Goal: Task Accomplishment & Management: Manage account settings

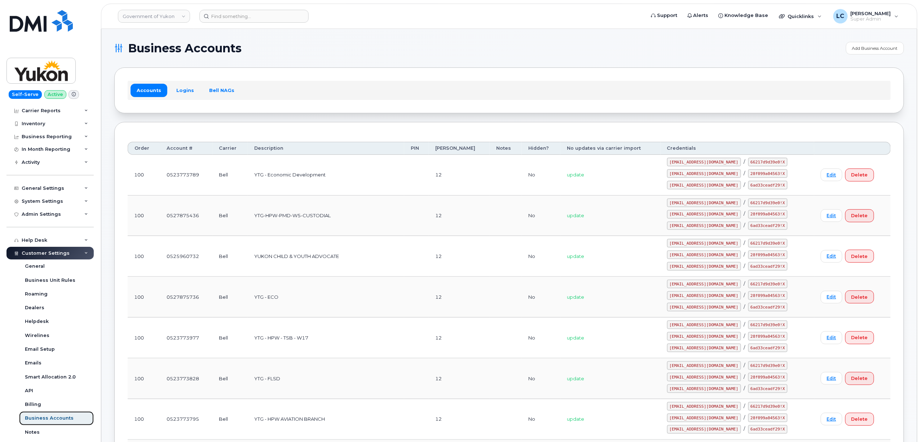
scroll to position [5, 0]
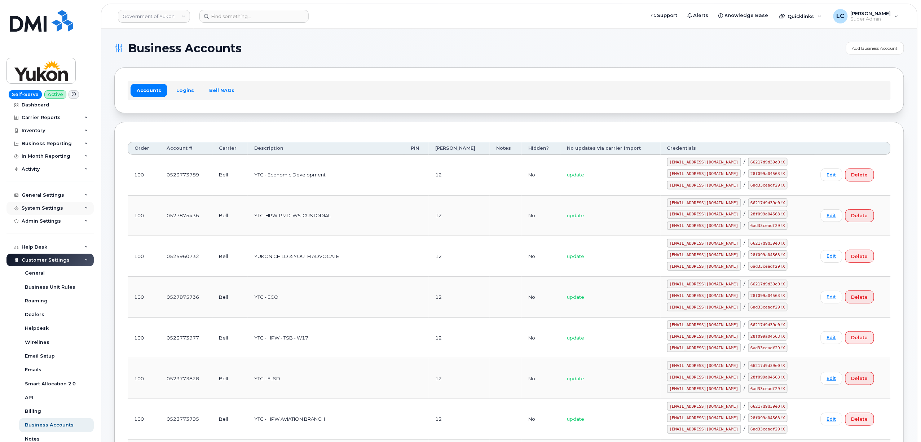
click at [63, 208] on div "System Settings" at bounding box center [49, 208] width 87 height 13
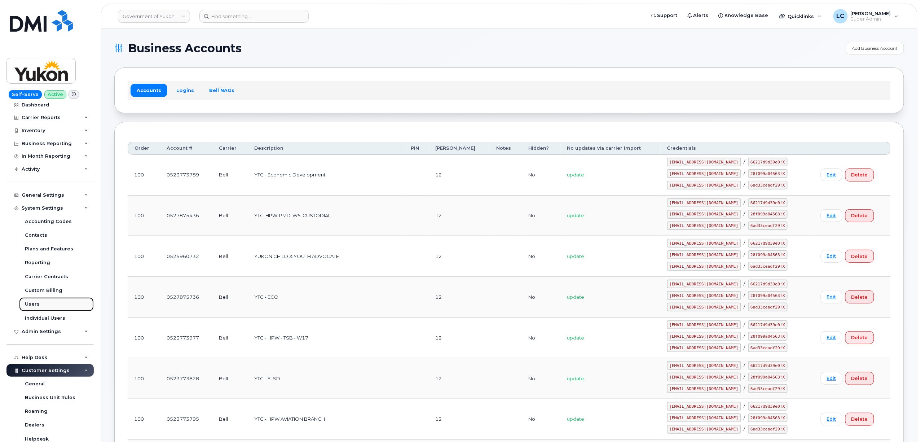
click at [40, 305] on link "Users" at bounding box center [56, 304] width 75 height 14
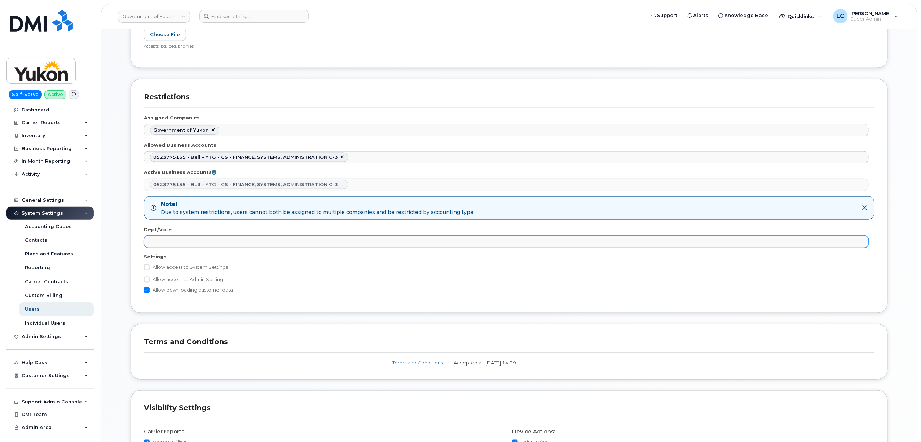
scroll to position [336, 0]
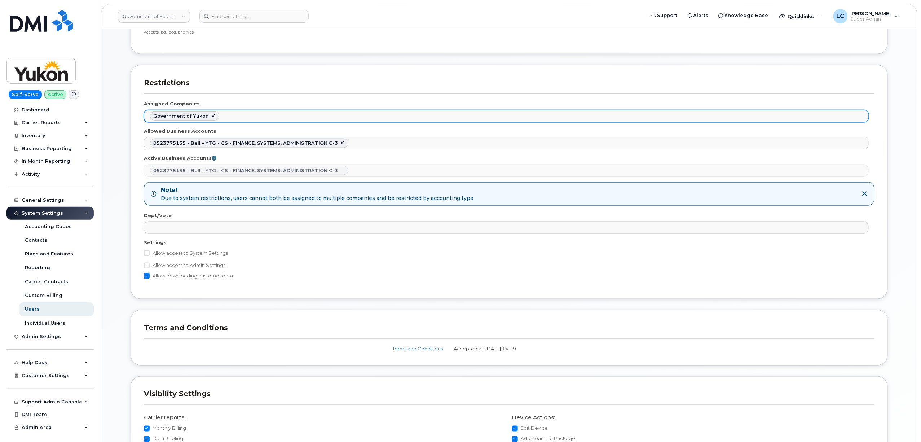
click at [246, 117] on ul "Government of Yukon" at bounding box center [506, 116] width 724 height 12
click at [265, 119] on ul "Government of Yukon" at bounding box center [506, 116] width 724 height 12
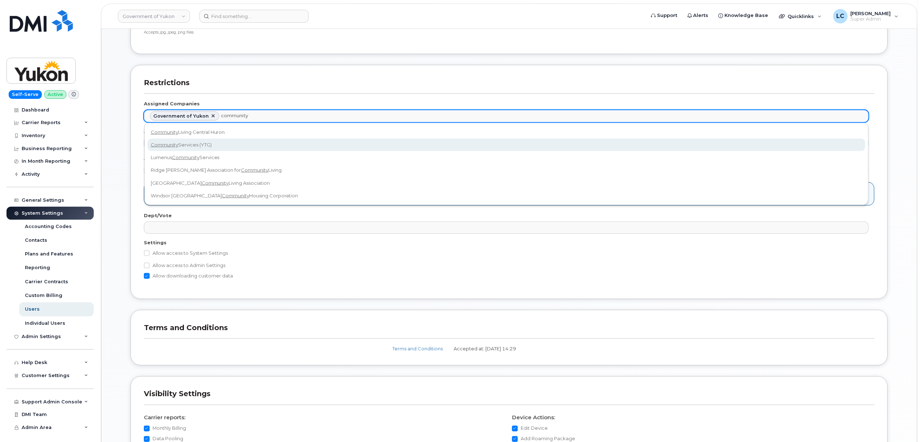
type input "community"
select select "b48025e5-9bcc-4972-a109-d2ff2dce564a"
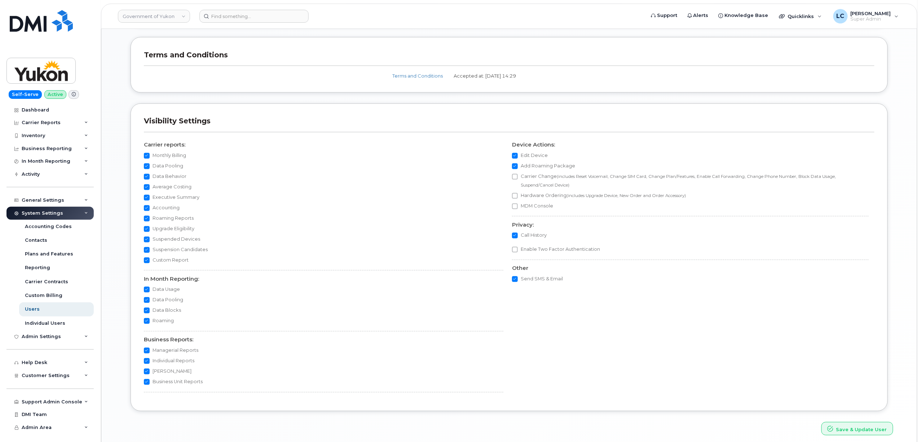
scroll to position [642, 0]
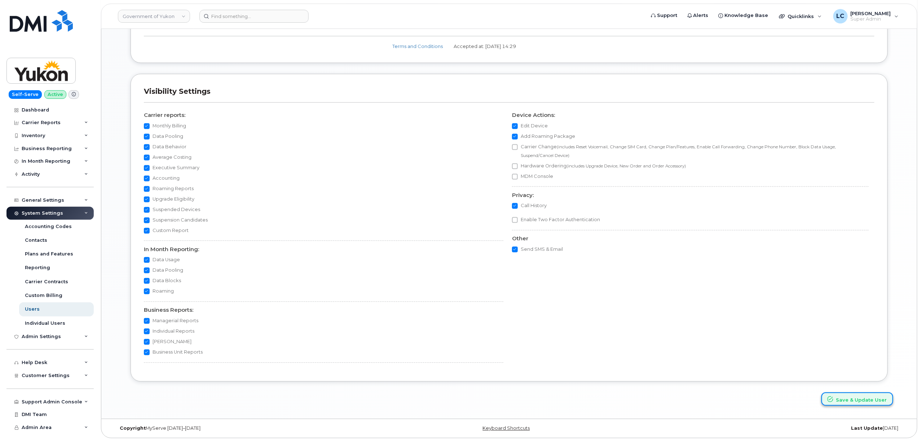
click at [839, 393] on button "Save & Update User" at bounding box center [857, 398] width 72 height 13
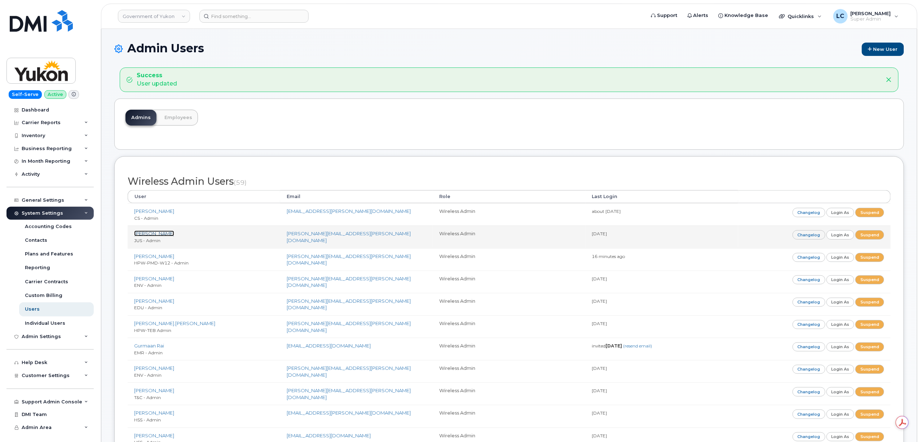
click at [153, 235] on link "Jujhar Singh" at bounding box center [154, 233] width 40 height 6
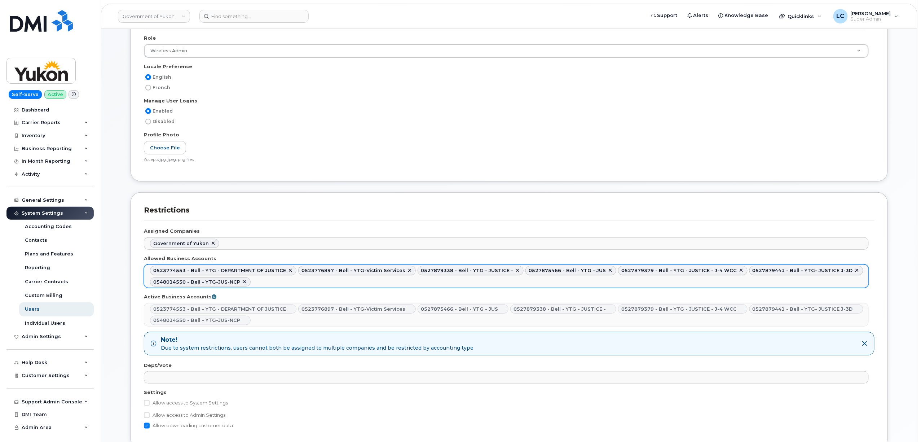
scroll to position [240, 0]
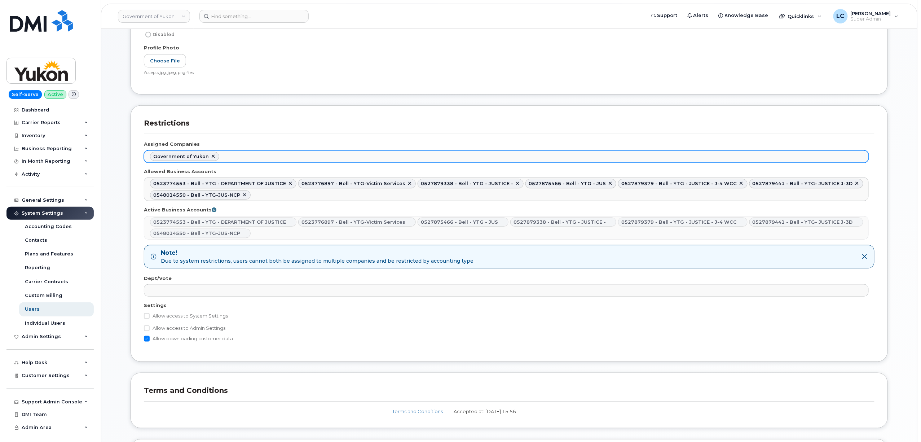
click at [264, 159] on ul "Government of Yukon" at bounding box center [506, 157] width 724 height 12
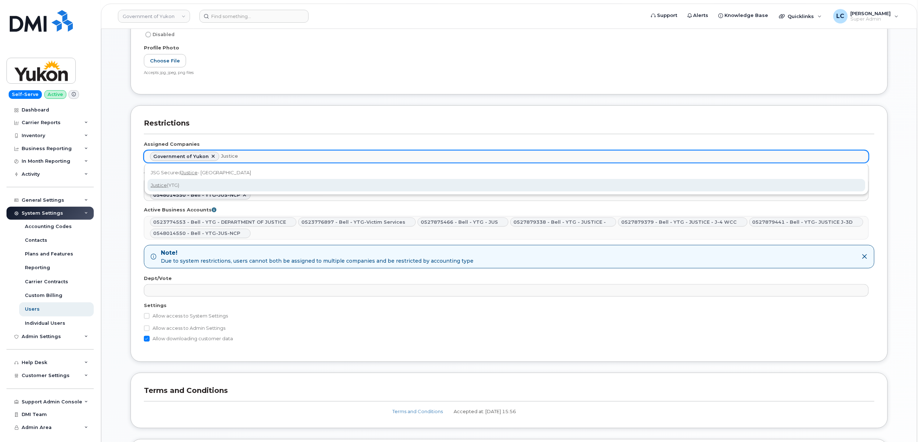
type input "Justice"
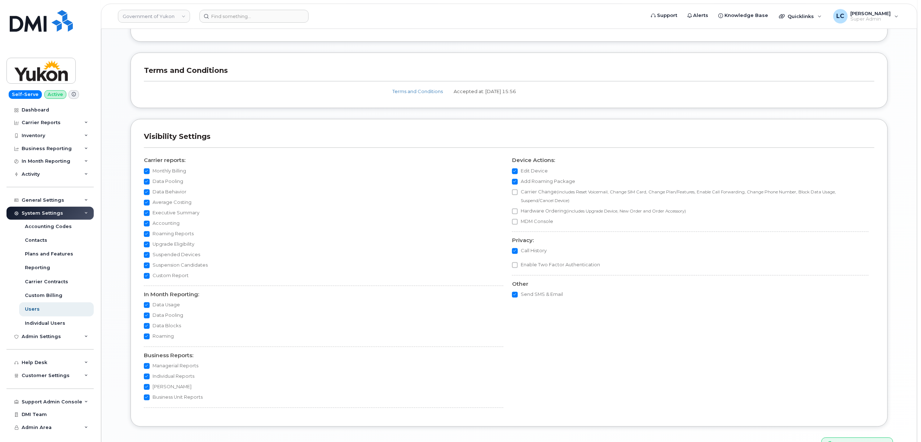
scroll to position [577, 0]
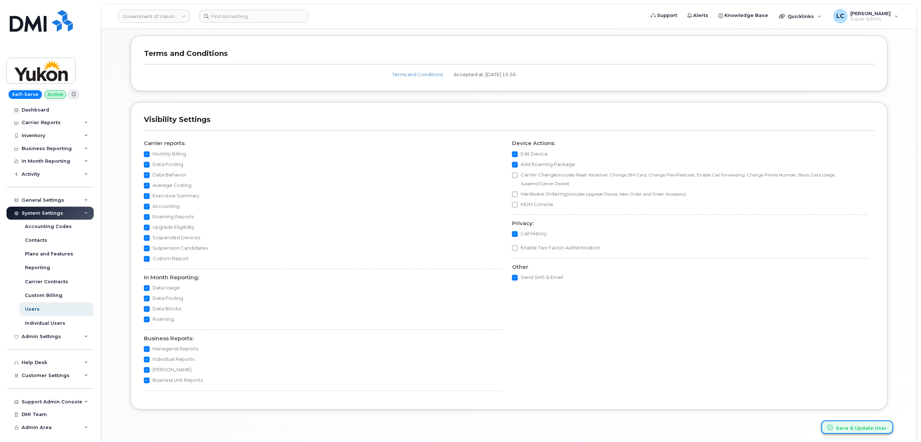
click at [839, 428] on button "Save & Update User" at bounding box center [857, 426] width 72 height 13
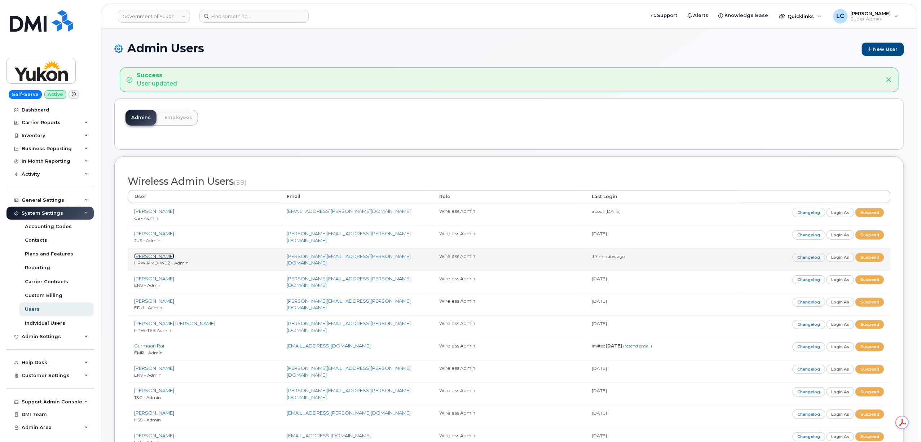
click at [162, 255] on link "[PERSON_NAME]" at bounding box center [154, 256] width 40 height 6
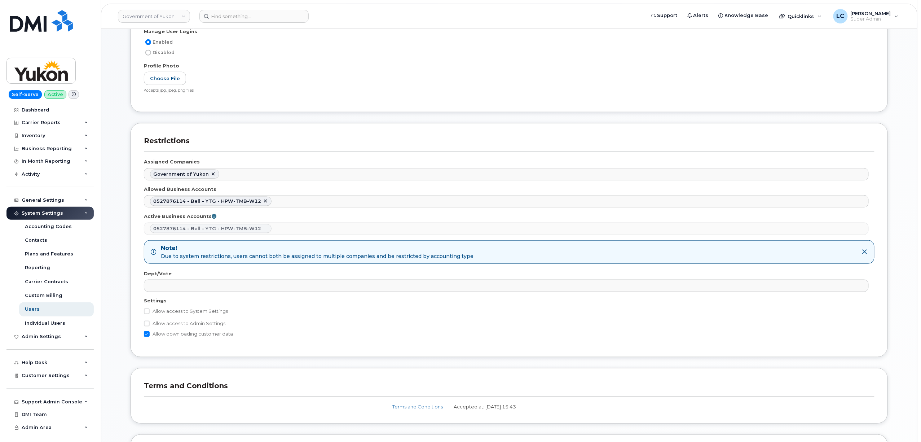
scroll to position [288, 0]
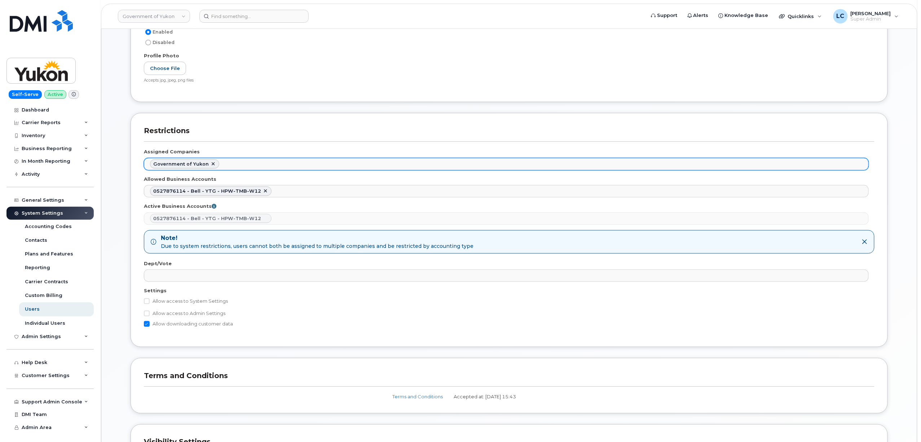
click at [264, 164] on ul "Government of Yukon" at bounding box center [506, 164] width 724 height 12
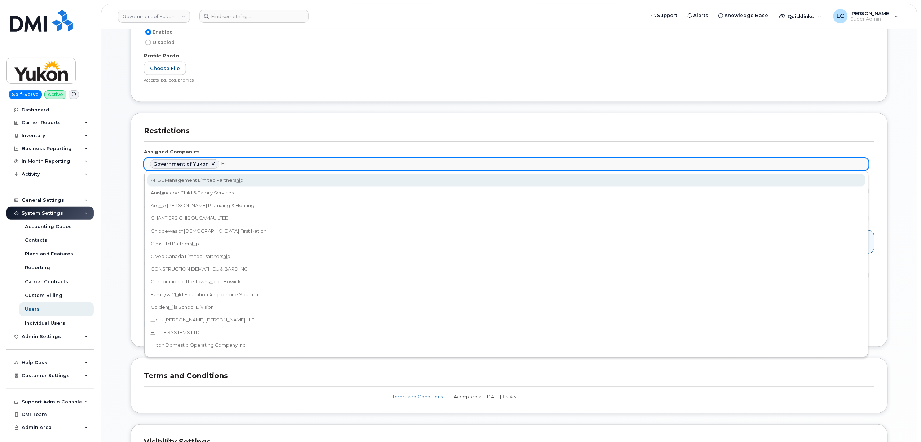
type input "H"
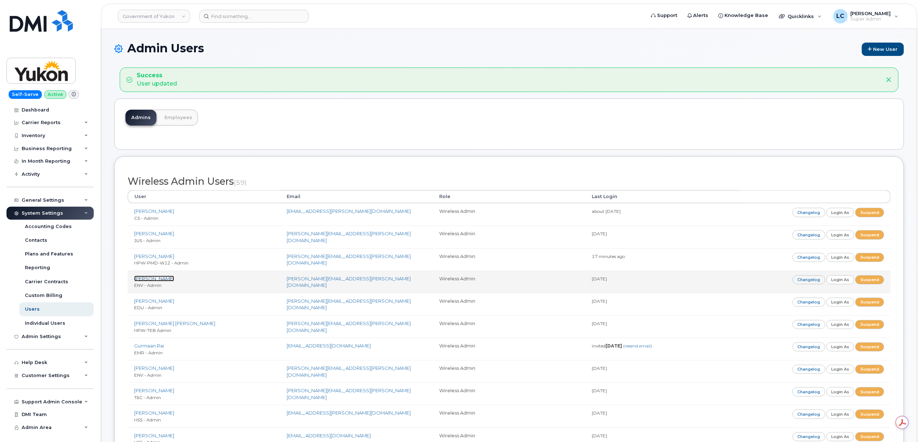
click at [154, 279] on link "[PERSON_NAME]" at bounding box center [154, 278] width 40 height 6
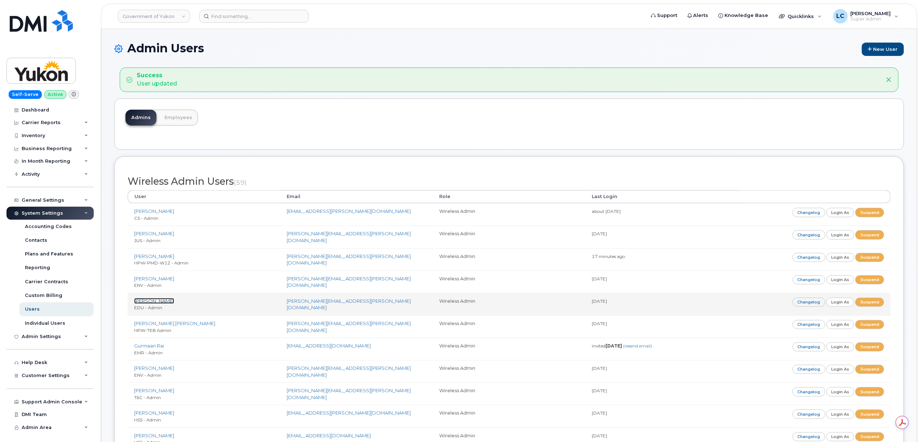
click at [155, 302] on link "[PERSON_NAME]" at bounding box center [154, 301] width 40 height 6
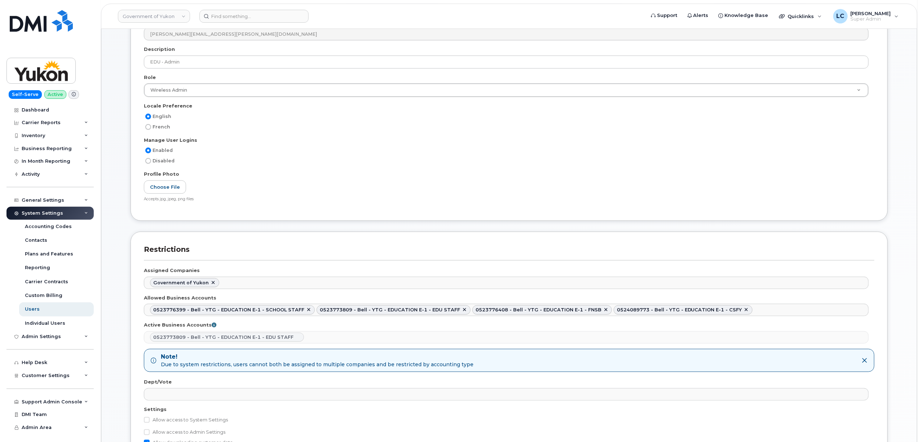
scroll to position [144, 0]
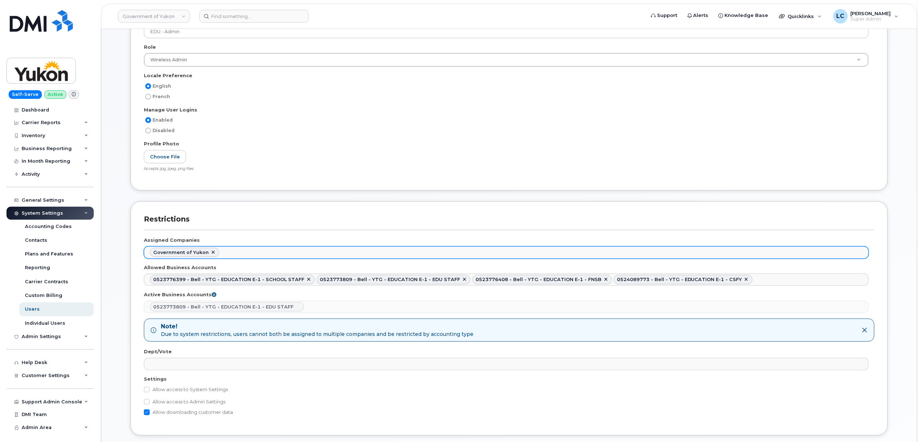
click at [260, 254] on ul "Government of Yukon" at bounding box center [506, 253] width 724 height 12
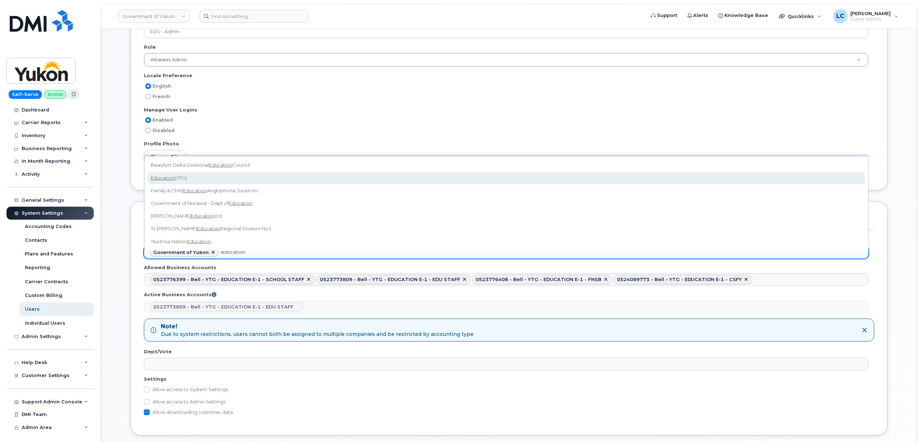
type input "education"
select select "704d8c5c-a931-46a6-bd9a-4a2c2962274b"
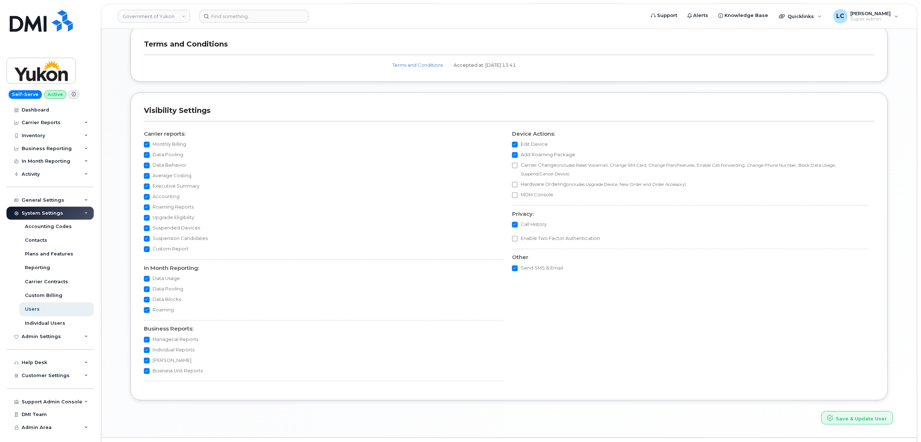
scroll to position [586, 0]
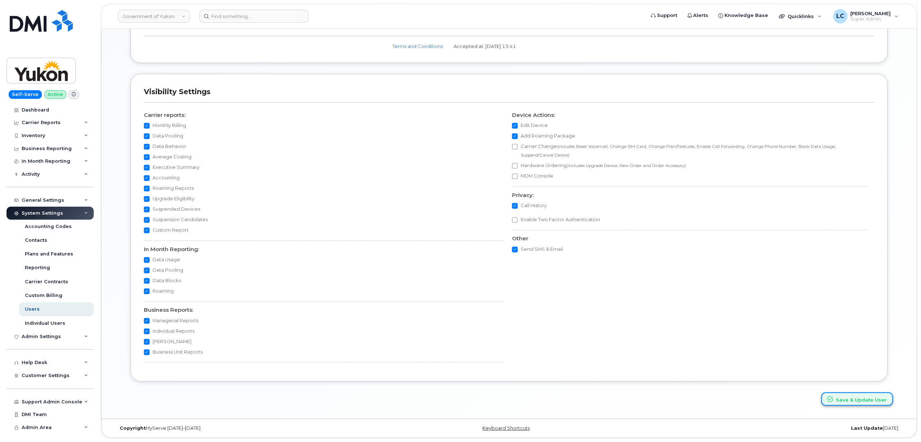
click at [849, 399] on button "Save & Update User" at bounding box center [857, 398] width 72 height 13
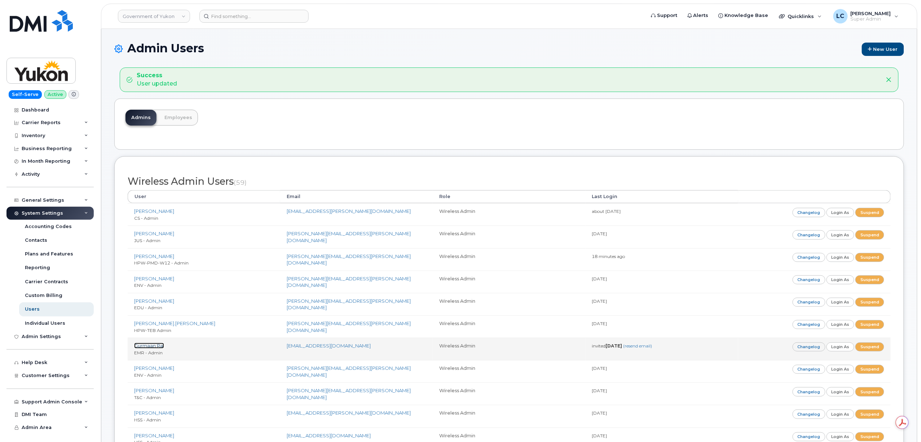
click at [158, 348] on link "Gurmaan Rai" at bounding box center [149, 346] width 30 height 6
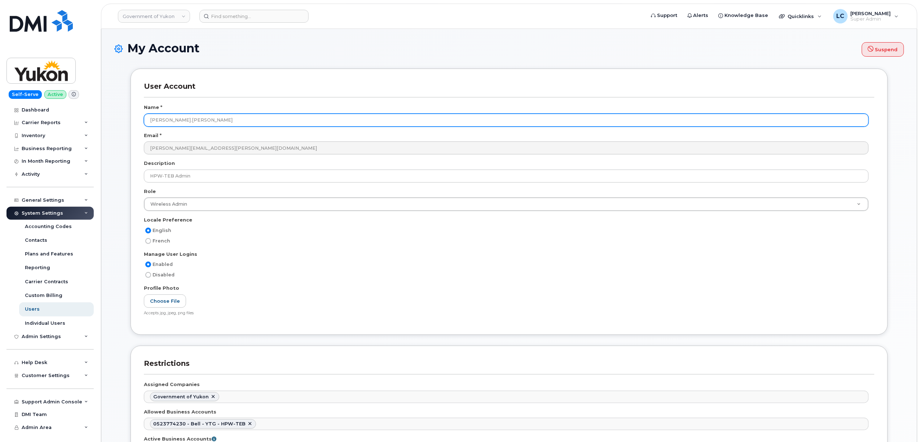
scroll to position [94, 0]
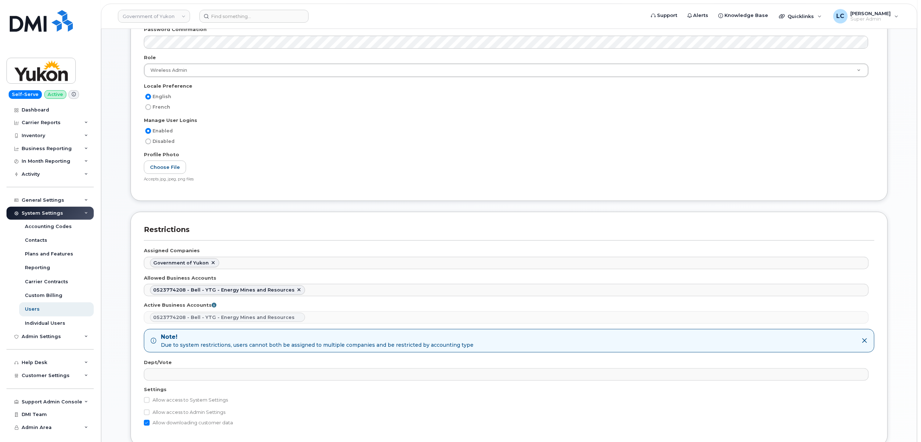
scroll to position [192, 0]
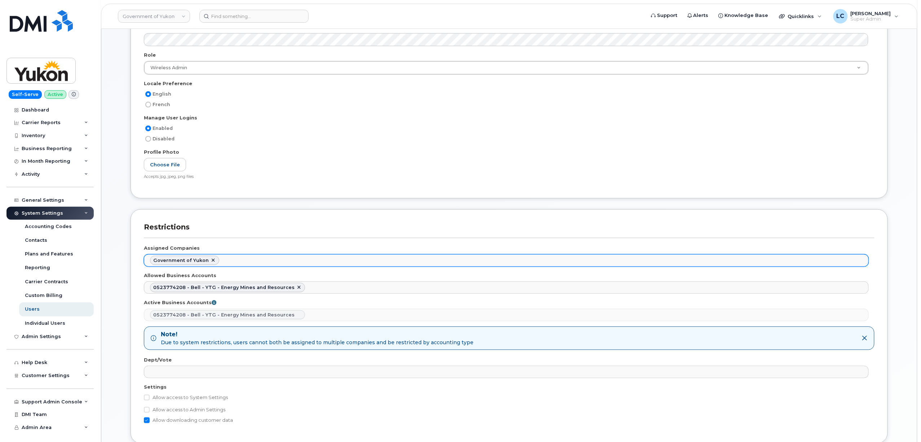
click at [247, 266] on ul "Government of Yukon" at bounding box center [506, 261] width 724 height 12
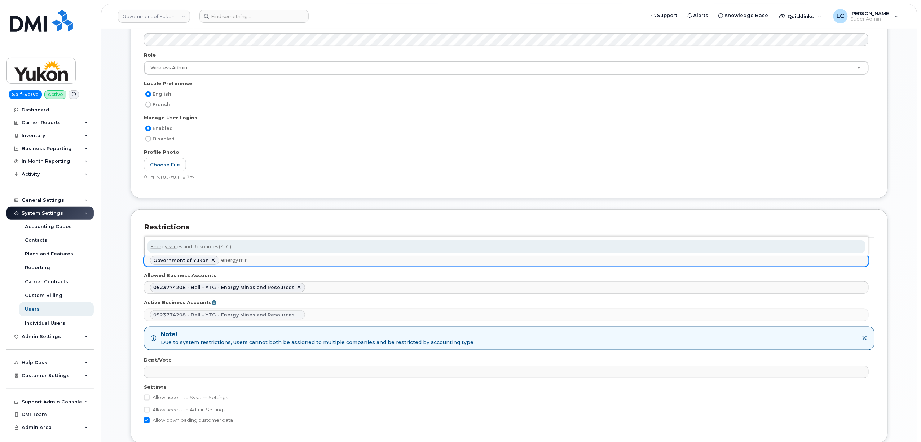
type input "energy min"
select select "0432ab04-83f1-4f80-917f-b3ab9133a6c4"
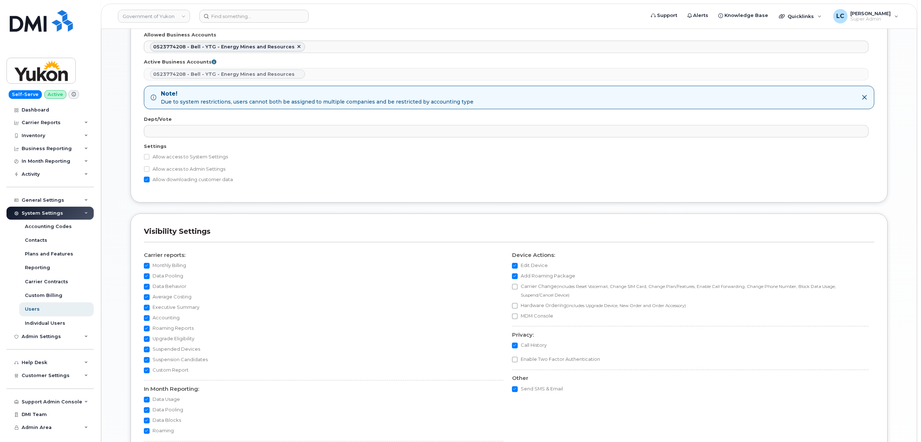
scroll to position [575, 0]
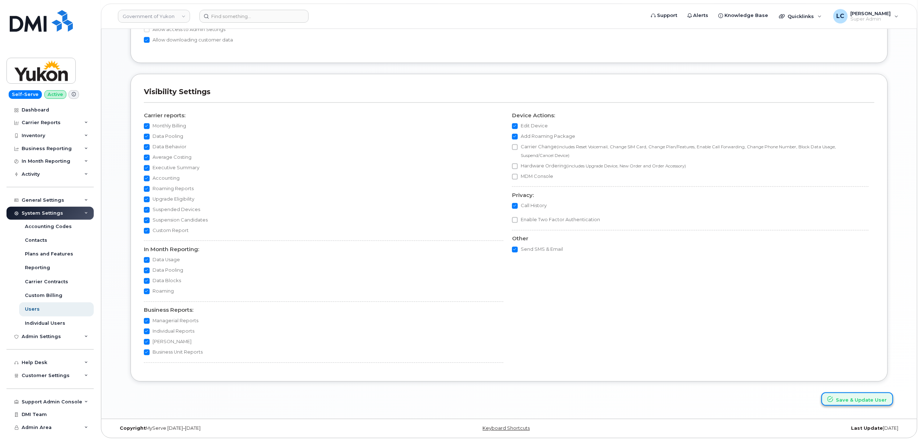
click at [830, 397] on icon "submit" at bounding box center [830, 399] width 6 height 6
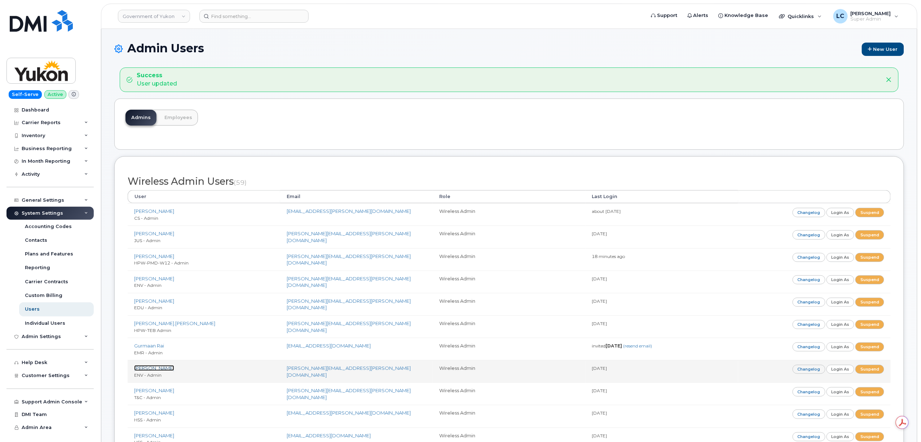
click at [151, 369] on link "[PERSON_NAME]" at bounding box center [154, 368] width 40 height 6
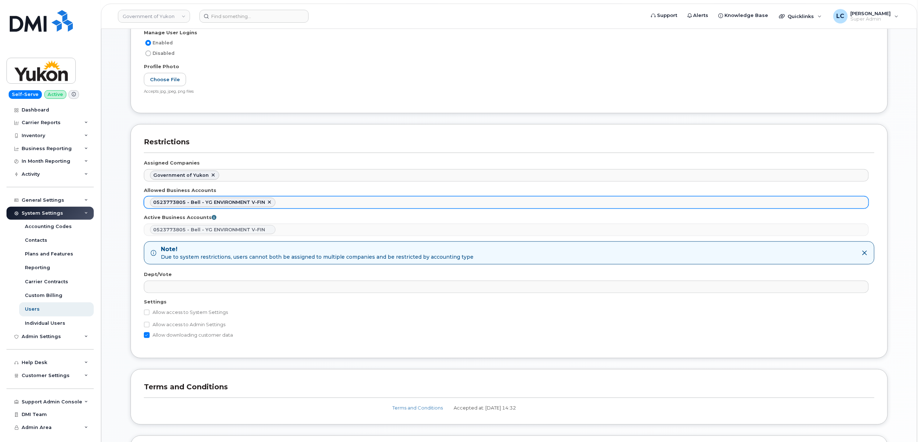
scroll to position [240, 0]
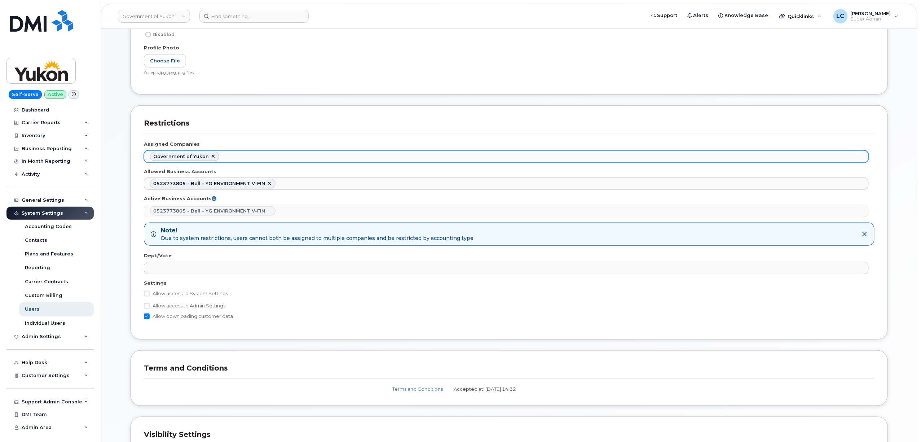
click at [268, 158] on ul "Government of Yukon" at bounding box center [506, 157] width 724 height 12
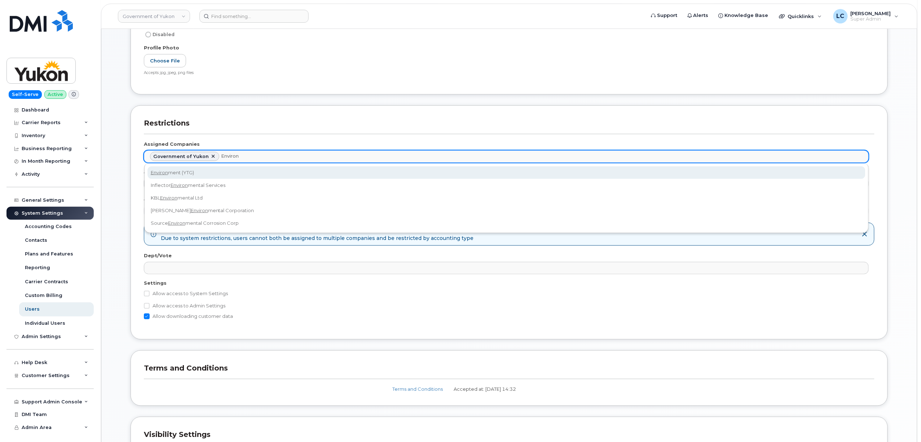
type input "Environ"
select select "24763181-aa6d-4dbb-bf10-90cf57aff9ac"
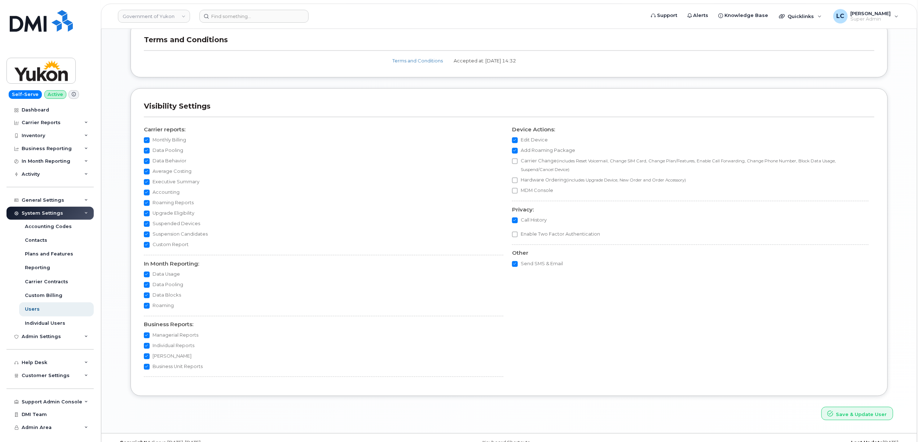
scroll to position [586, 0]
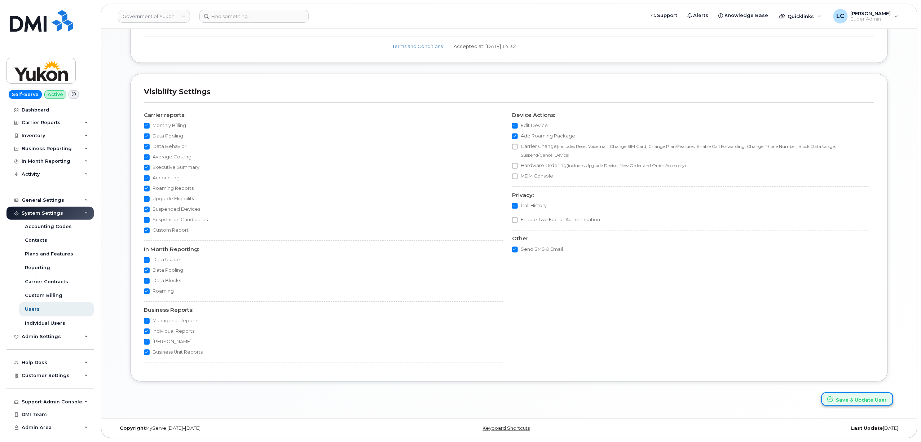
click at [843, 393] on button "Save & Update User" at bounding box center [857, 398] width 72 height 13
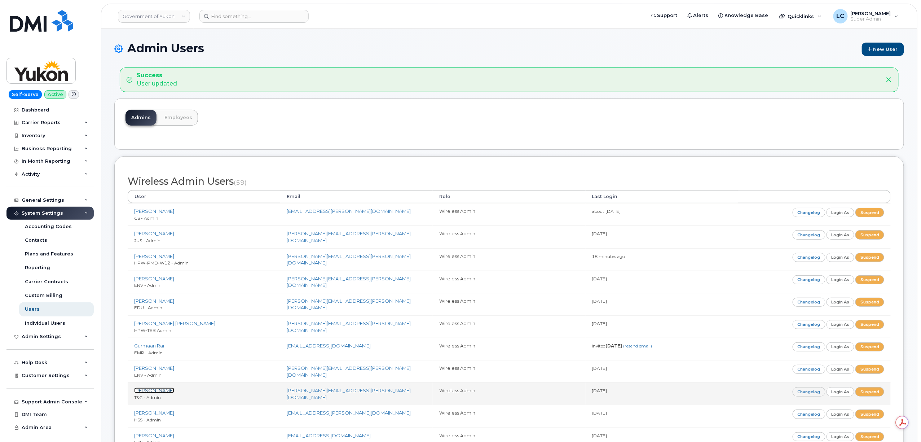
click at [156, 391] on link "[PERSON_NAME]" at bounding box center [154, 390] width 40 height 6
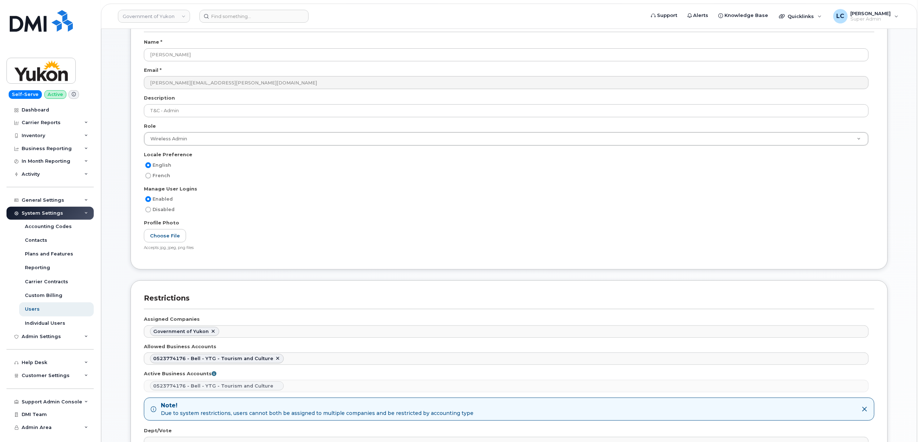
scroll to position [144, 0]
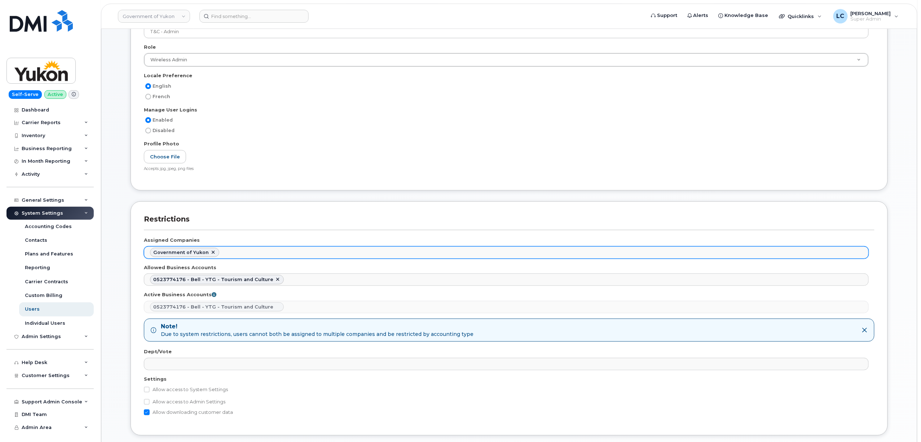
click at [240, 254] on ul "Government of Yukon" at bounding box center [506, 253] width 724 height 12
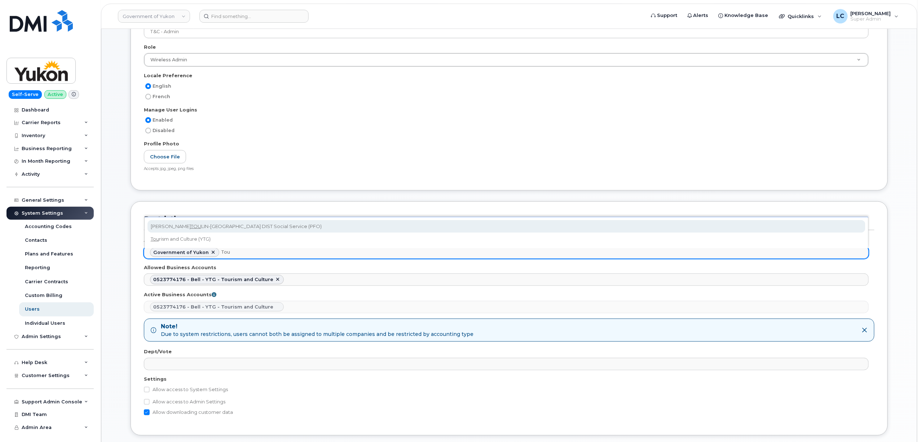
type input "Tour"
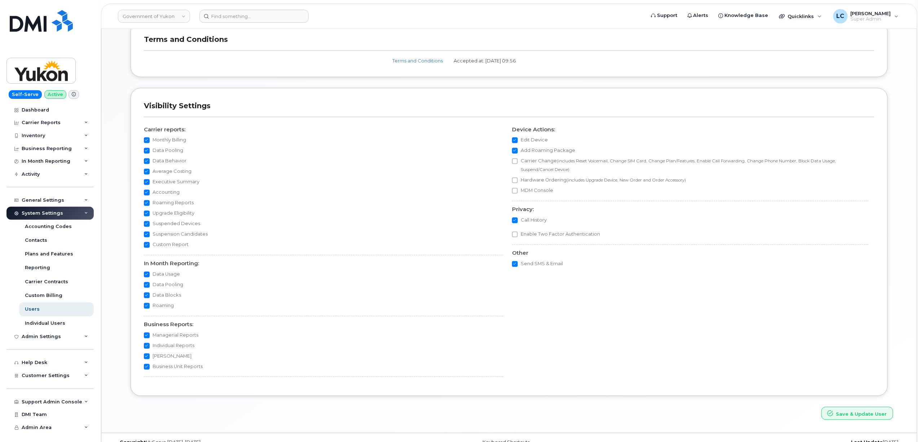
scroll to position [586, 0]
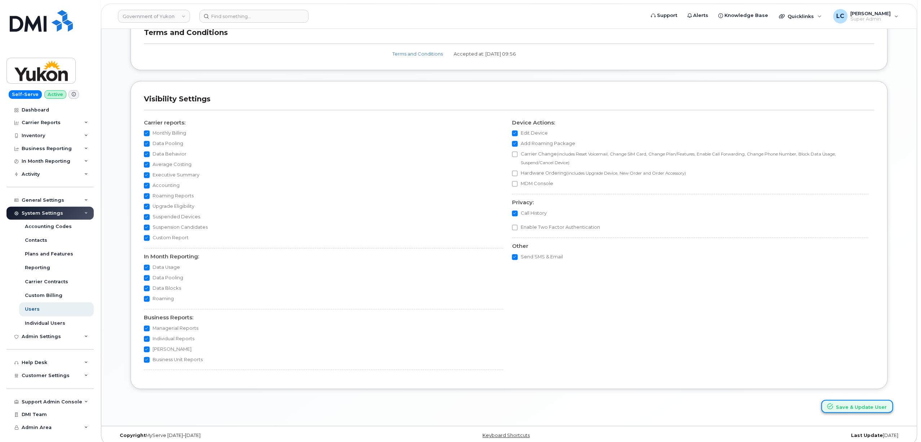
click at [832, 400] on button "Save & Update User" at bounding box center [857, 406] width 72 height 13
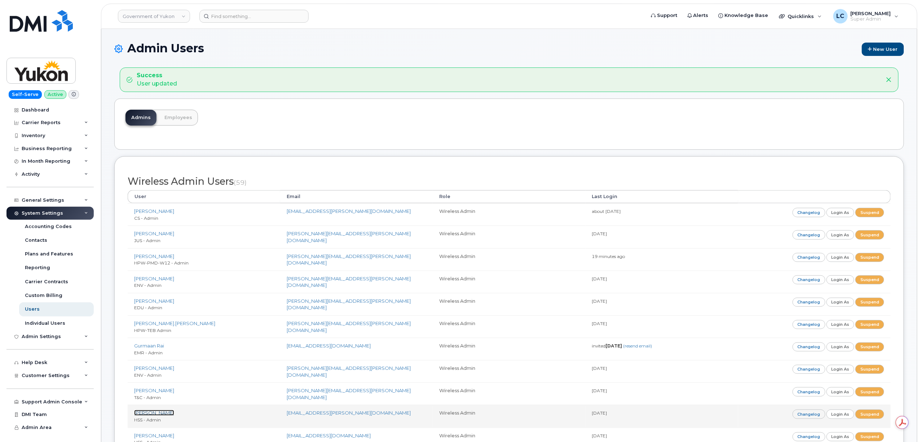
click at [152, 413] on link "[PERSON_NAME]" at bounding box center [154, 413] width 40 height 6
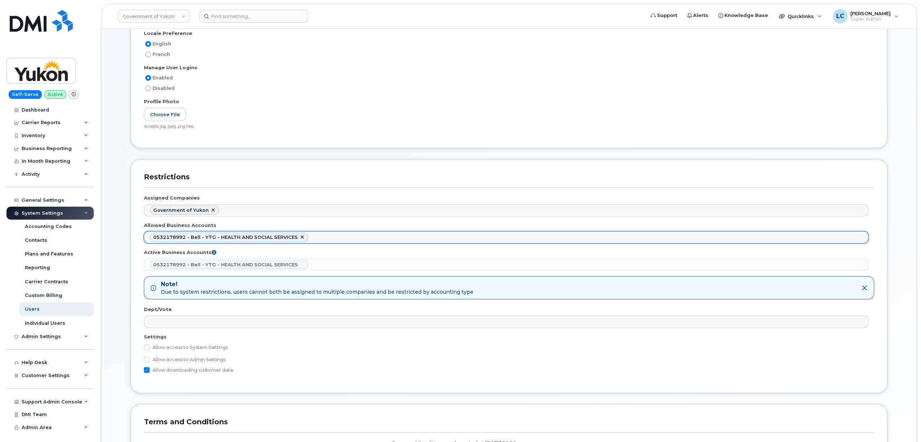
scroll to position [192, 0]
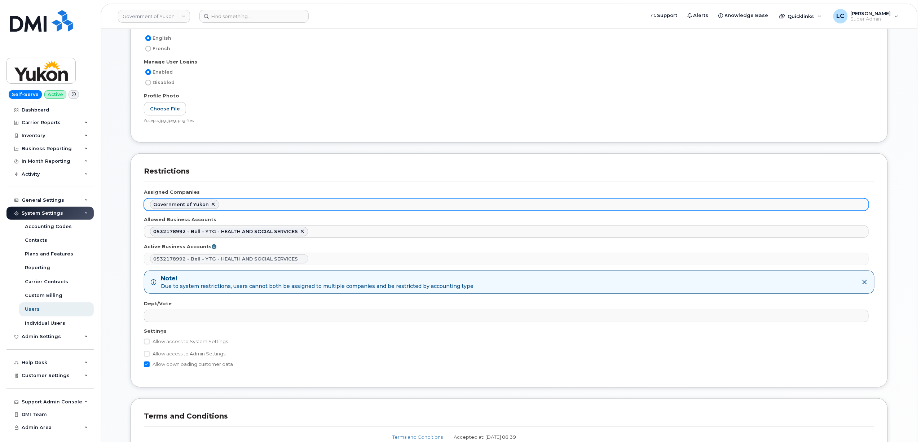
click at [265, 208] on ul "Government of Yukon" at bounding box center [506, 205] width 724 height 12
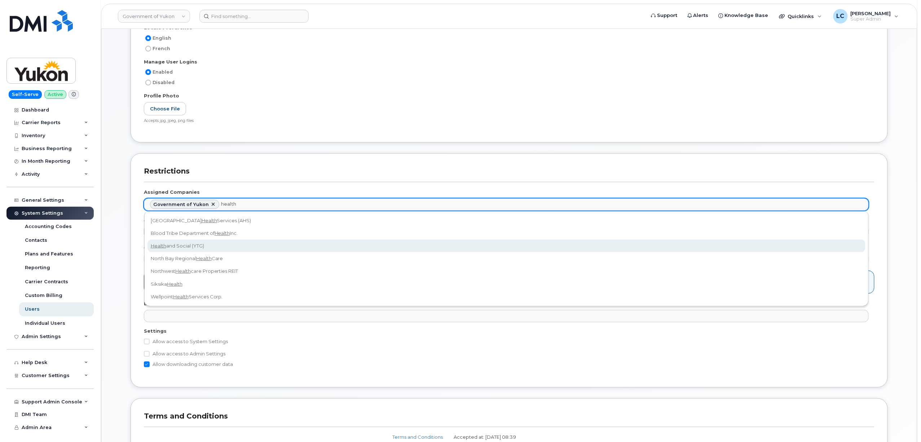
type input "health"
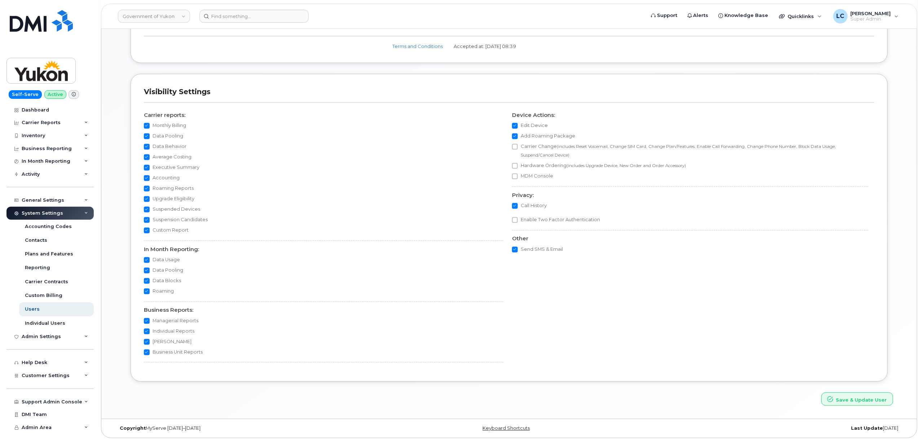
scroll to position [586, 0]
click at [860, 403] on button "Save & Update User" at bounding box center [857, 398] width 72 height 13
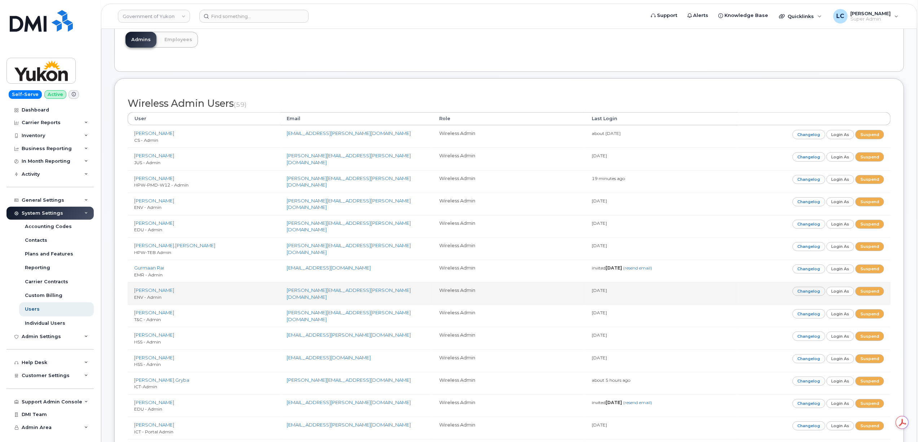
scroll to position [96, 0]
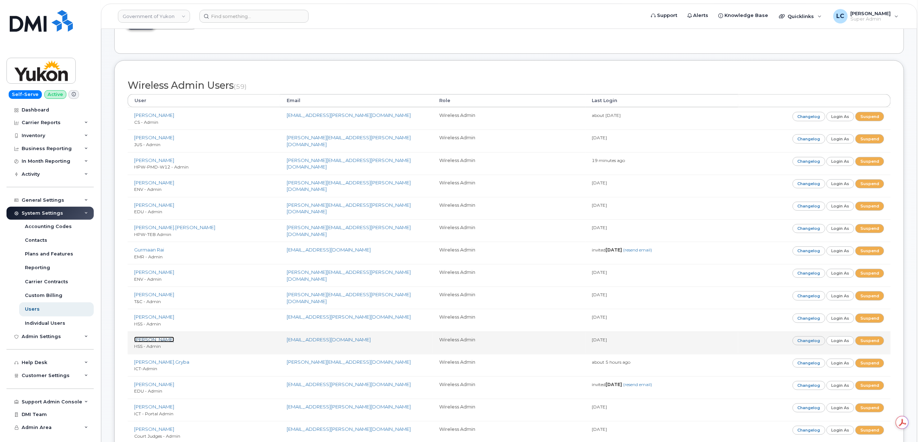
click at [159, 338] on link "[PERSON_NAME]" at bounding box center [154, 339] width 40 height 6
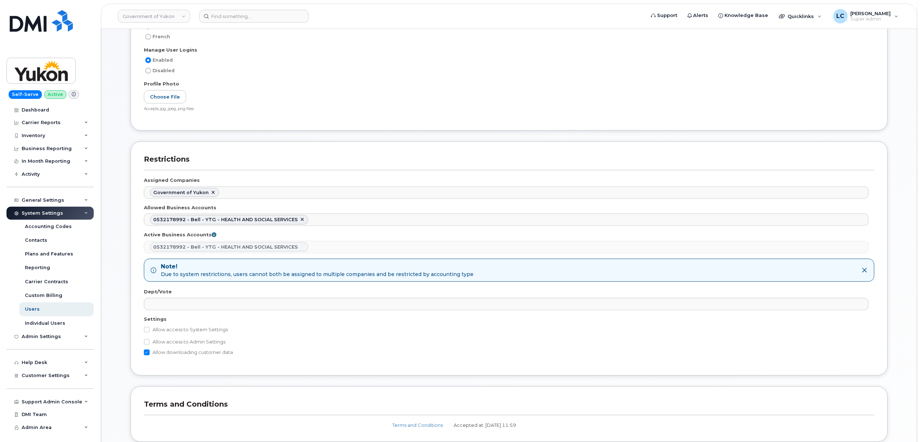
scroll to position [288, 0]
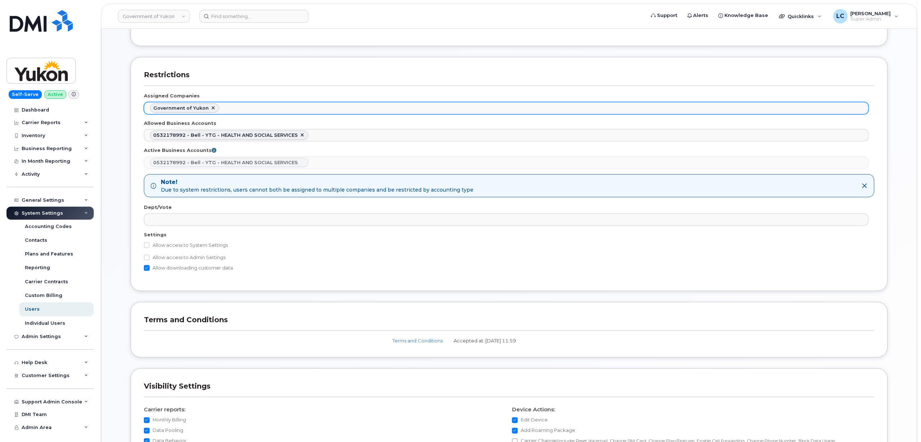
click at [248, 109] on ul "Government of Yukon" at bounding box center [506, 108] width 724 height 12
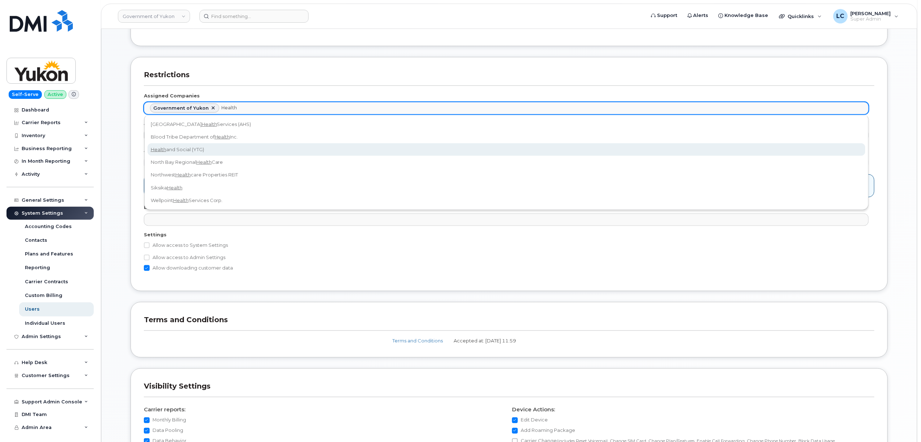
type input "Health"
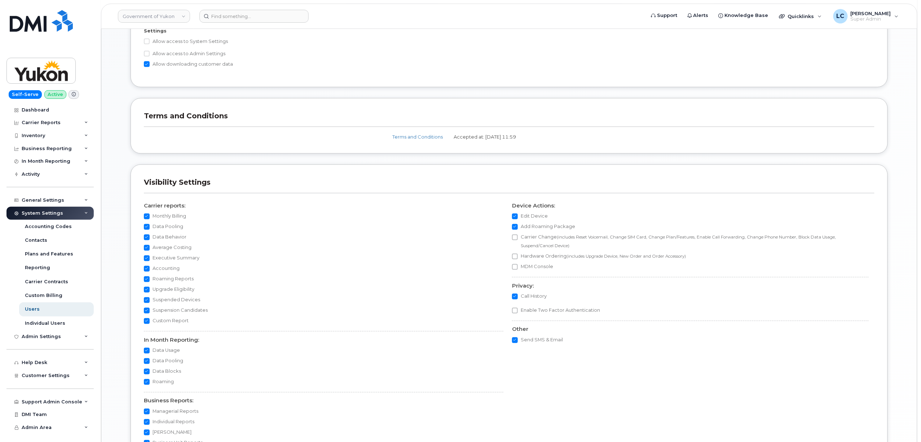
scroll to position [586, 0]
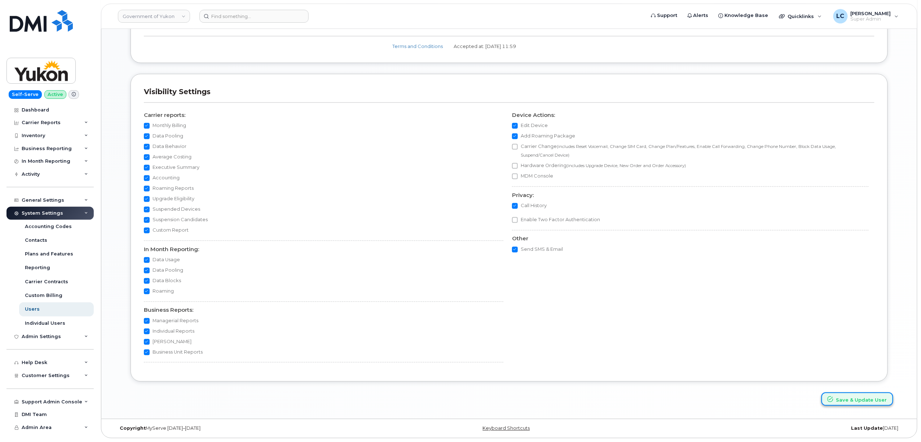
click at [873, 400] on button "Save & Update User" at bounding box center [857, 398] width 72 height 13
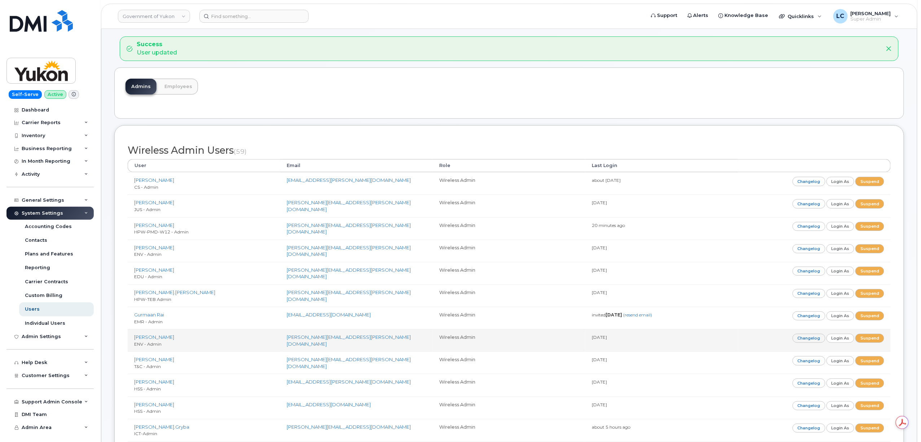
scroll to position [48, 0]
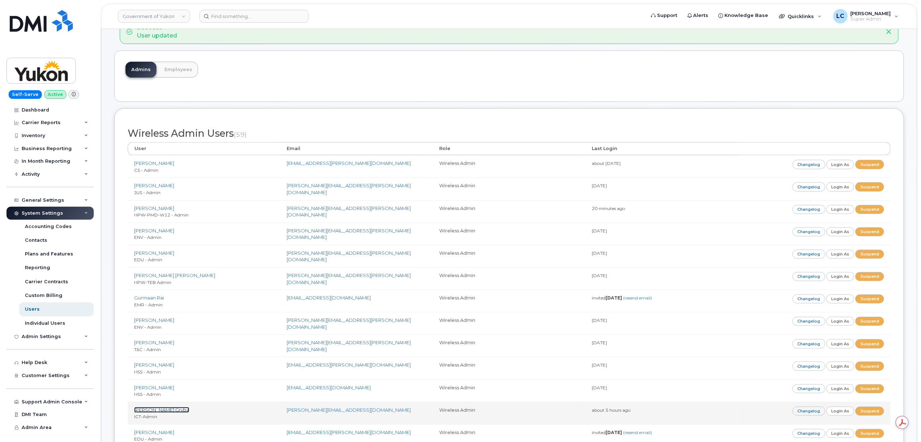
click at [157, 411] on link "[PERSON_NAME].Gryba" at bounding box center [161, 410] width 55 height 6
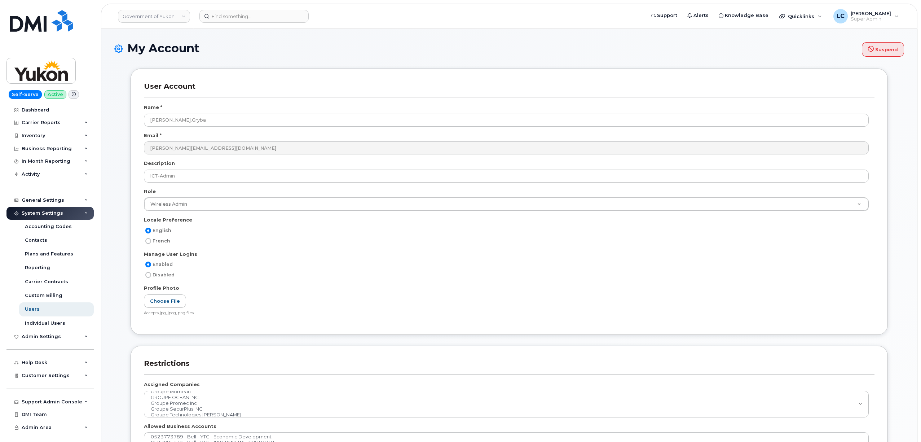
select select
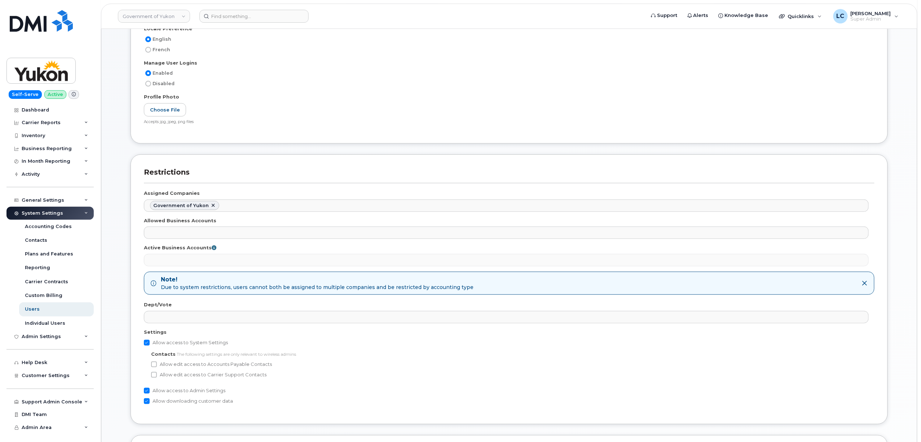
scroll to position [192, 0]
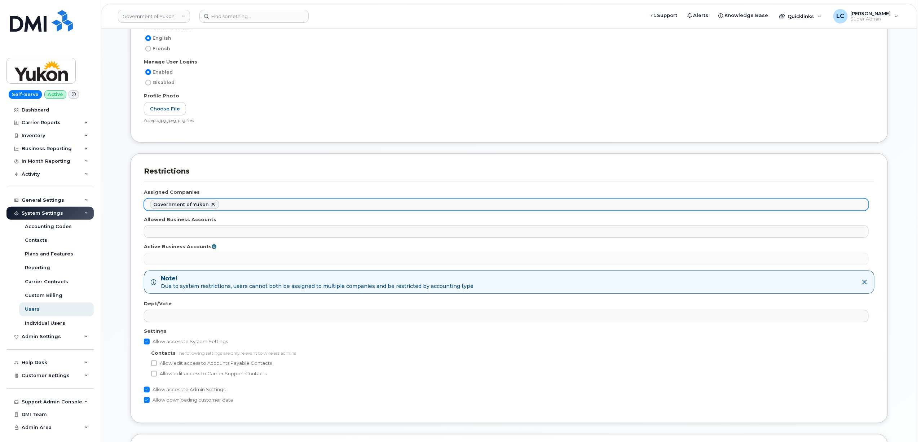
click at [268, 207] on ul "Government of Yukon" at bounding box center [506, 205] width 724 height 12
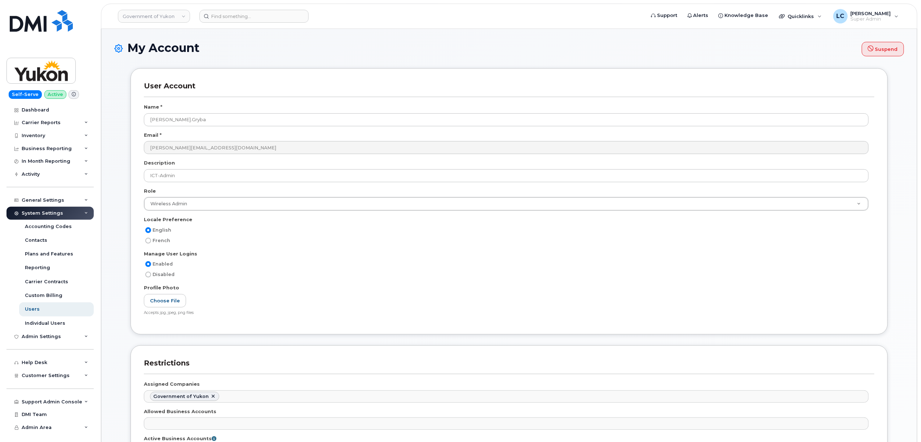
scroll to position [0, 0]
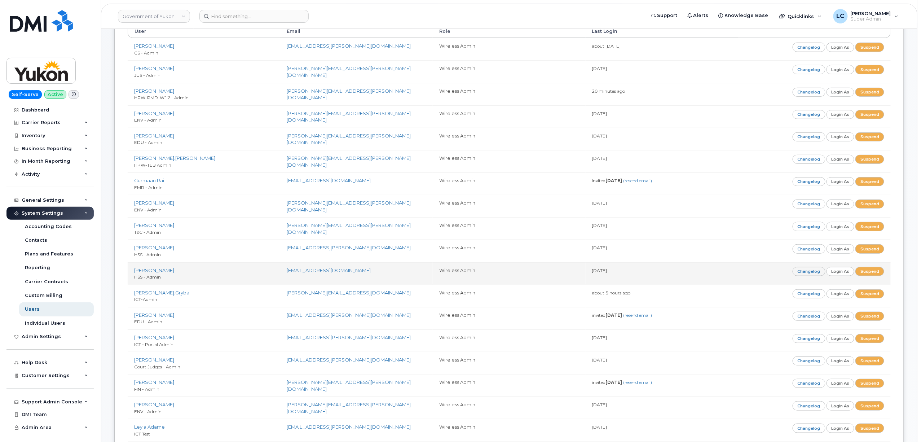
scroll to position [192, 0]
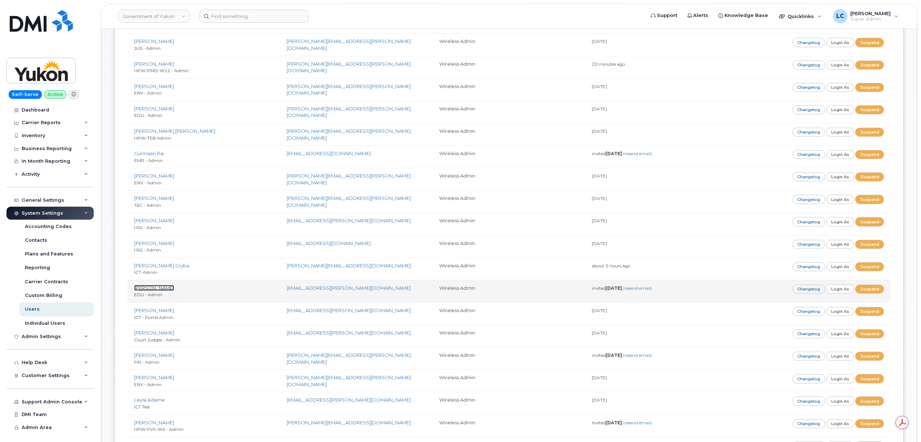
click at [150, 287] on link "[PERSON_NAME]" at bounding box center [154, 288] width 40 height 6
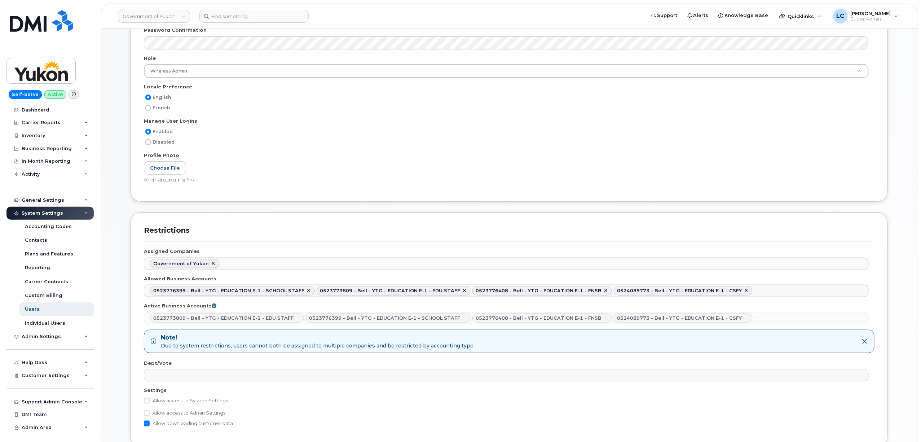
scroll to position [192, 0]
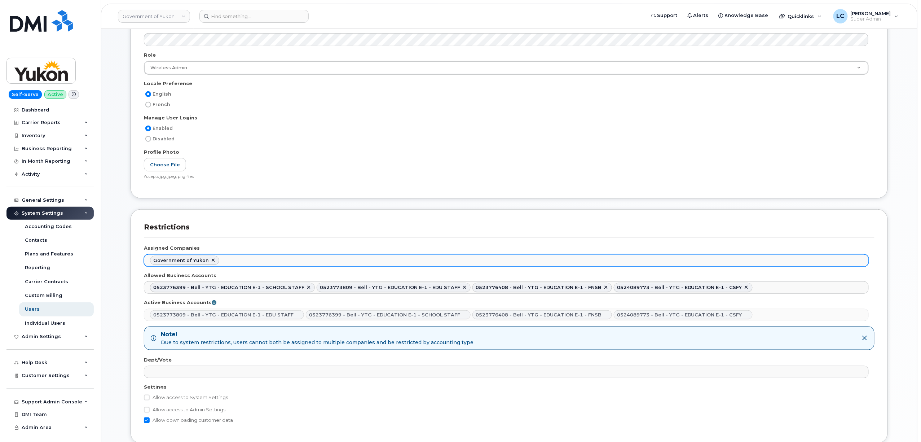
click at [260, 262] on ul "Government of Yukon" at bounding box center [506, 261] width 724 height 12
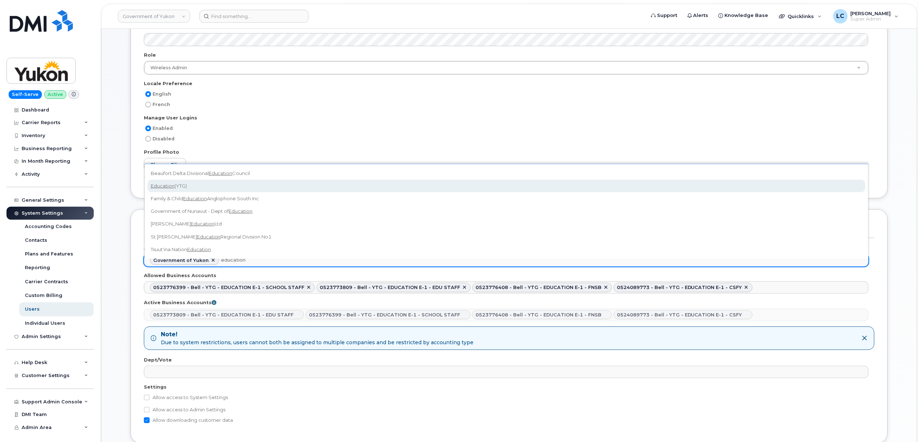
type input "education"
select select "704d8c5c-a931-46a6-bd9a-4a2c2962274b"
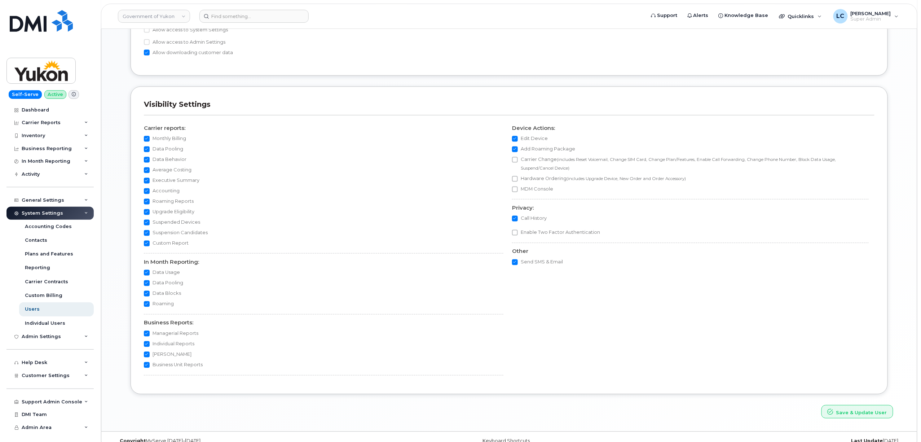
scroll to position [575, 0]
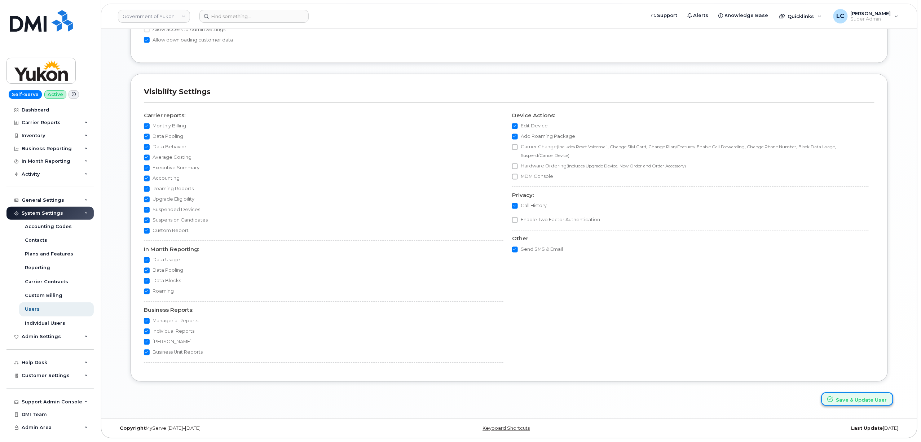
click at [850, 394] on button "Save & Update User" at bounding box center [857, 398] width 72 height 13
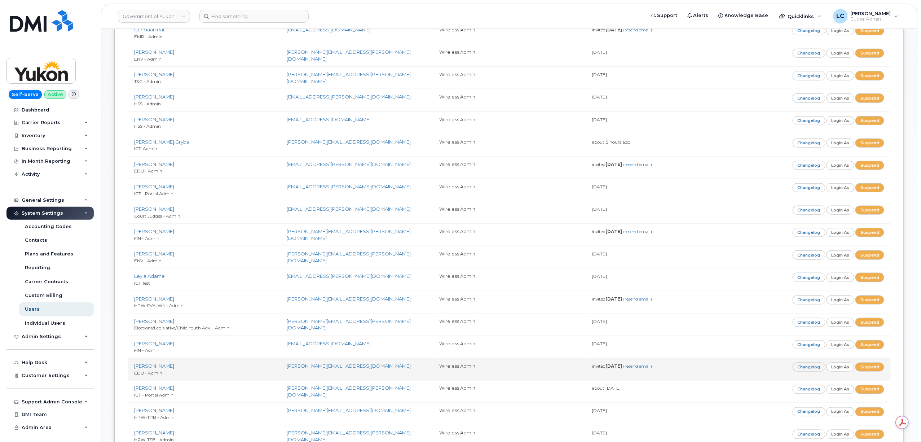
scroll to position [336, 0]
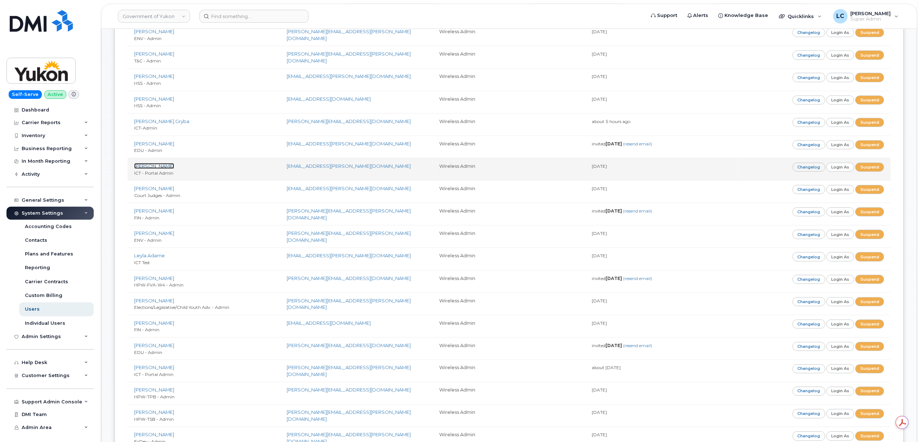
click at [154, 168] on link "[PERSON_NAME]" at bounding box center [154, 166] width 40 height 6
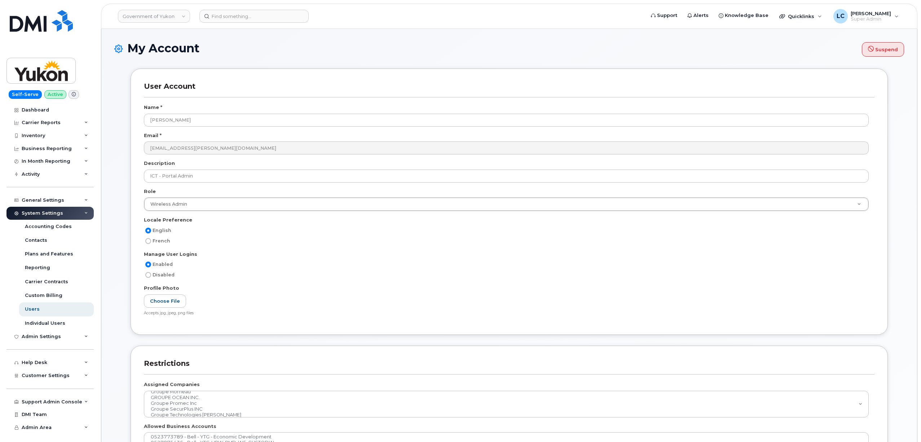
select select
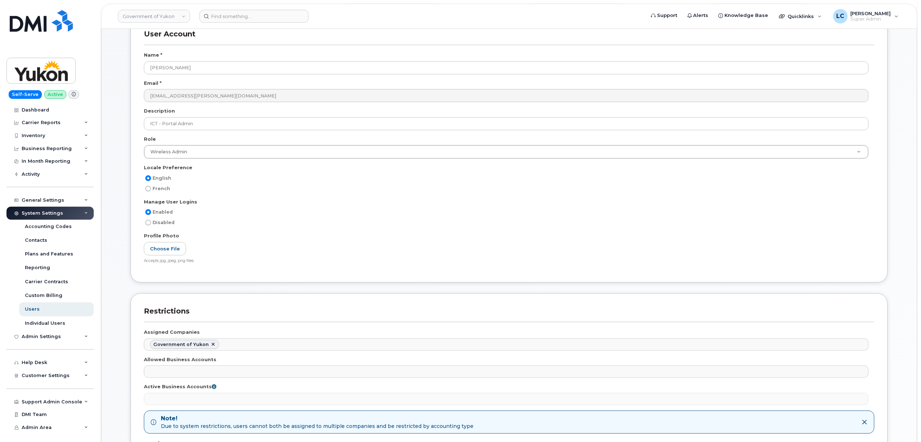
scroll to position [240, 0]
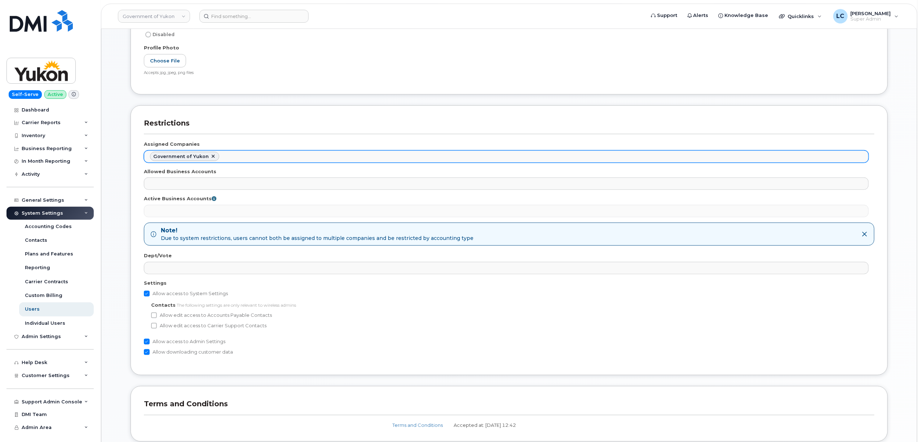
click at [284, 158] on ul "Government of Yukon" at bounding box center [506, 157] width 724 height 12
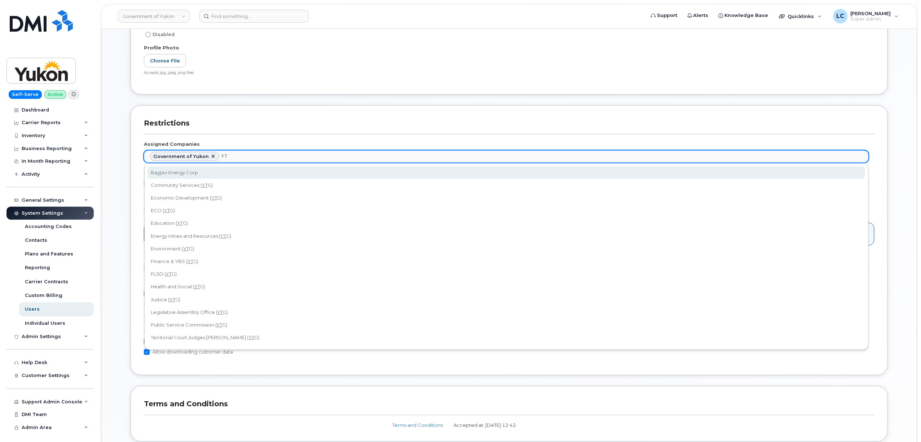
type input "YTG"
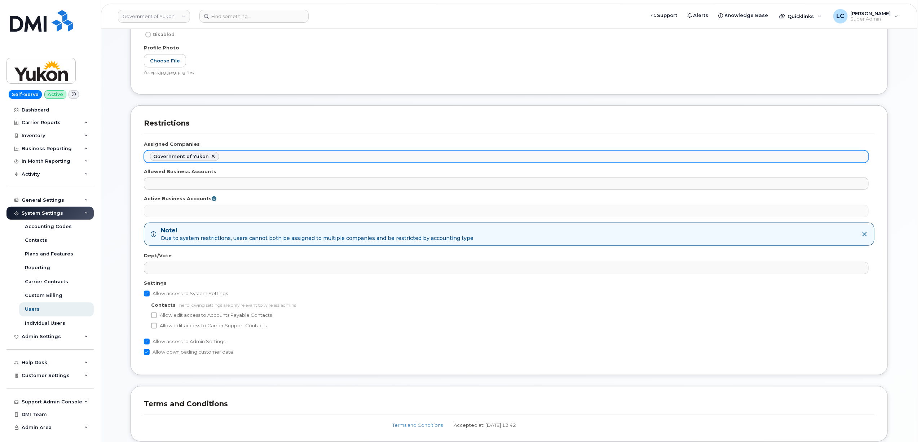
drag, startPoint x: 238, startPoint y: 155, endPoint x: 225, endPoint y: 153, distance: 13.5
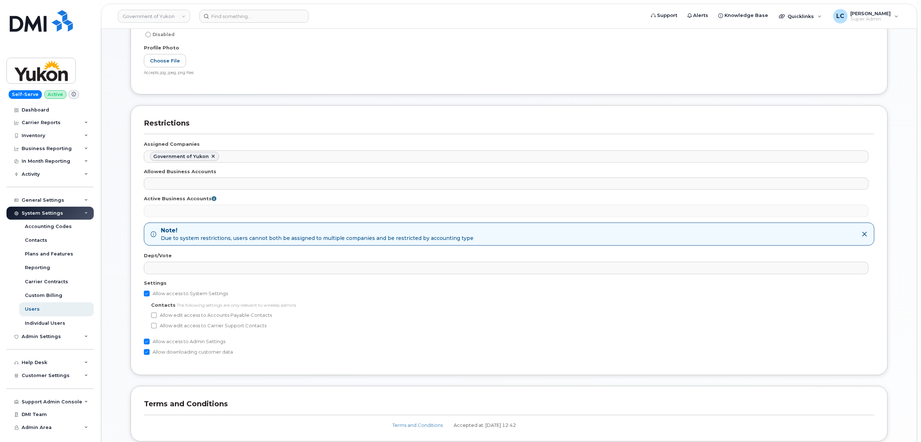
click at [250, 159] on ul "Government of Yukon" at bounding box center [506, 157] width 724 height 12
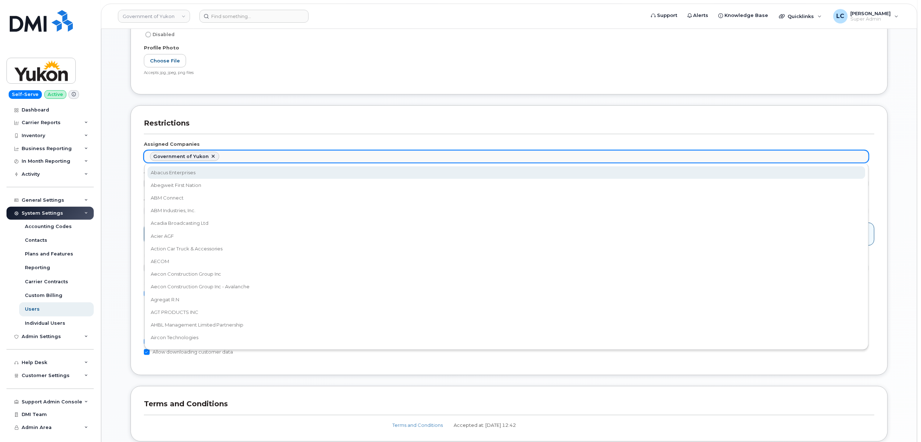
paste input "ytg"
type input "ytg"
select select "b48025e5-9bcc-4972-a109-d2ff2dce564a"
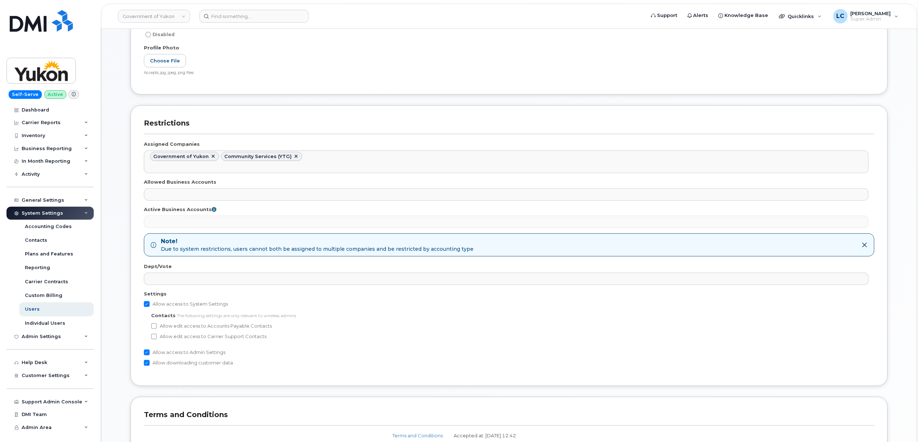
scroll to position [1610, 0]
paste input "ytg"
type input "ytg"
paste input "ytg"
type input "ytg"
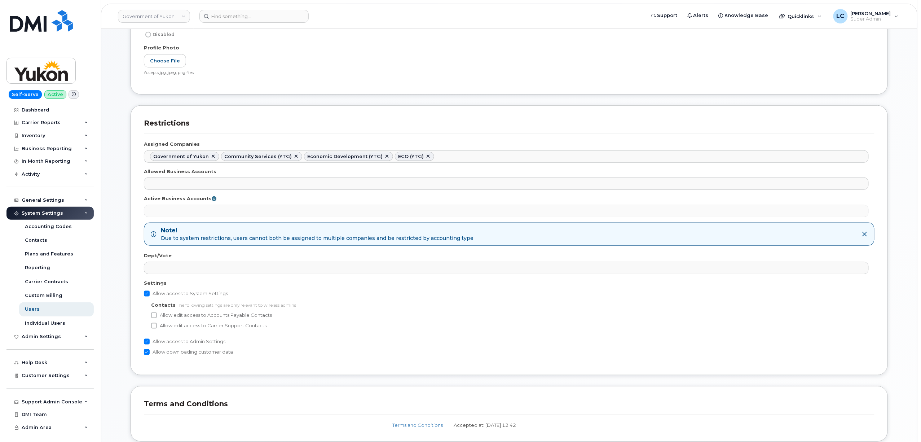
paste input "ytg"
type input "ytg"
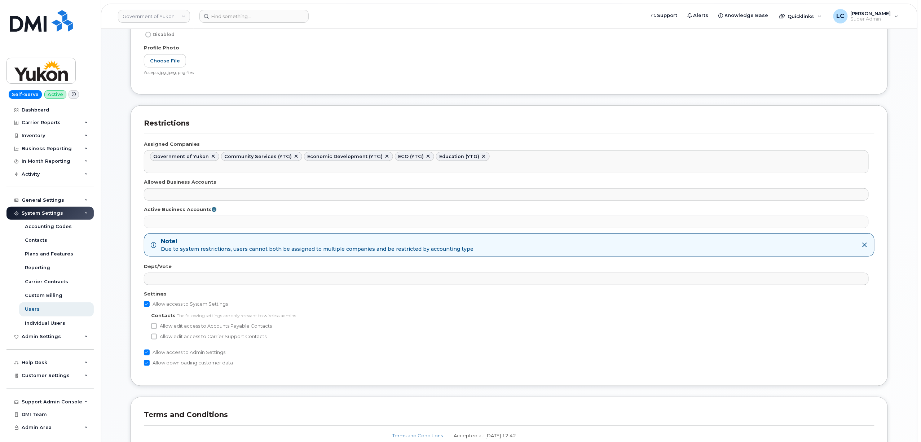
paste input "ytg"
type input "ytg"
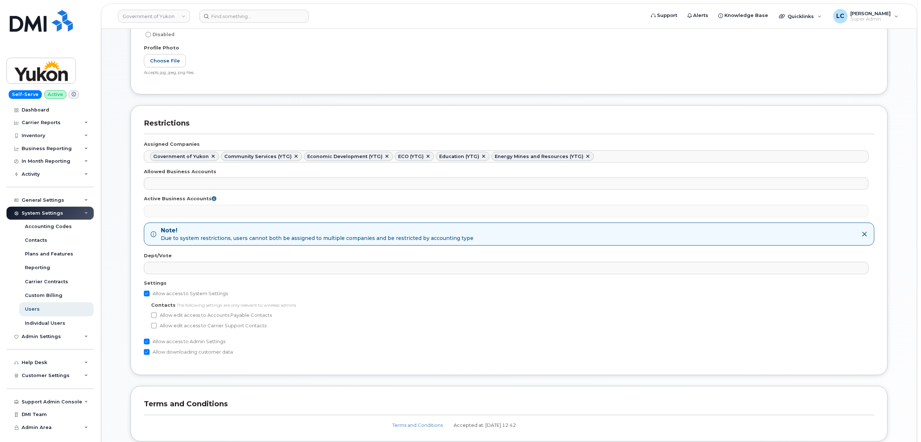
paste input "ytg"
type input "ytg"
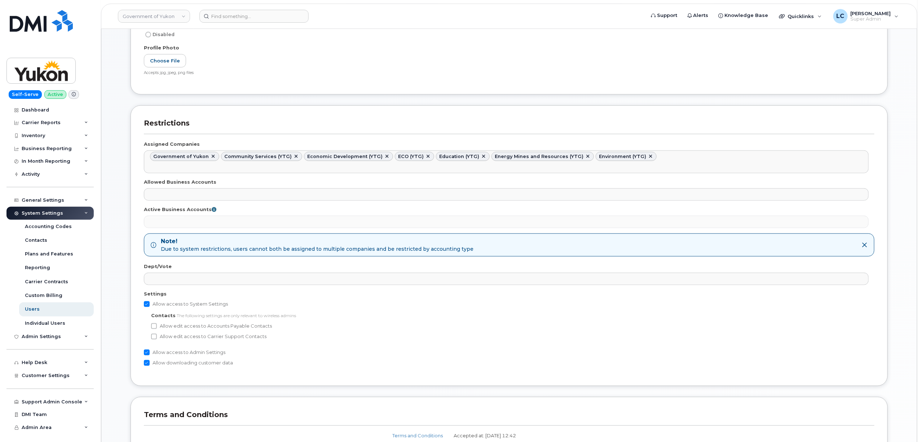
paste input "ytg"
type input "ytg"
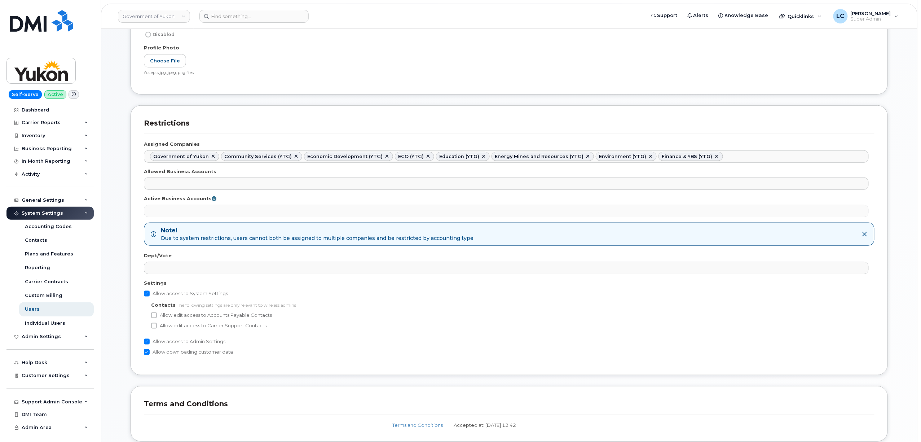
paste input "ytg"
type input "ytg"
paste input "ytg"
type input "ytg"
paste input "ytg"
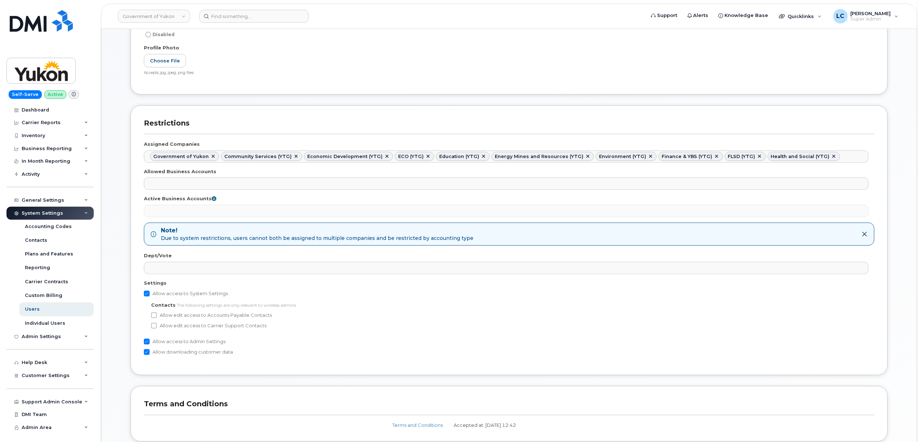
type input "ytg"
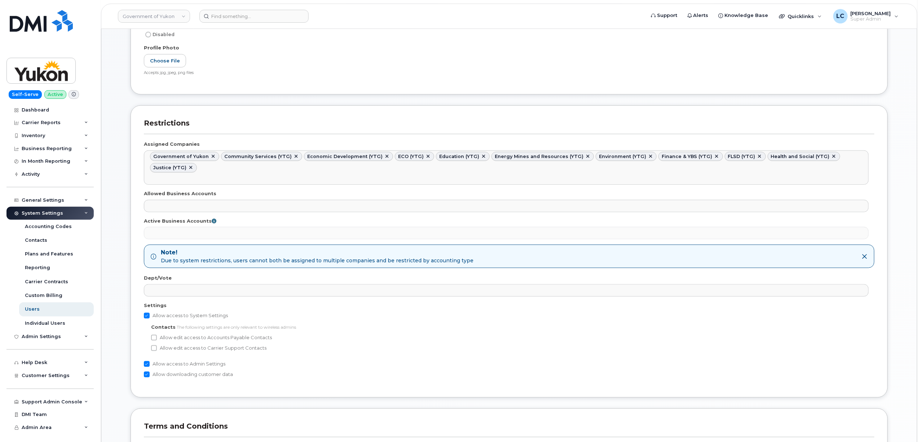
paste input "ytg"
type input "ytg"
paste input "ytg"
type input "ytg"
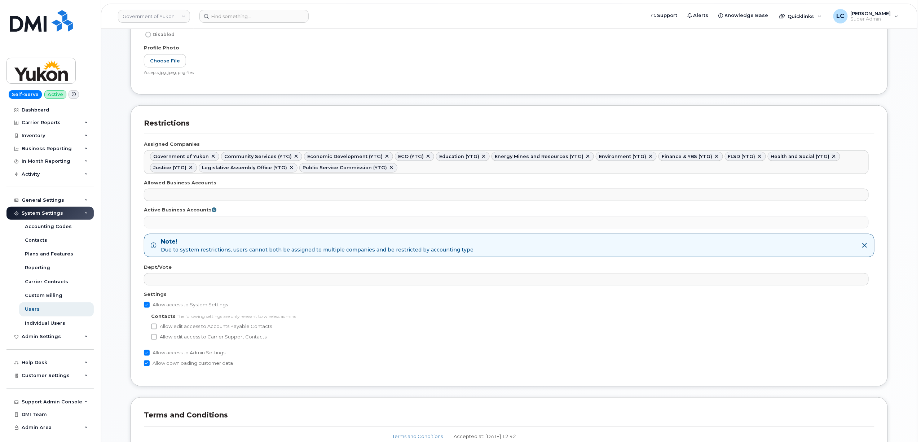
paste input "ytg"
type input "ytg"
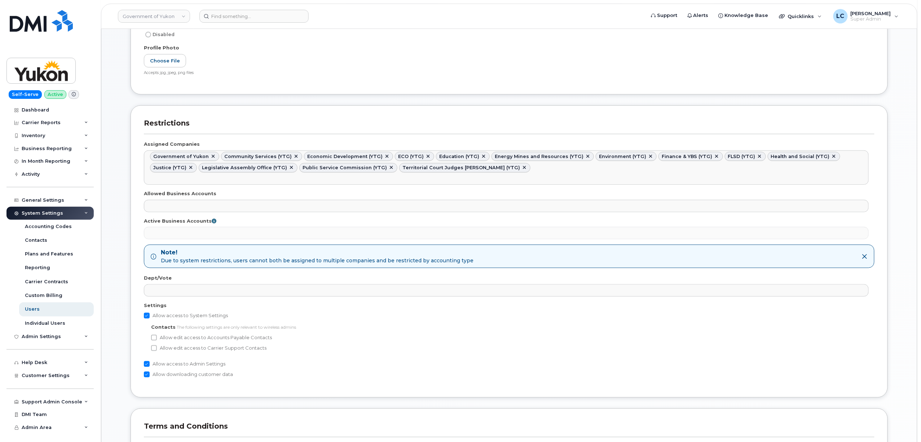
paste input "ytg"
type input "ytg"
paste input "ytg"
type input "ytg"
paste input "ytg"
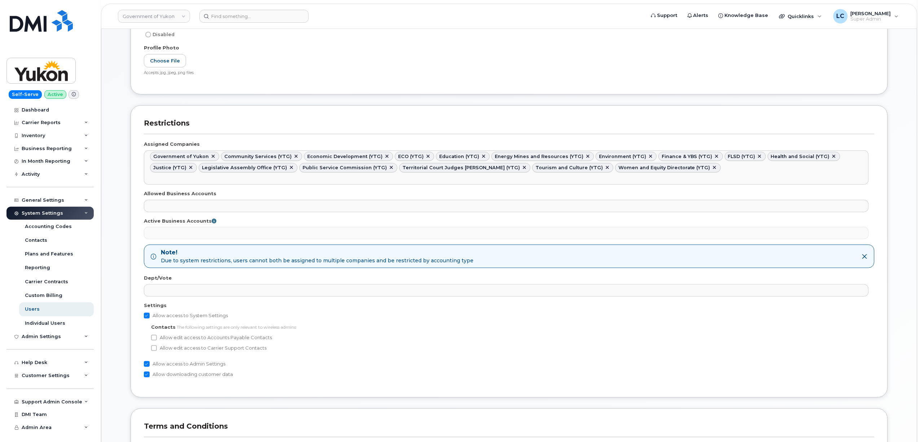
type input "ytg"
paste input "ytg"
type input "ytg"
paste input "ytg"
type input "ytg"
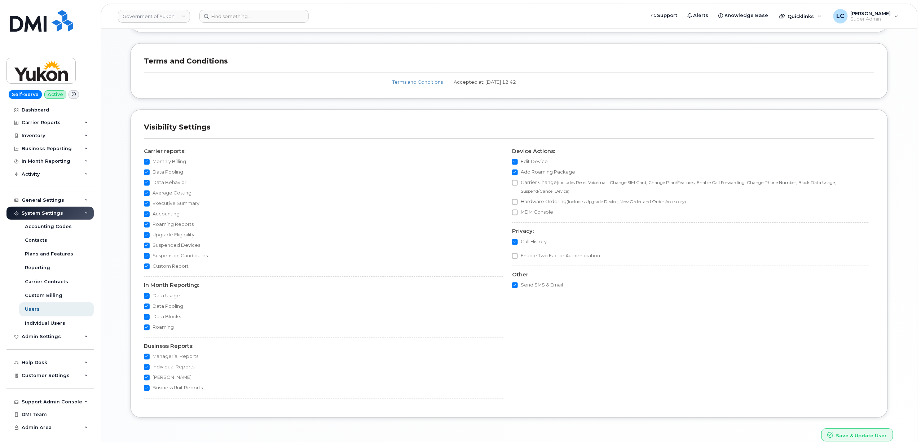
scroll to position [645, 0]
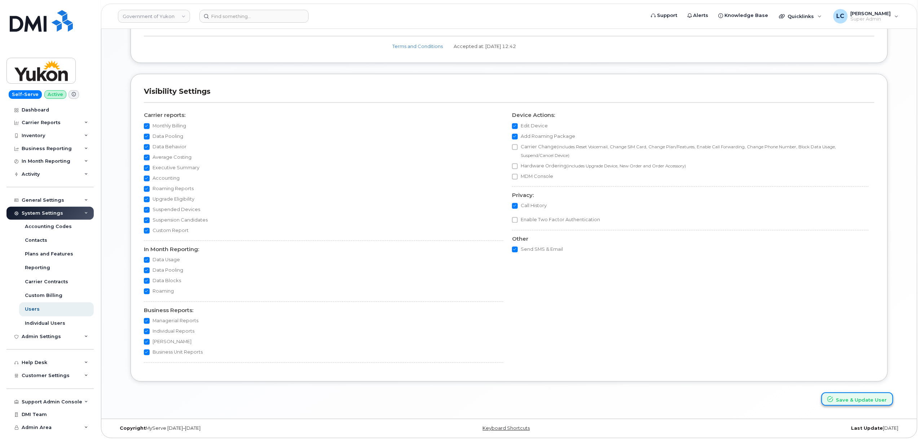
click at [860, 402] on button "Save & Update User" at bounding box center [857, 398] width 72 height 13
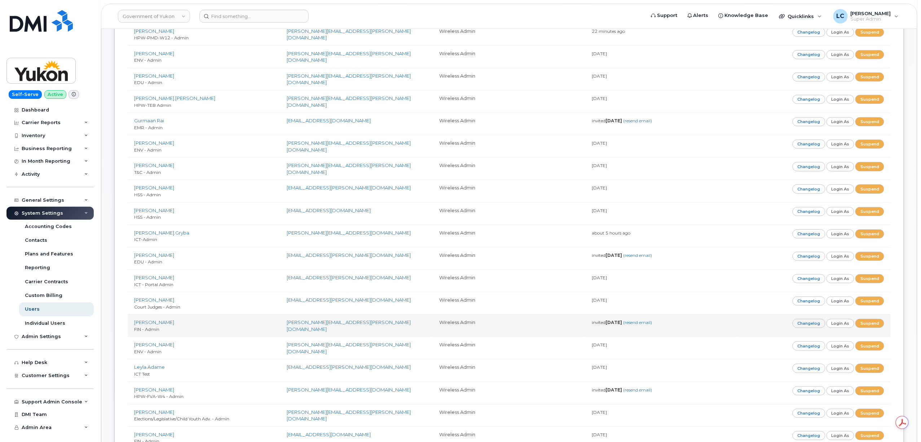
scroll to position [240, 0]
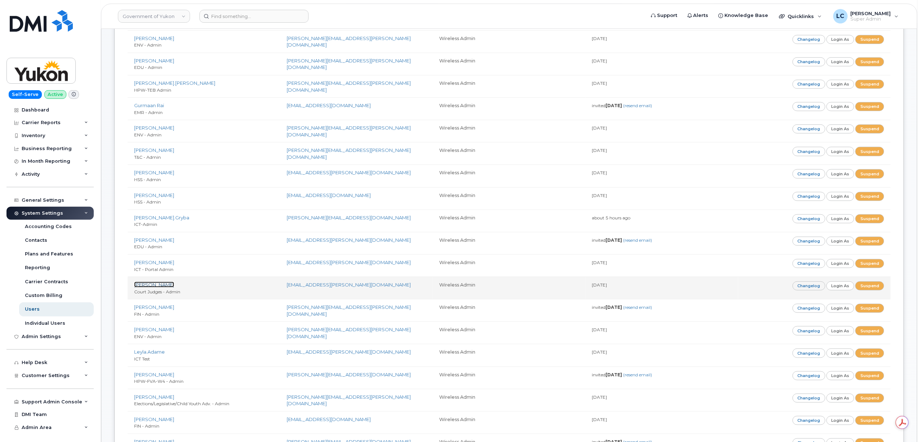
click at [149, 286] on link "[PERSON_NAME]" at bounding box center [154, 285] width 40 height 6
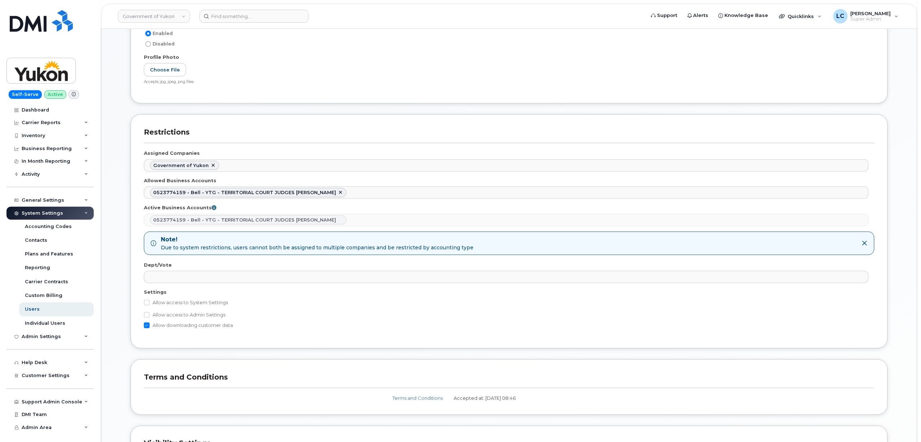
scroll to position [288, 0]
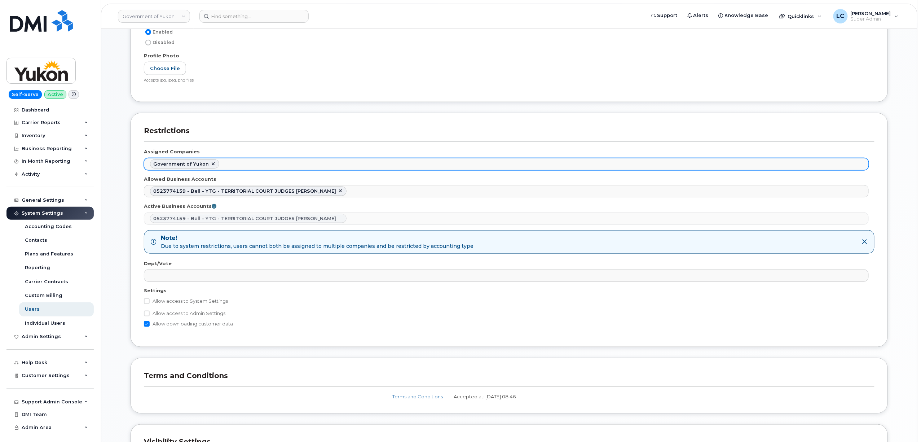
click at [243, 165] on ul "Government of Yukon" at bounding box center [506, 164] width 724 height 12
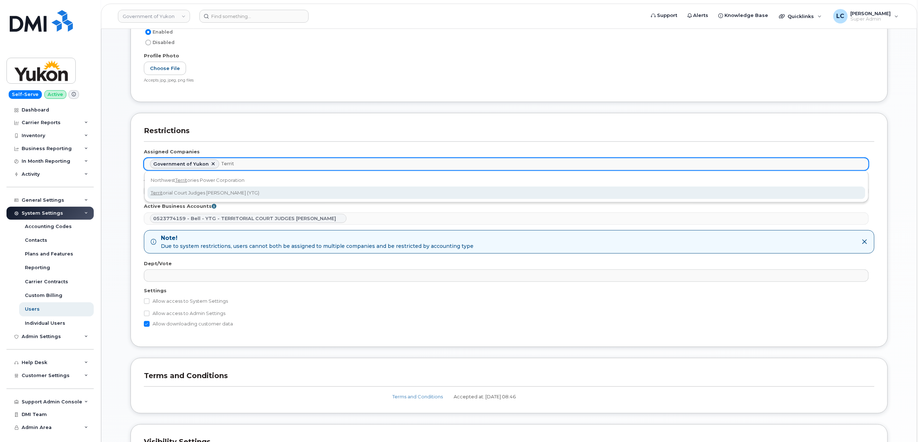
type input "Territ"
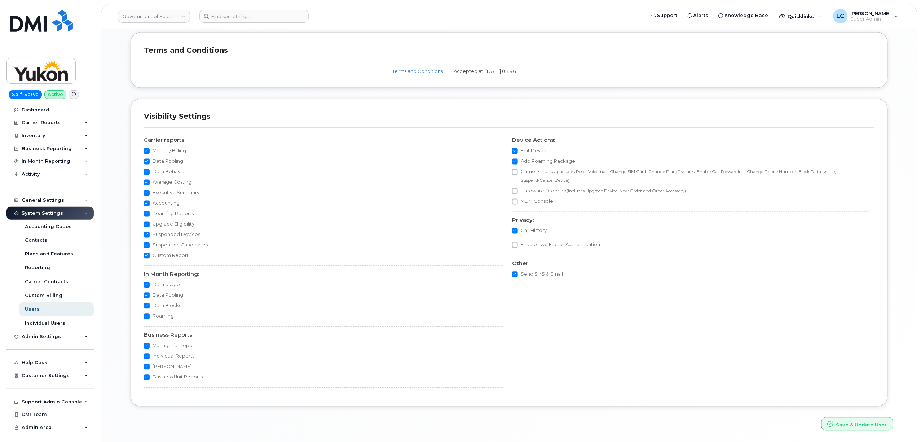
scroll to position [642, 0]
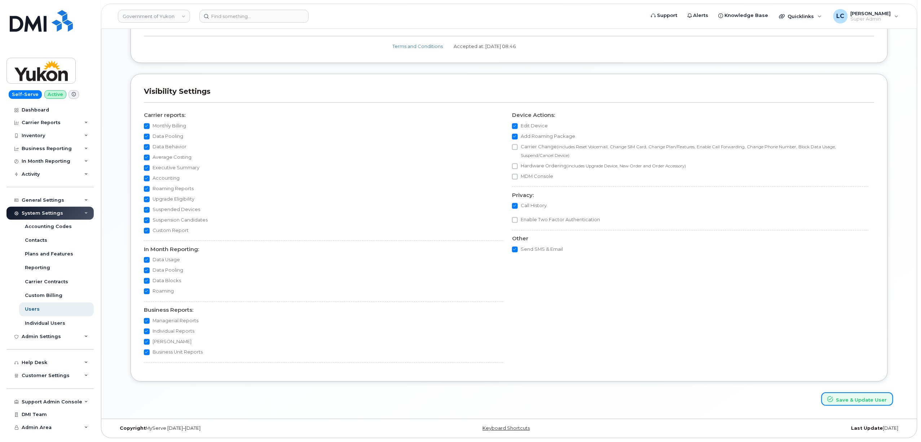
drag, startPoint x: 861, startPoint y: 401, endPoint x: 764, endPoint y: 398, distance: 97.0
click at [861, 401] on button "Save & Update User" at bounding box center [857, 398] width 72 height 13
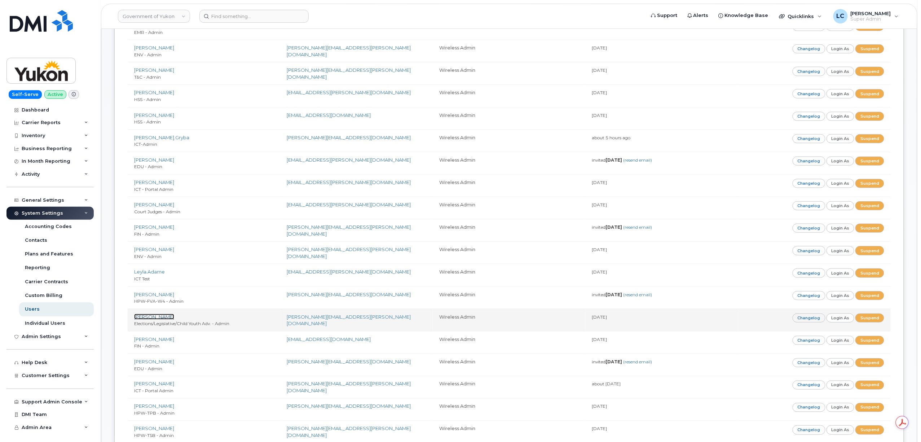
scroll to position [336, 0]
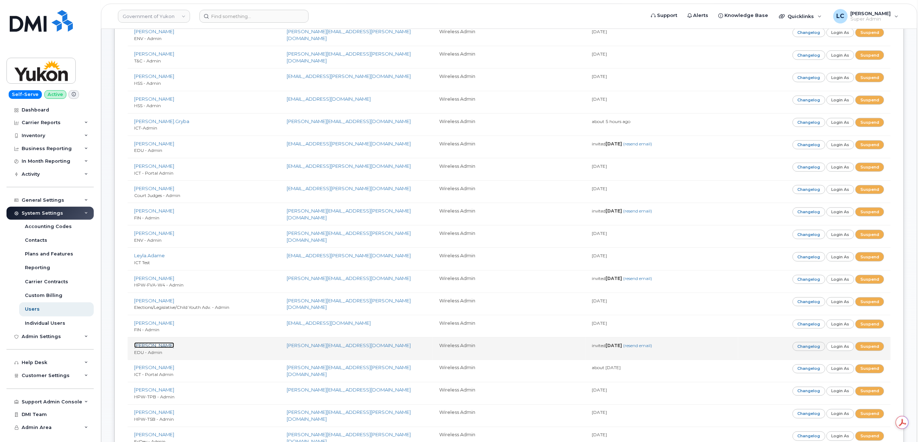
click at [163, 348] on link "[PERSON_NAME]" at bounding box center [154, 345] width 40 height 6
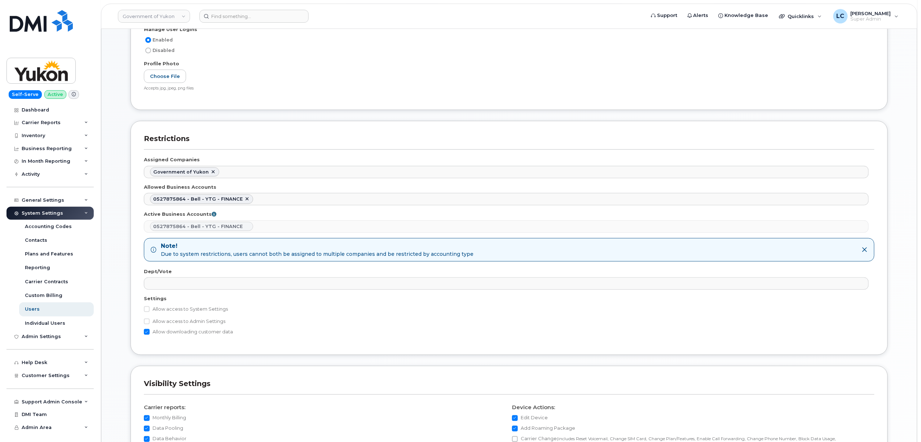
scroll to position [288, 0]
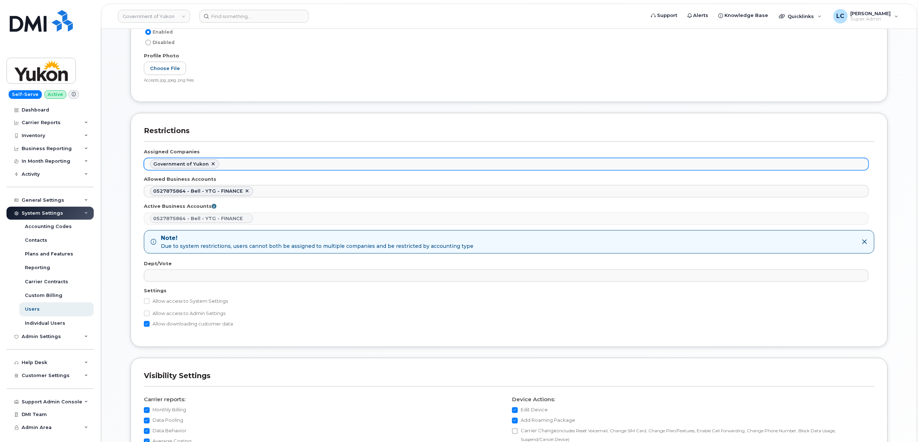
click at [265, 168] on ul "Government of Yukon" at bounding box center [506, 164] width 724 height 12
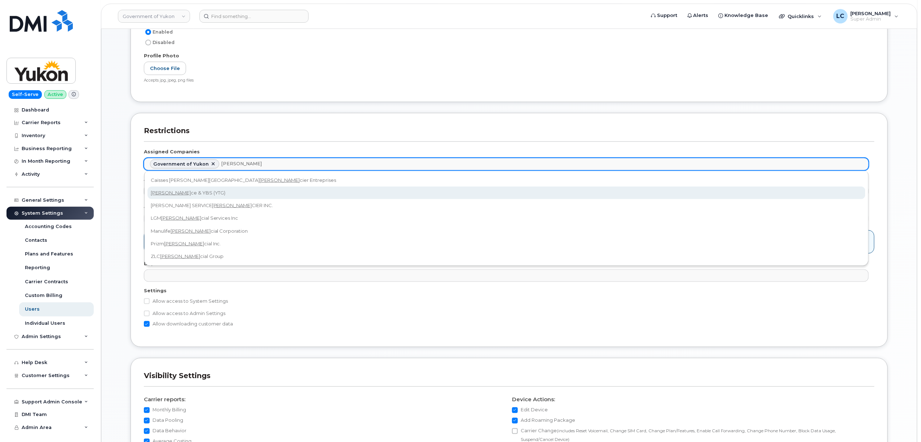
type input "Finan"
select select "ad2203d9-0c6c-4e0c-8eaf-2f65e54b63eb"
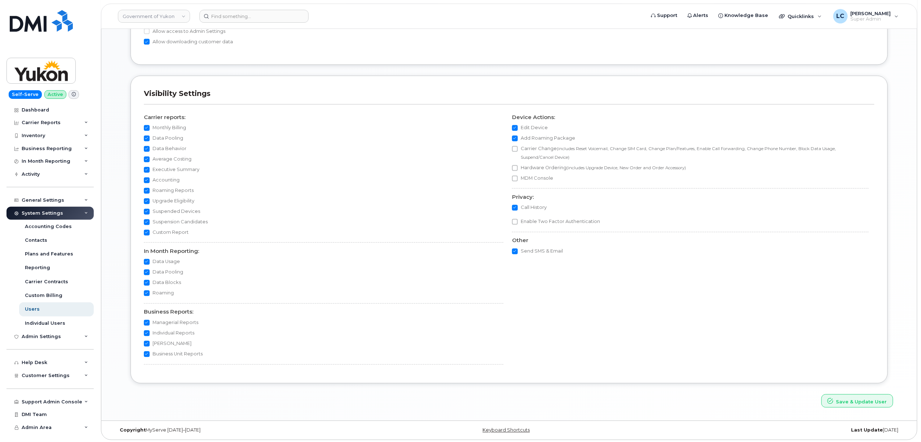
scroll to position [575, 0]
click at [870, 402] on button "Save & Update User" at bounding box center [857, 398] width 72 height 13
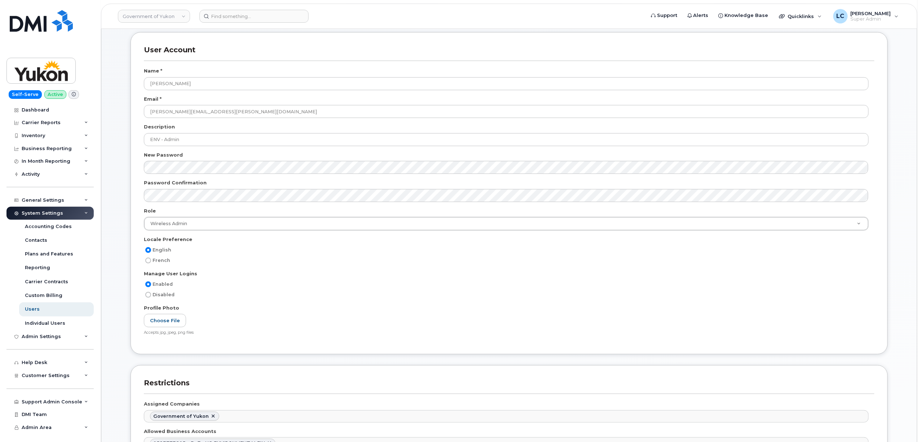
scroll to position [192, 0]
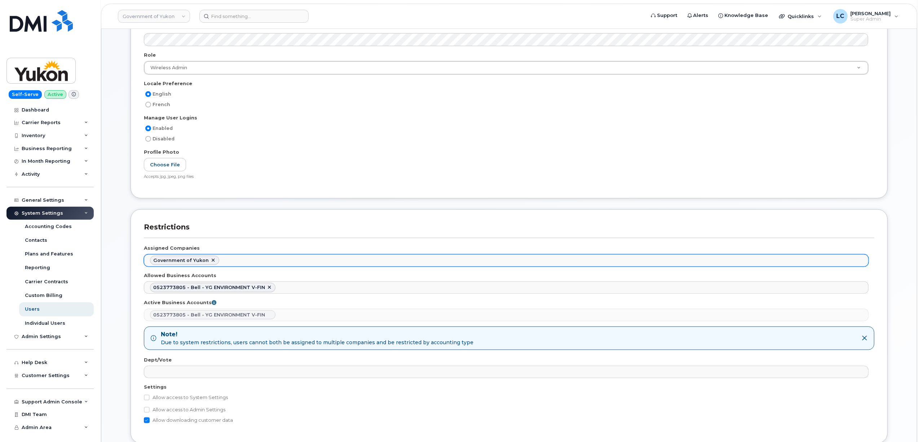
click at [259, 260] on ul "Government of Yukon" at bounding box center [506, 261] width 724 height 12
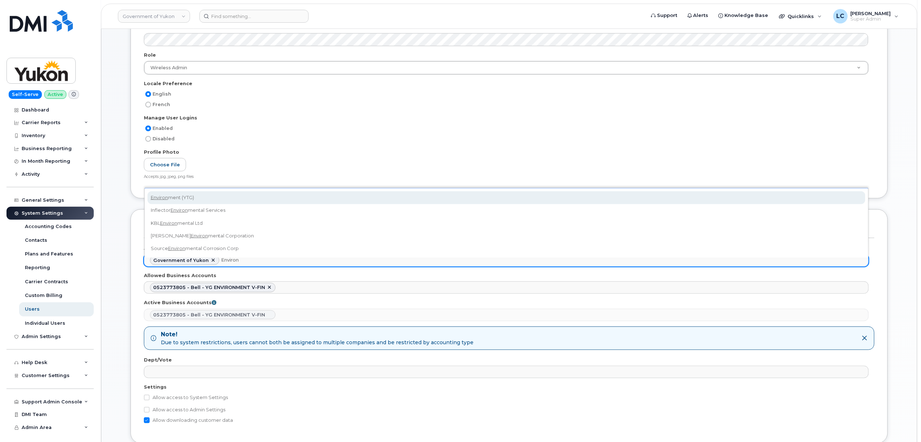
type input "Environ"
select select "24763181-aa6d-4dbb-bf10-90cf57aff9ac"
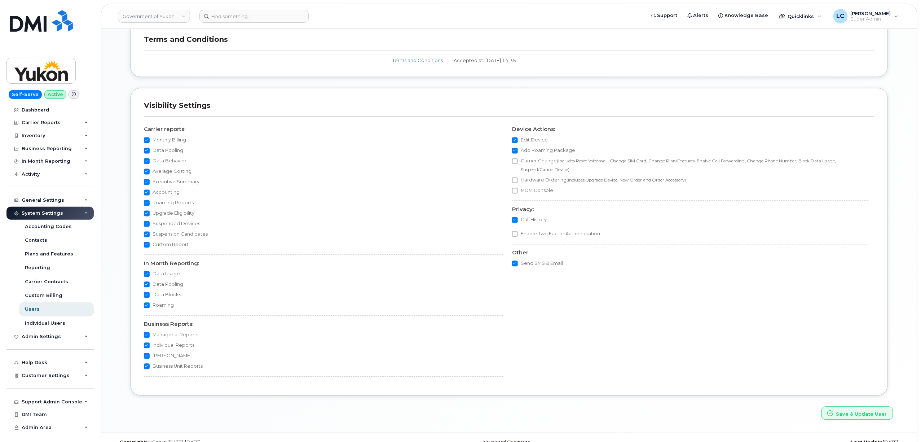
scroll to position [642, 0]
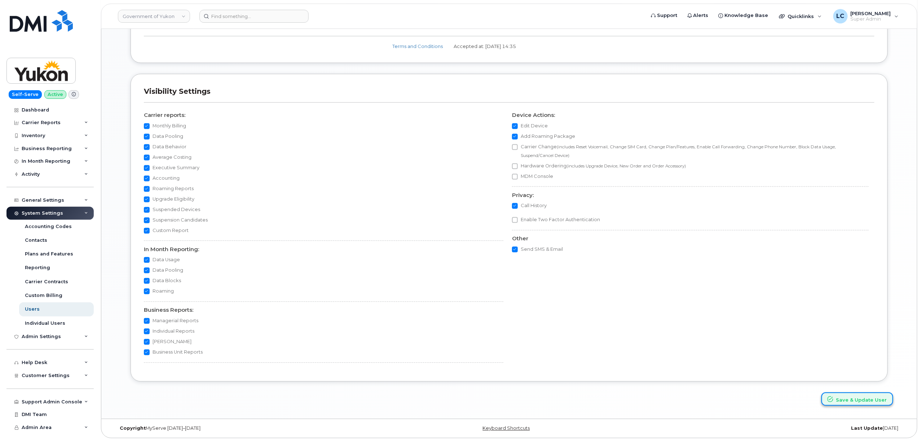
click at [872, 402] on button "Save & Update User" at bounding box center [857, 398] width 72 height 13
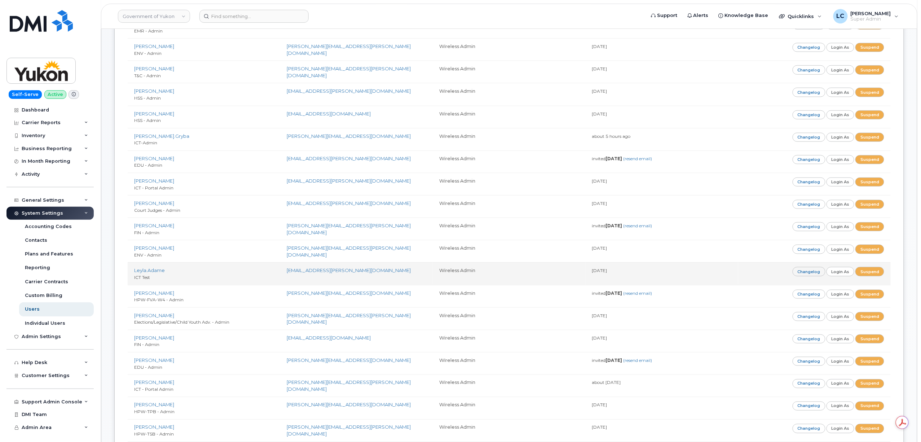
scroll to position [336, 0]
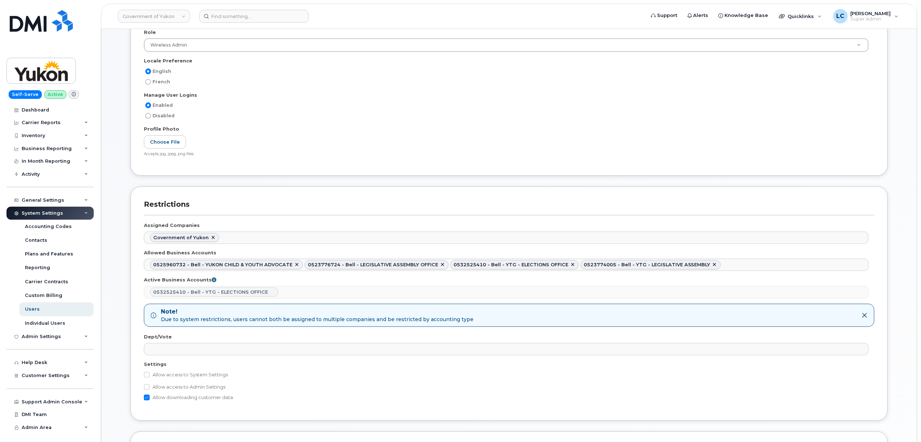
scroll to position [192, 0]
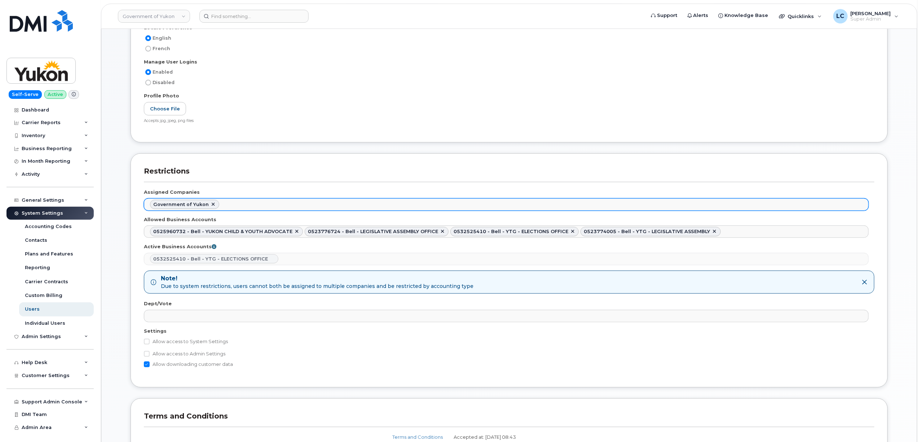
click at [277, 209] on ul "Government of Yukon" at bounding box center [506, 205] width 724 height 12
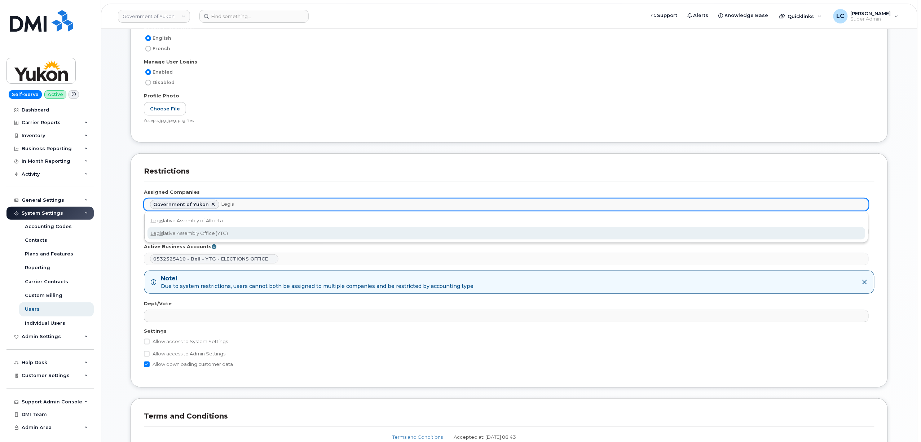
type input "Legis"
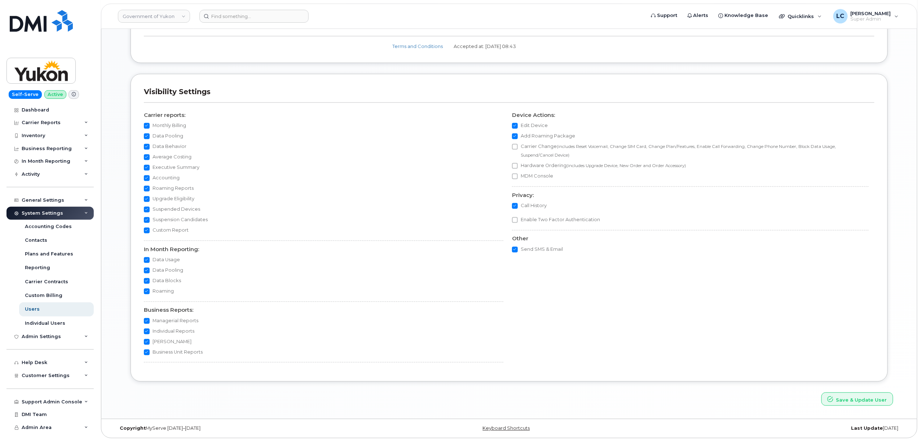
scroll to position [586, 0]
click at [847, 397] on button "Save & Update User" at bounding box center [857, 398] width 72 height 13
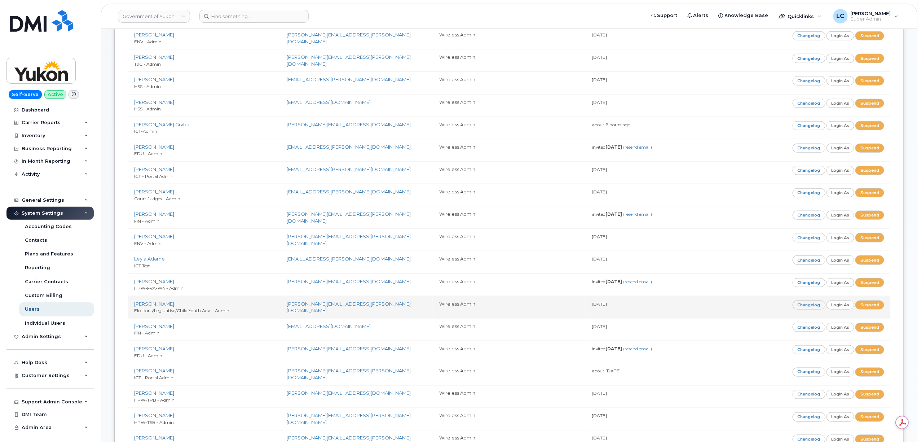
scroll to position [336, 0]
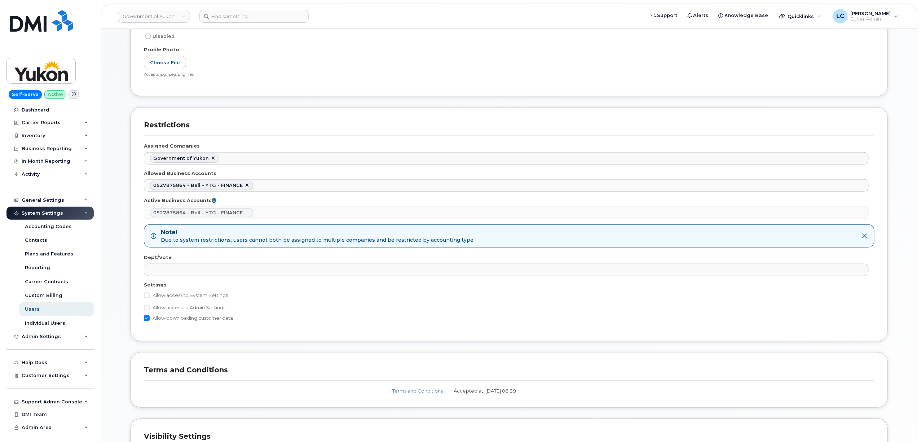
scroll to position [288, 0]
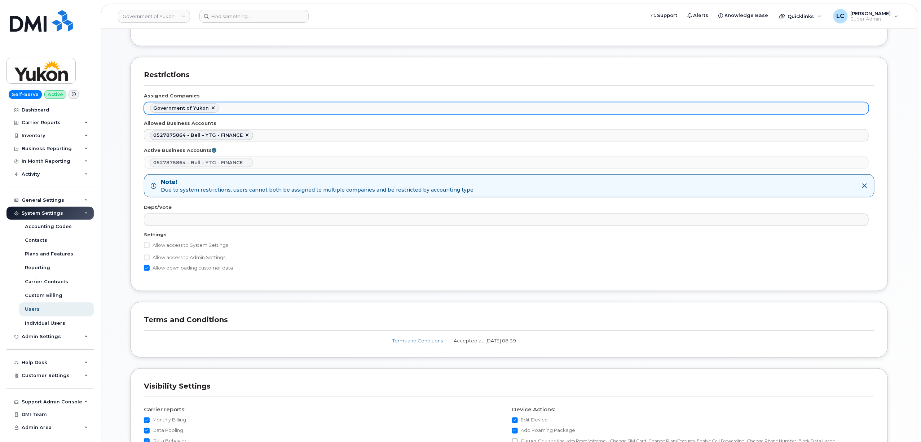
click at [260, 114] on ul "Government of Yukon" at bounding box center [506, 108] width 724 height 12
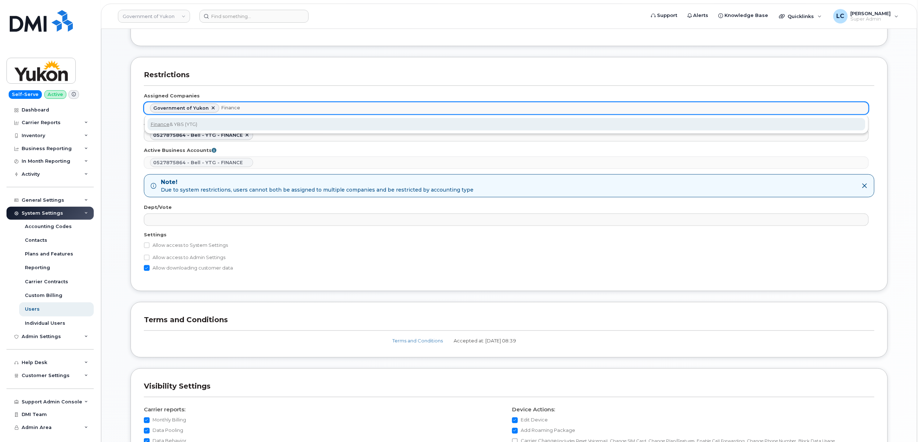
type input "Finance"
select select "ad2203d9-0c6c-4e0c-8eaf-2f65e54b63eb"
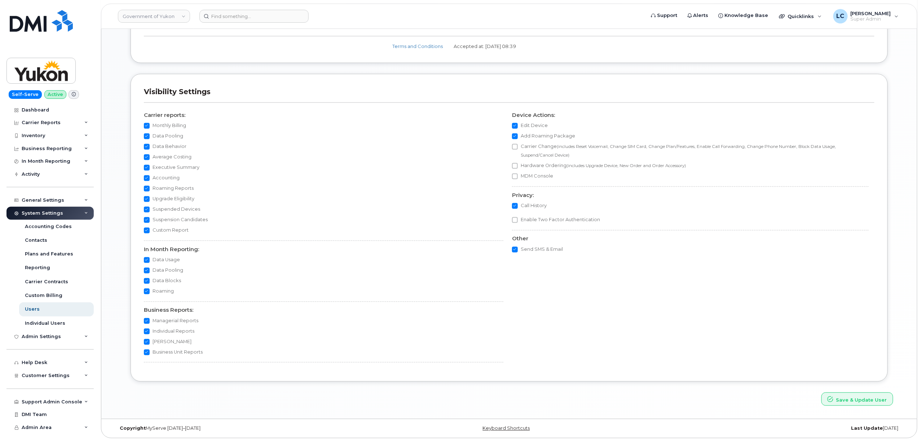
scroll to position [586, 0]
click at [841, 397] on button "Save & Update User" at bounding box center [857, 398] width 72 height 13
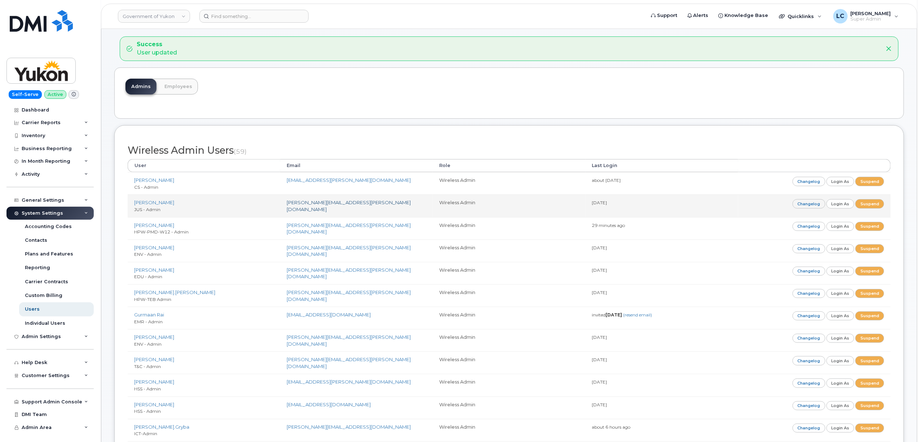
scroll to position [48, 0]
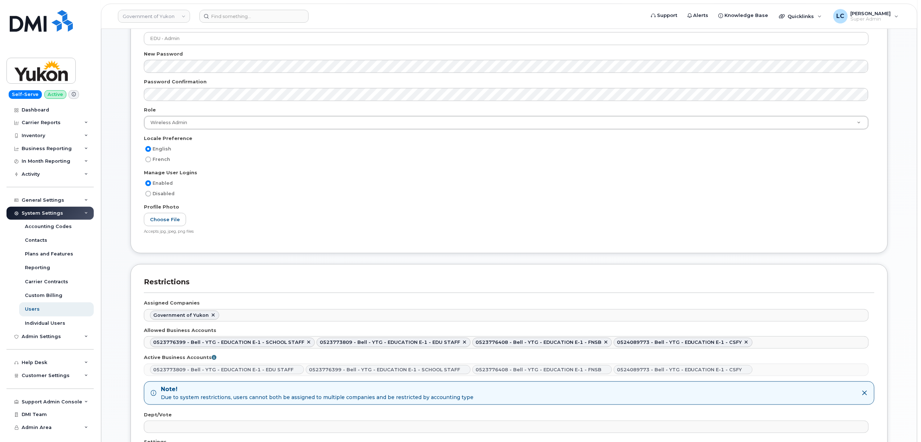
scroll to position [144, 0]
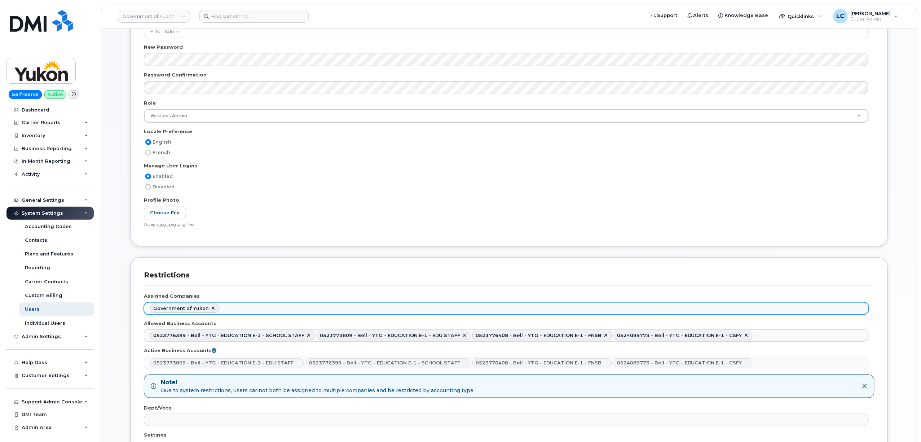
click at [243, 306] on ul "Government of Yukon" at bounding box center [506, 309] width 724 height 12
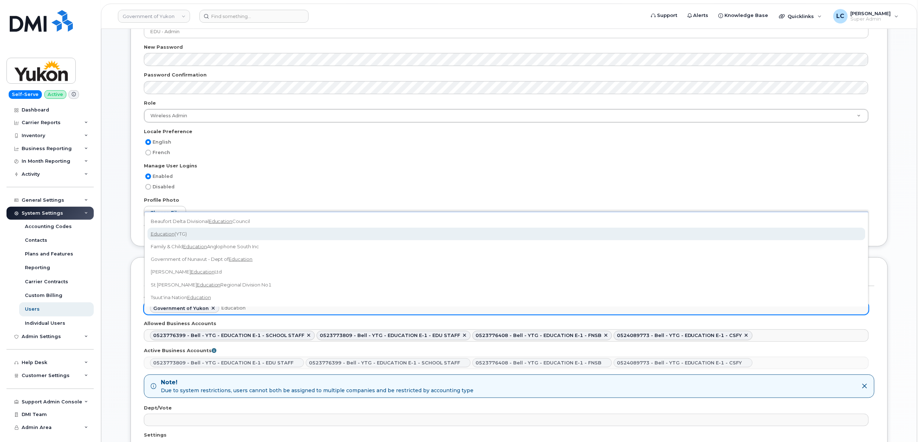
type input "Education"
select select "704d8c5c-a931-46a6-bd9a-4a2c2962274b"
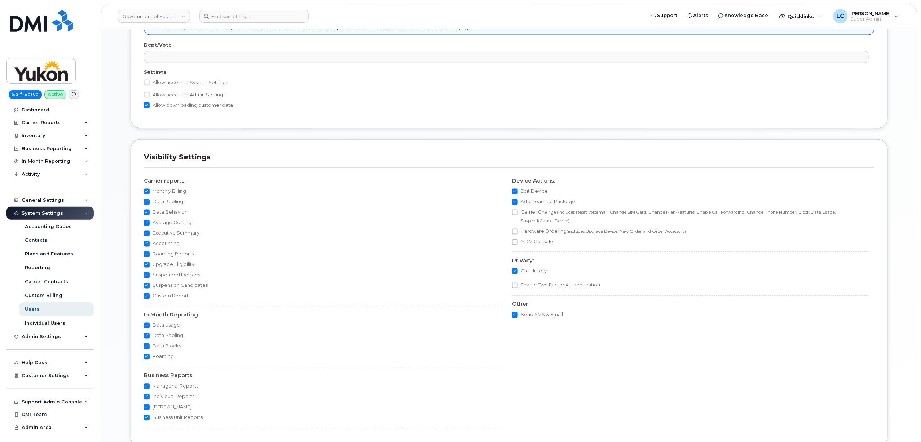
scroll to position [575, 0]
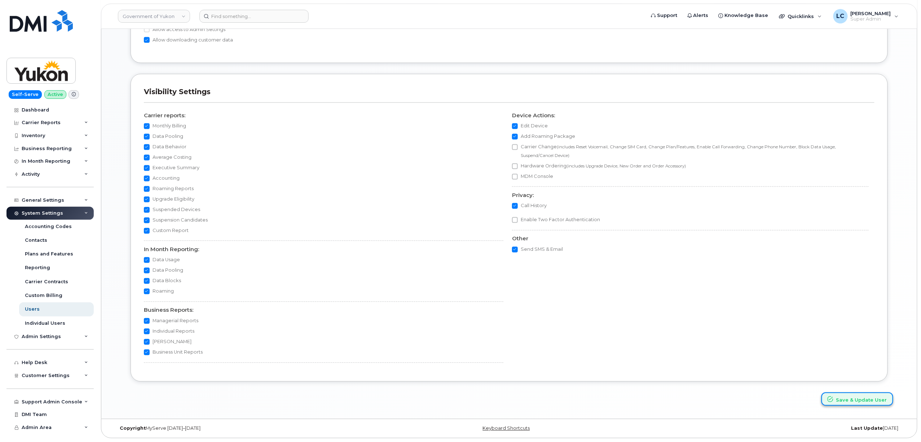
click at [839, 396] on button "Save & Update User" at bounding box center [857, 398] width 72 height 13
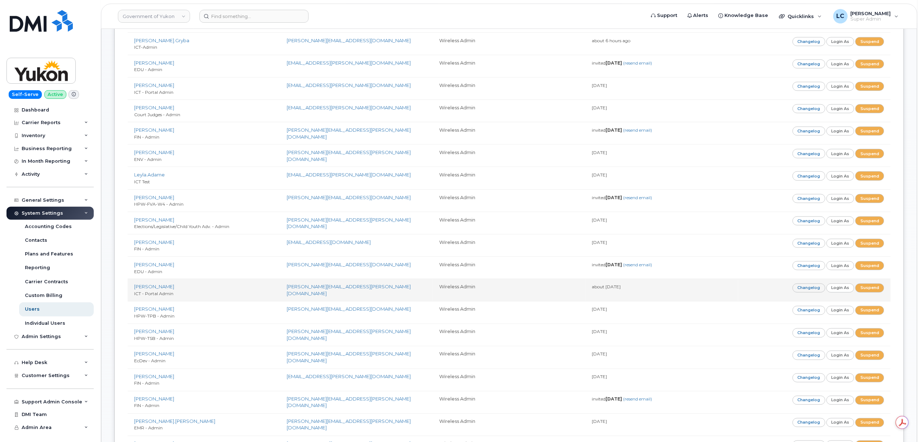
scroll to position [433, 0]
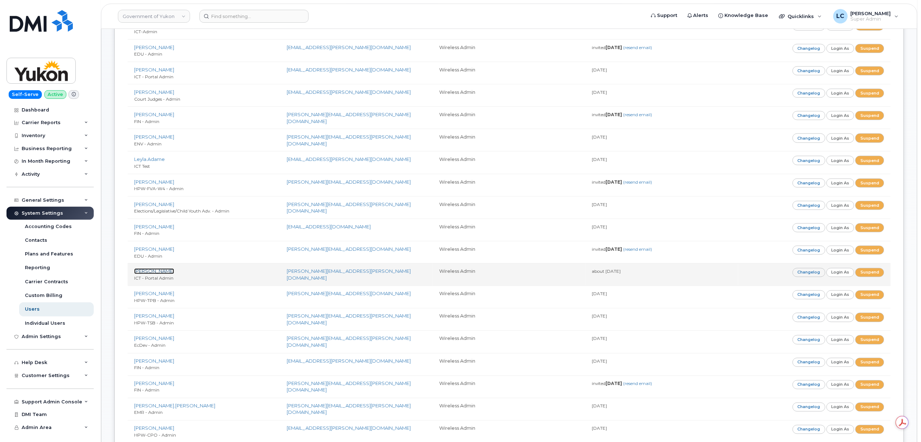
click at [144, 273] on link "[PERSON_NAME]" at bounding box center [154, 271] width 40 height 6
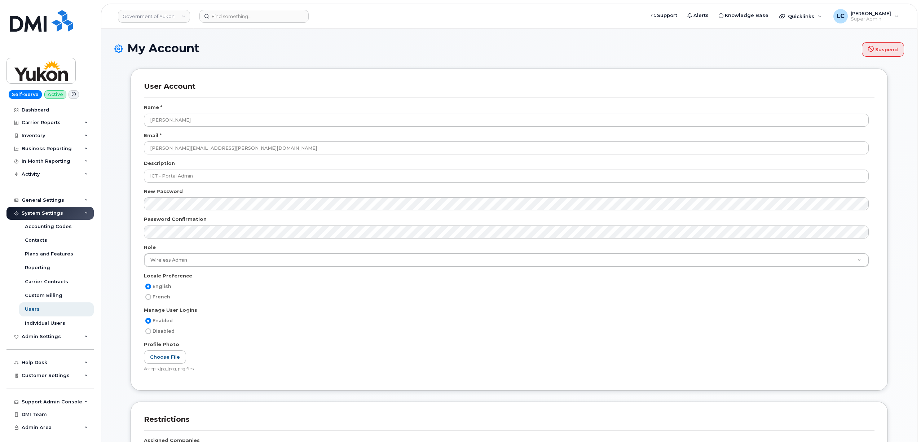
select select
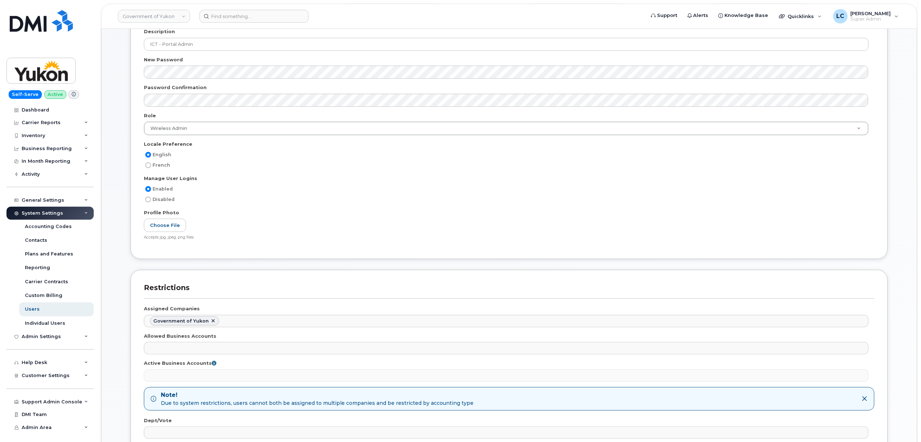
scroll to position [144, 0]
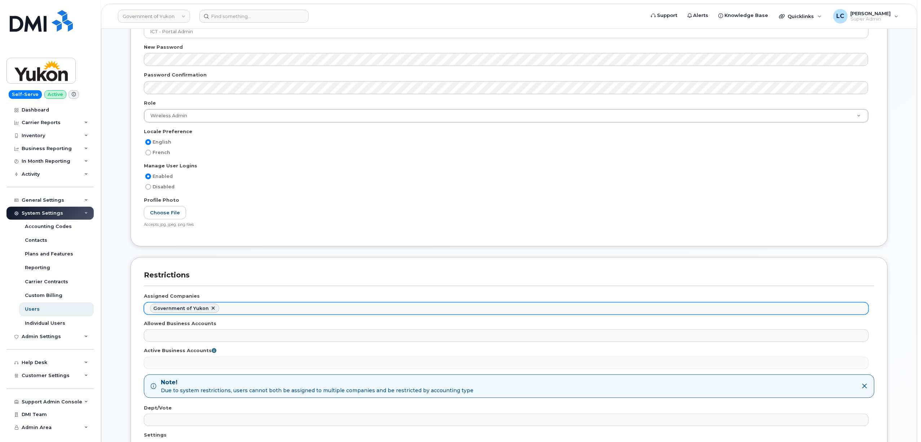
click at [244, 309] on ul "Government of Yukon" at bounding box center [506, 309] width 724 height 12
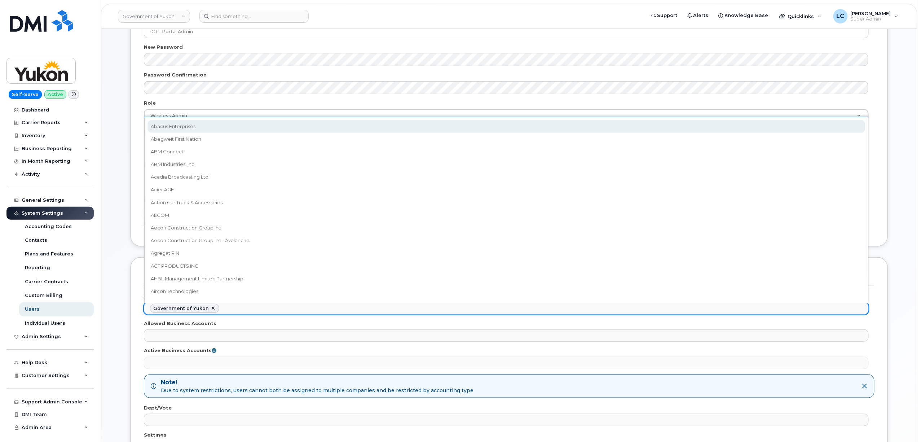
drag, startPoint x: 254, startPoint y: 310, endPoint x: 258, endPoint y: 306, distance: 5.9
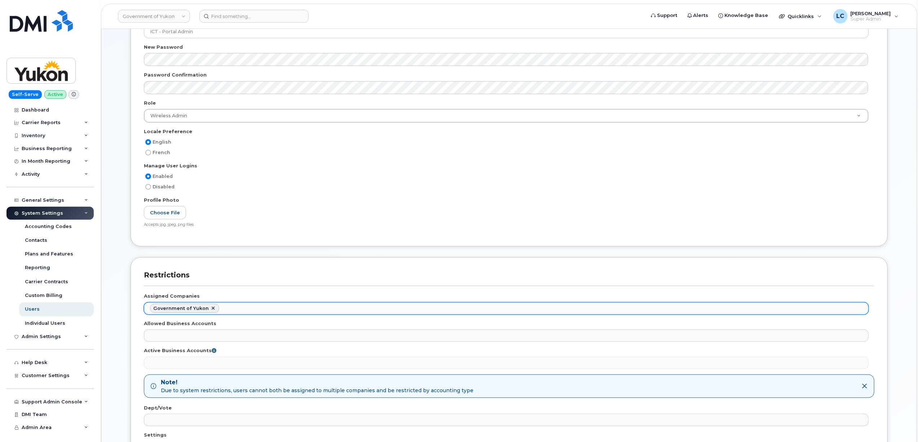
click at [260, 304] on ul "Government of Yukon" at bounding box center [506, 309] width 724 height 12
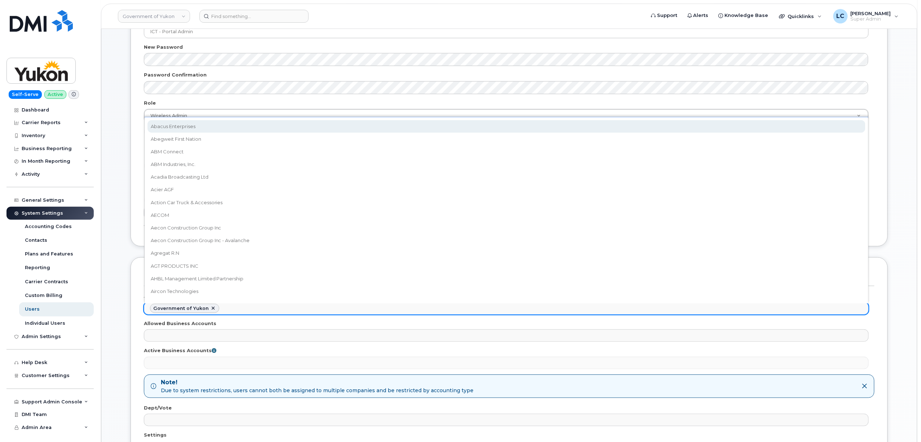
paste input "ytg"
type input "ytg"
select select "b48025e5-9bcc-4972-a109-d2ff2dce564a"
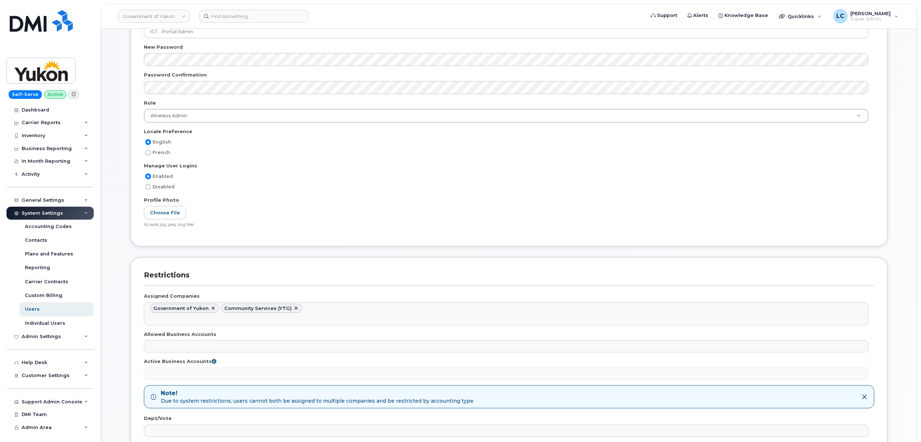
paste input "ytg"
type input "ytg"
paste input "ytg"
type input "ytg"
paste input "ytg"
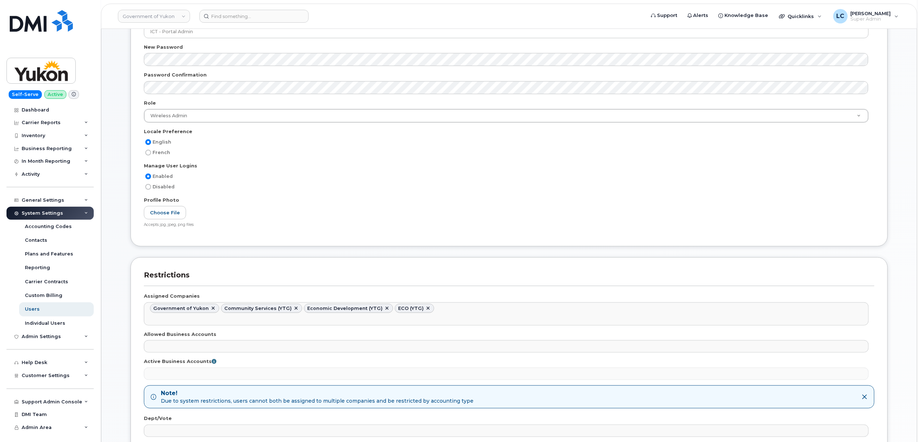
type input "ytg"
paste input "ytg"
type input "ytg"
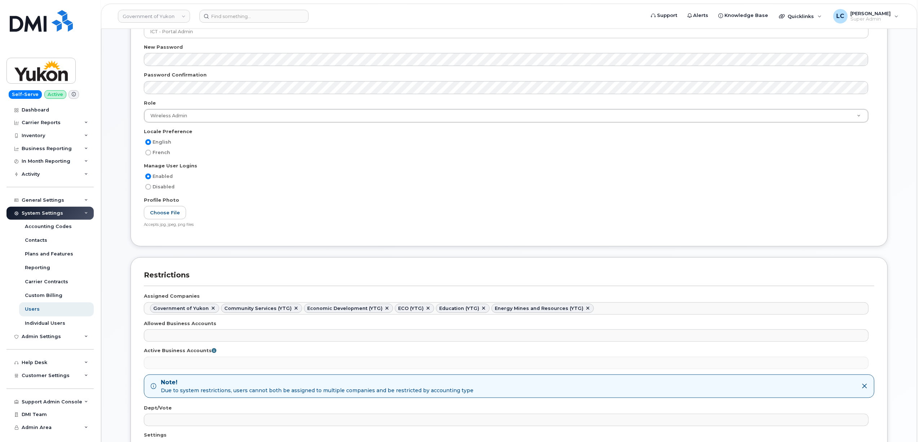
paste input "ytg"
type input "ytg"
paste input "ytg"
type input "ytg"
paste input "ytg"
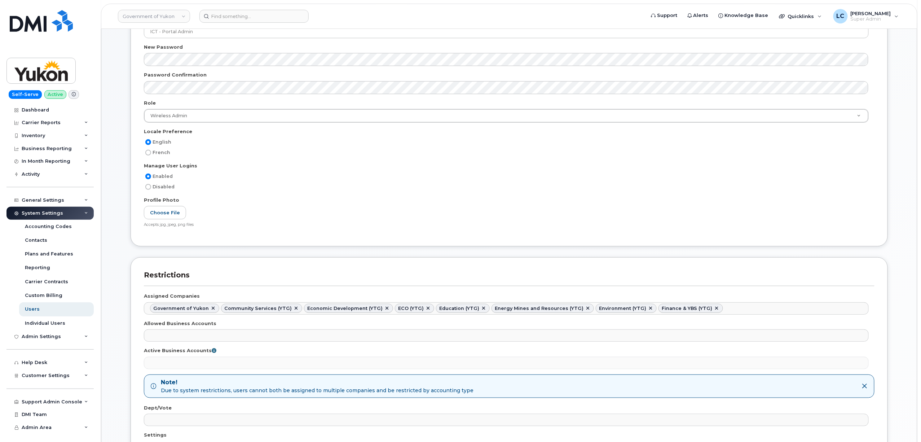
type input "ytg"
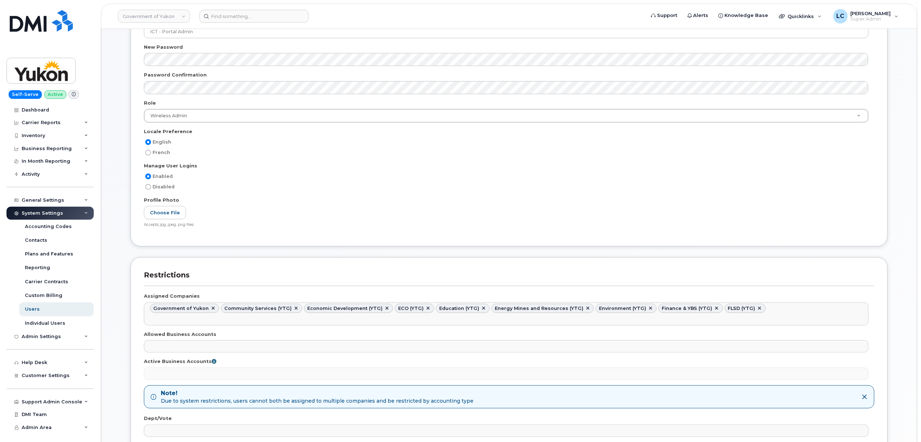
paste input "ytg"
type input "ytg"
paste input "ytg"
type input "ytg"
paste input "ytg"
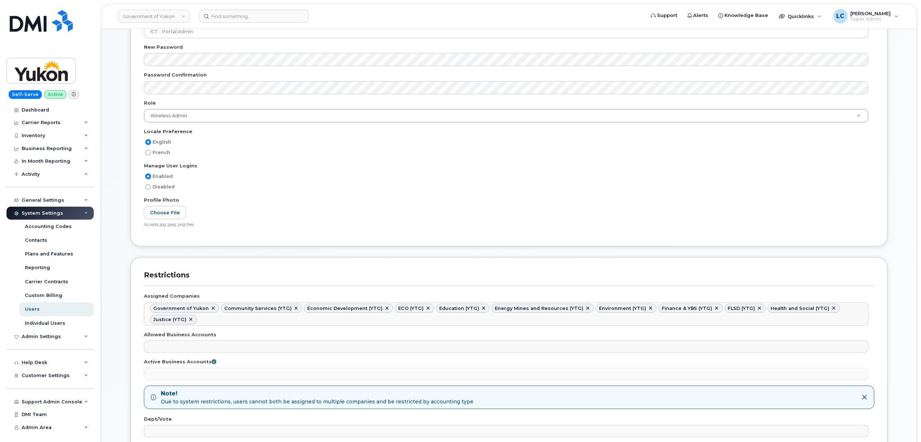
type input "ytg"
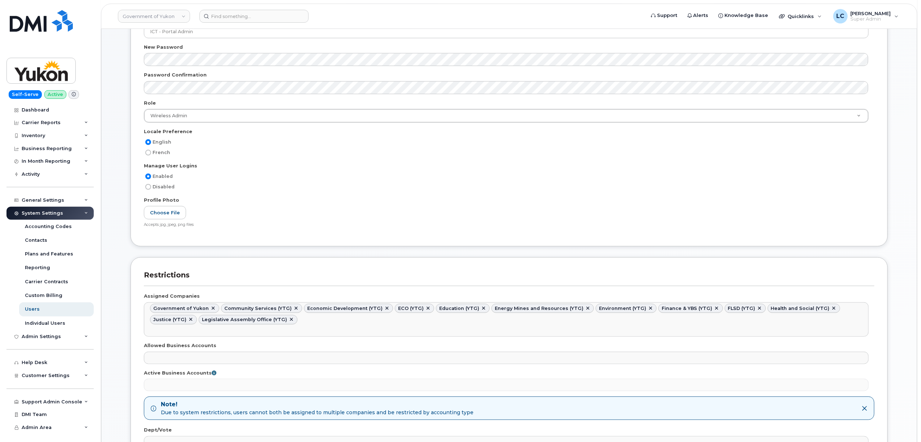
paste input "ytg"
type input "ytg"
paste input "ytg"
type input "ytg"
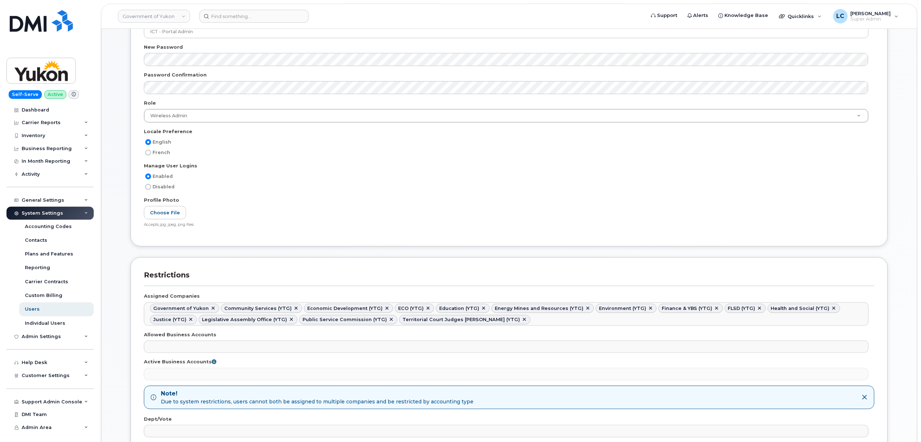
paste input "ytg"
type input "ytg"
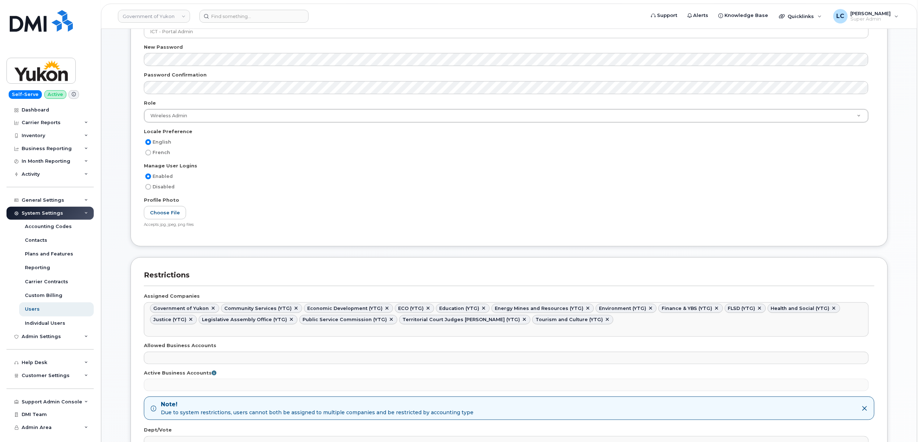
paste input "ytg"
type input "ytg"
paste input "ytg"
type input "ytg"
paste input "ytg"
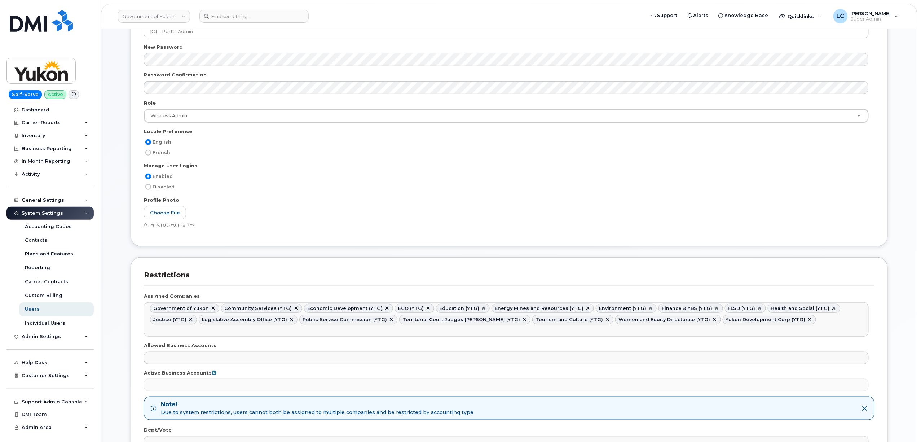
type input "ytg"
paste input "ytg"
type input "ytg"
paste input "ytg"
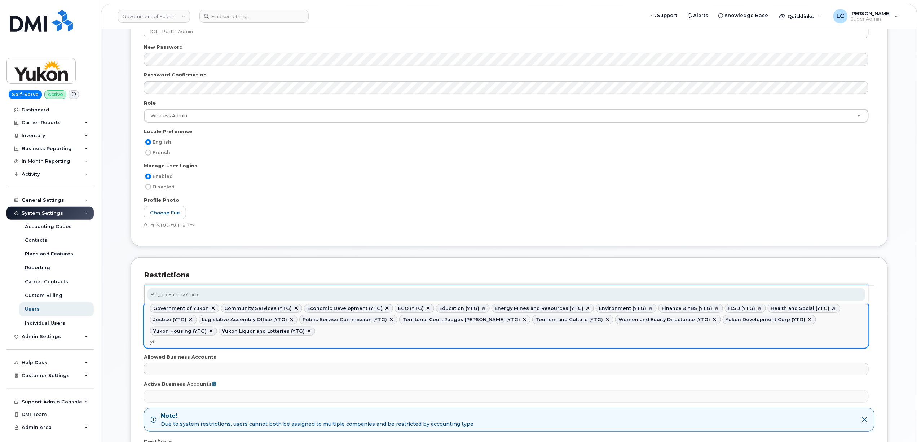
type input "y"
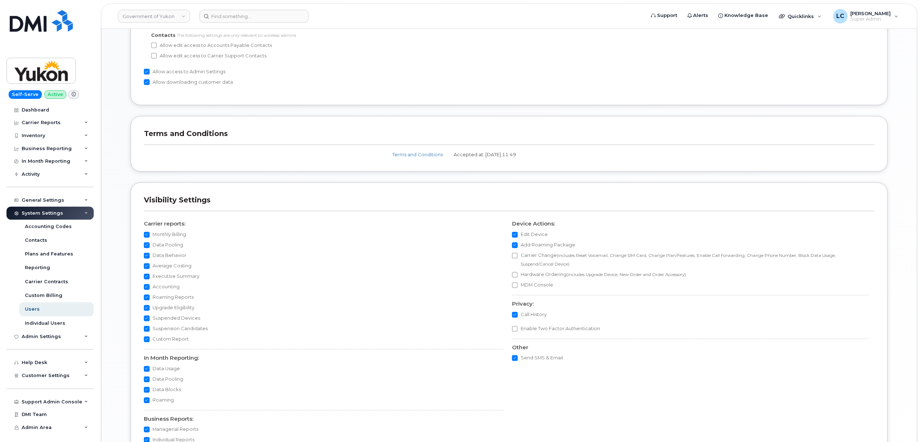
scroll to position [701, 0]
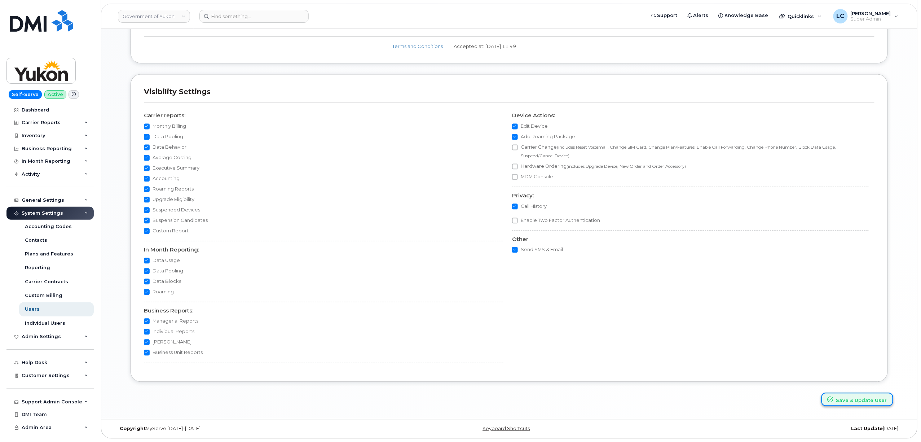
click at [843, 396] on button "Save & Update User" at bounding box center [857, 398] width 72 height 13
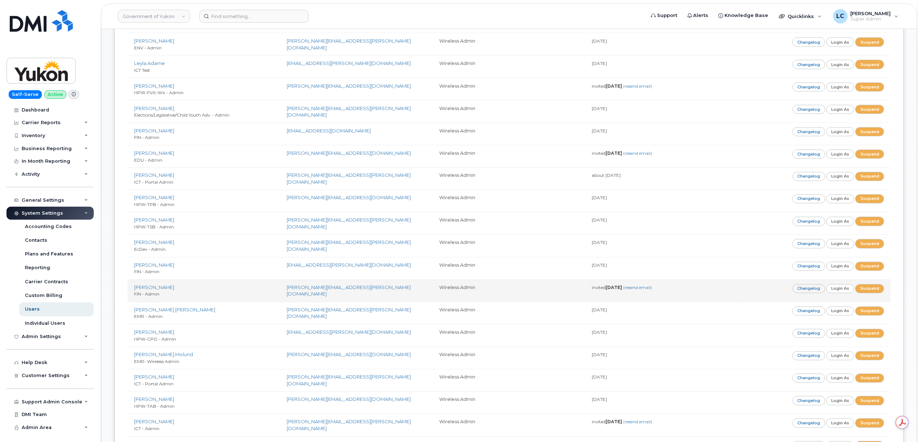
scroll to position [481, 0]
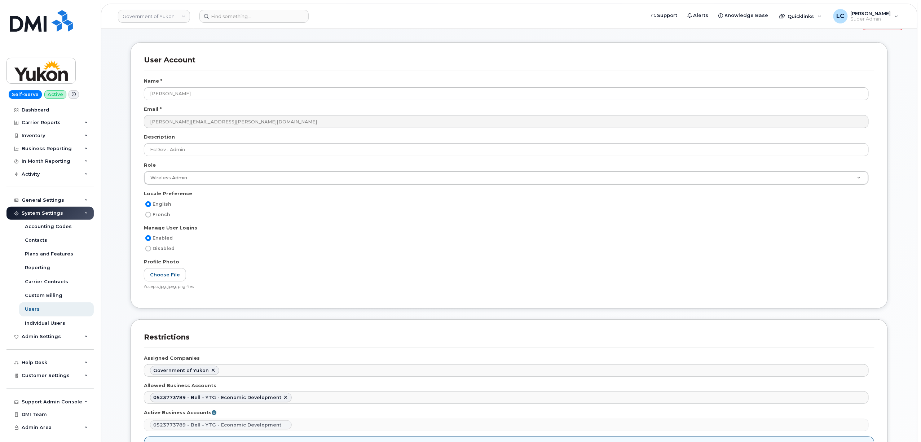
scroll to position [48, 0]
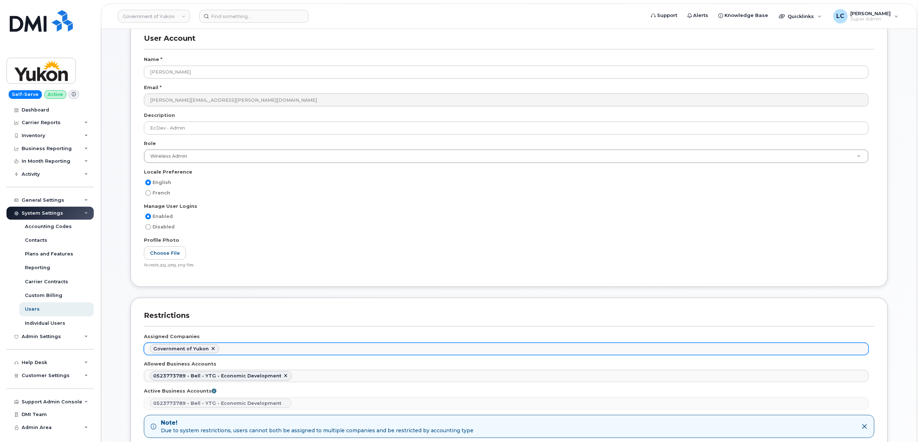
click at [242, 348] on ul "Government of Yukon" at bounding box center [506, 349] width 724 height 12
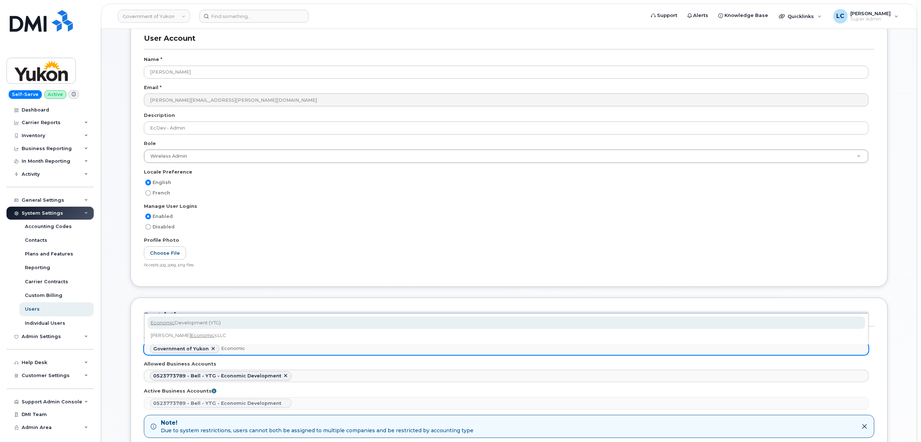
type input "Economic"
select select "17e21a31-02cc-474e-bd33-585ca6e76dbe"
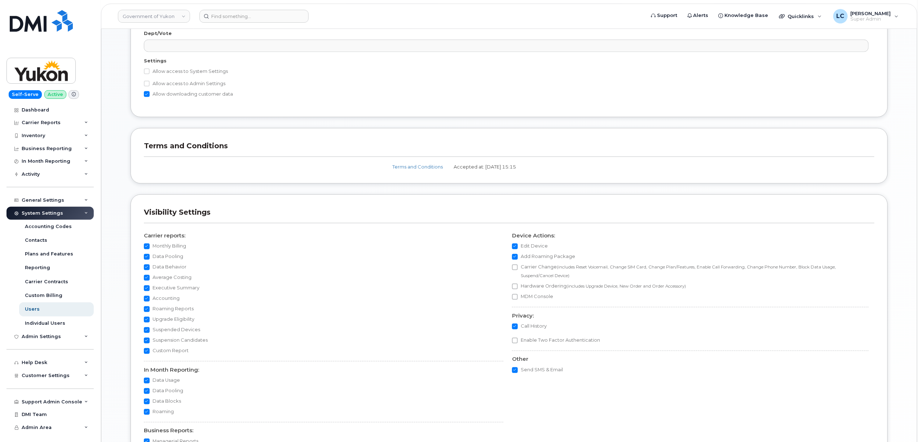
scroll to position [586, 0]
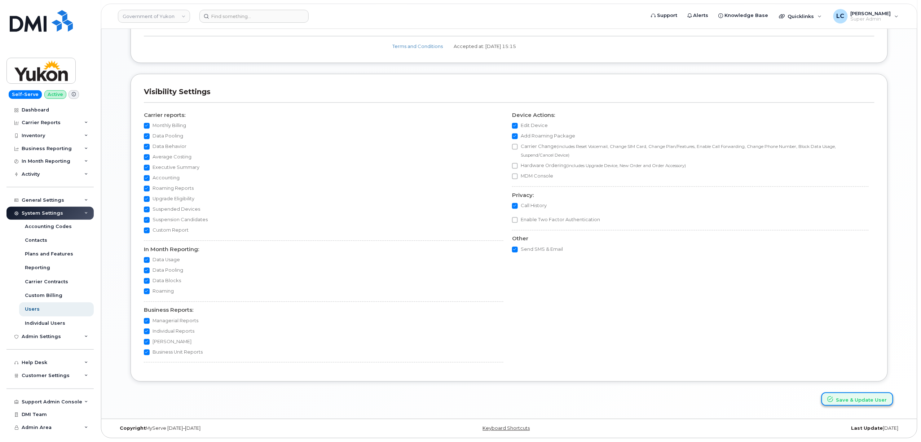
click at [846, 400] on button "Save & Update User" at bounding box center [857, 398] width 72 height 13
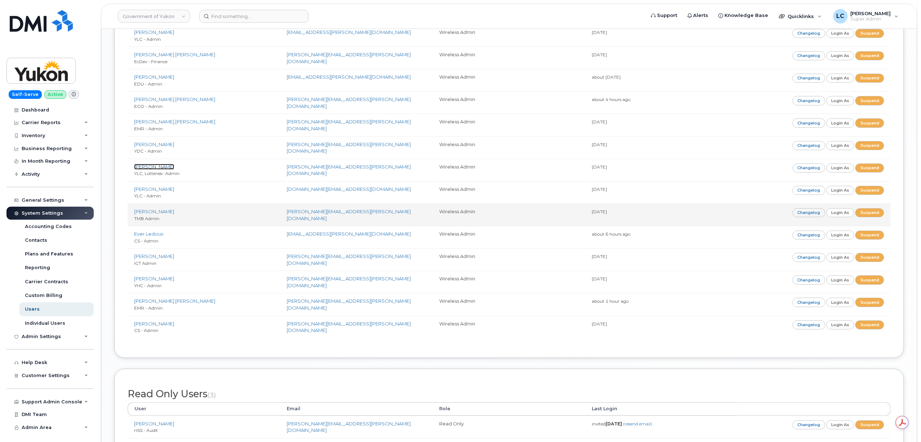
scroll to position [1202, 0]
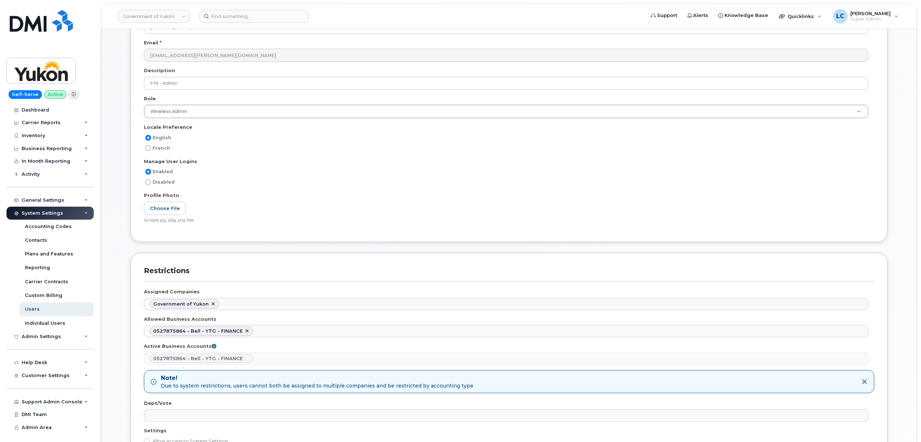
scroll to position [96, 0]
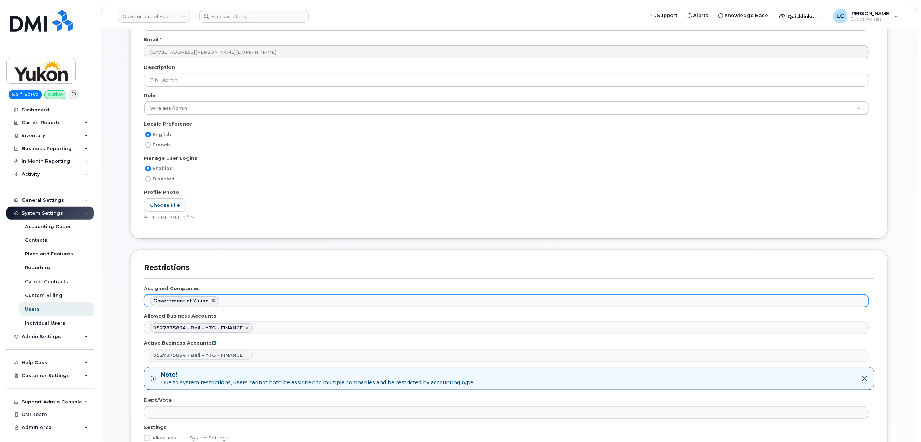
click at [247, 301] on ul "Government of Yukon" at bounding box center [506, 301] width 724 height 12
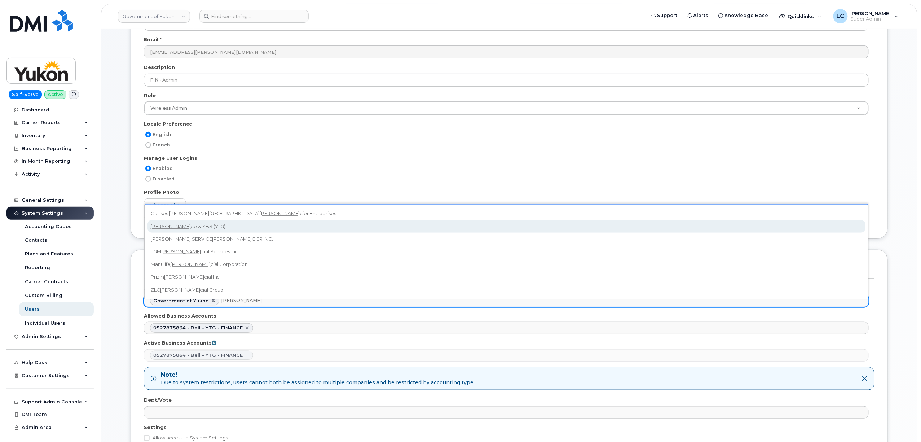
type input "Finan"
select select "ad2203d9-0c6c-4e0c-8eaf-2f65e54b63eb"
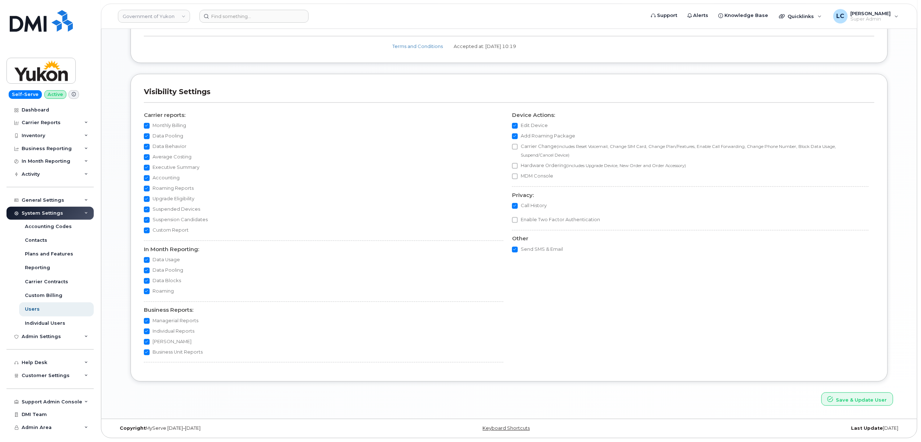
scroll to position [586, 0]
click at [841, 399] on button "Save & Update User" at bounding box center [857, 398] width 72 height 13
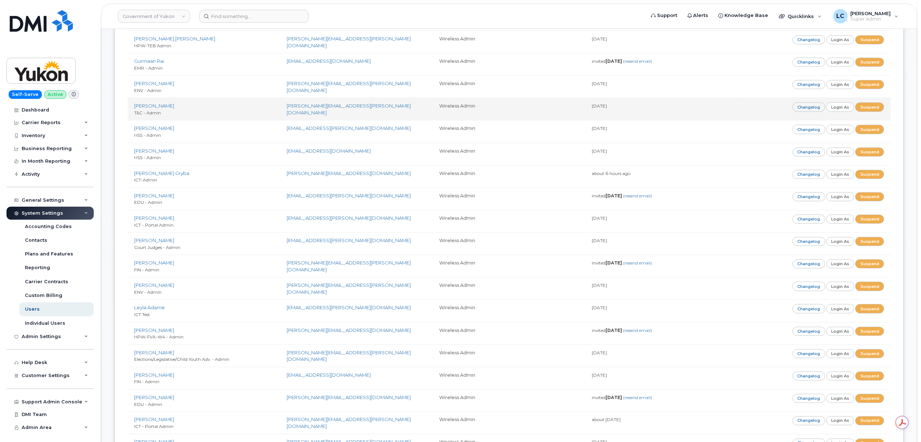
scroll to position [336, 0]
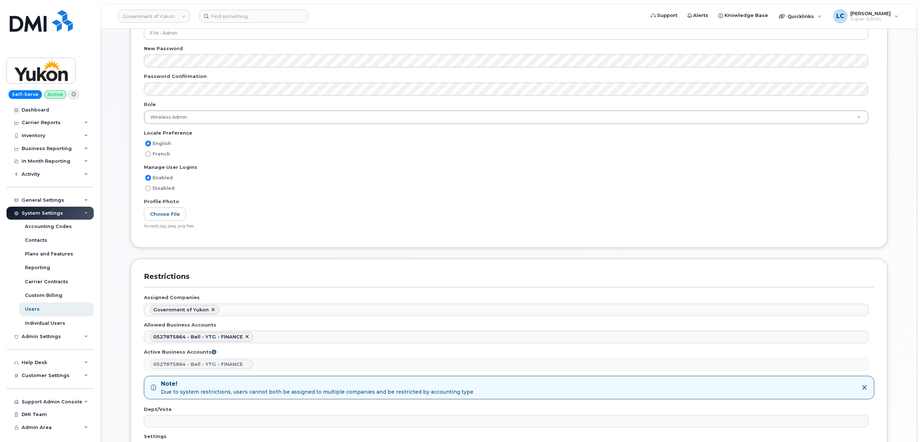
scroll to position [288, 0]
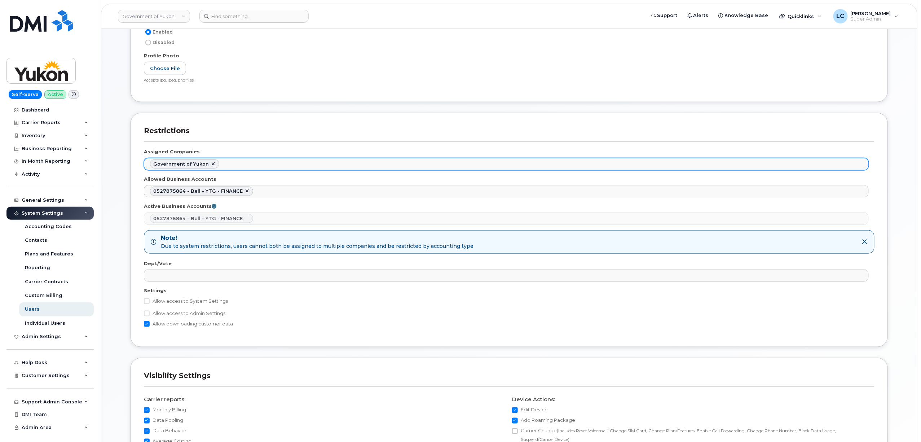
click at [267, 166] on ul "Government of Yukon" at bounding box center [506, 164] width 724 height 12
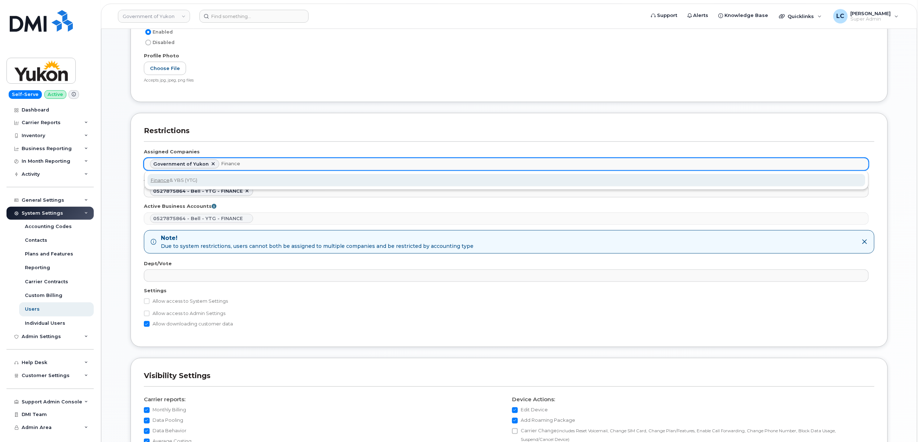
type input "Finance"
select select "ad2203d9-0c6c-4e0c-8eaf-2f65e54b63eb"
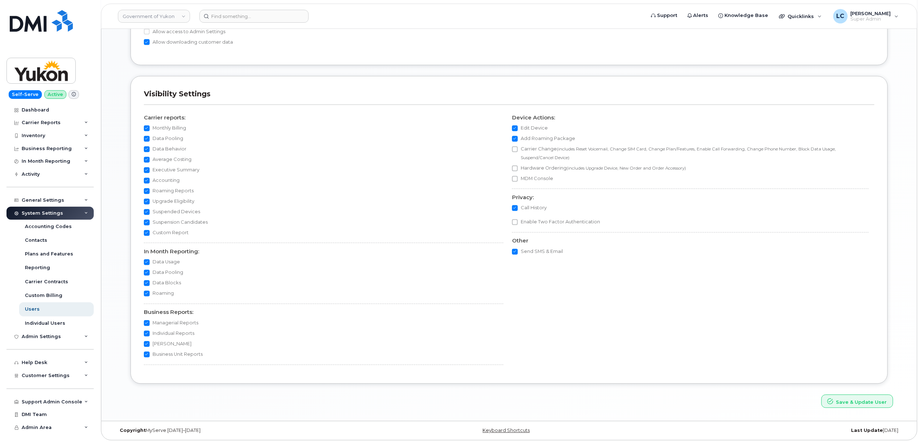
scroll to position [575, 0]
click at [880, 399] on button "Save & Update User" at bounding box center [857, 398] width 72 height 13
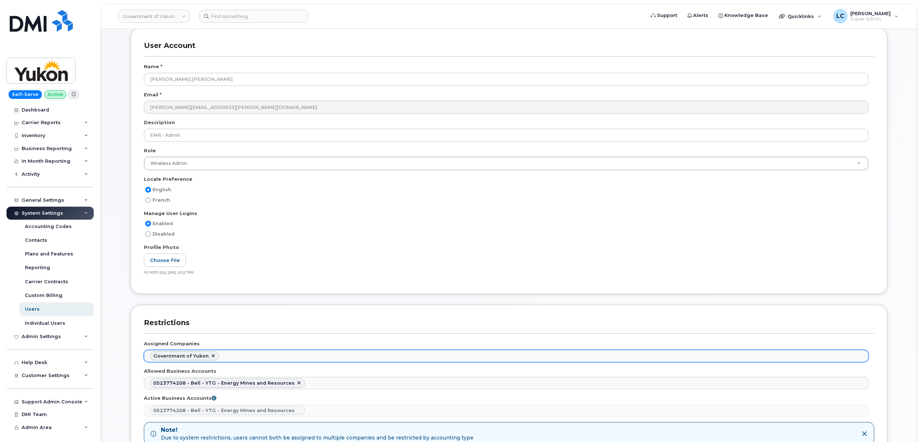
scroll to position [96, 0]
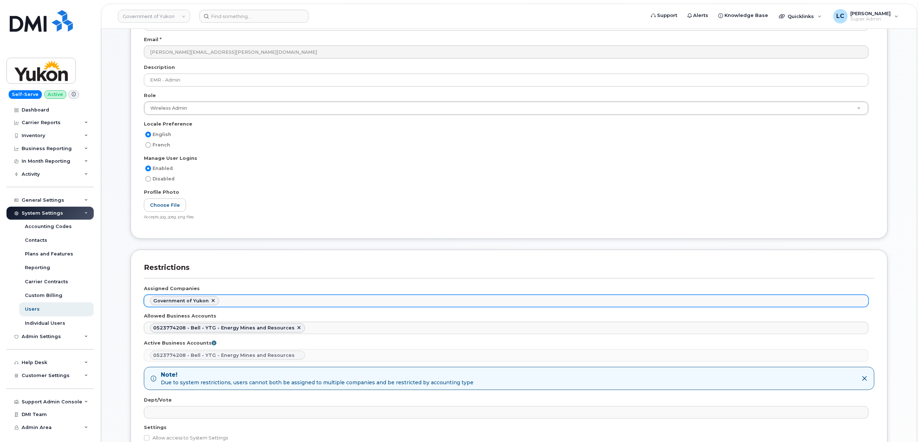
click at [243, 298] on ul "Government of Yukon" at bounding box center [506, 301] width 724 height 12
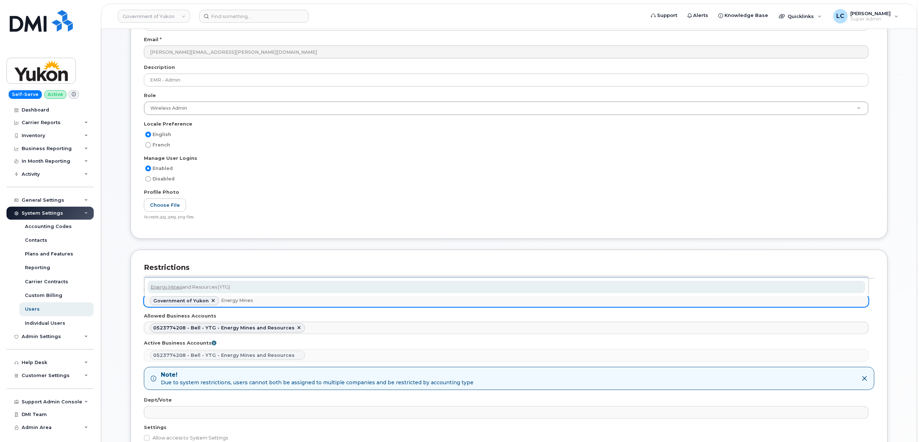
type input "Energy Mines"
select select "0432ab04-83f1-4f80-917f-b3ab9133a6c4"
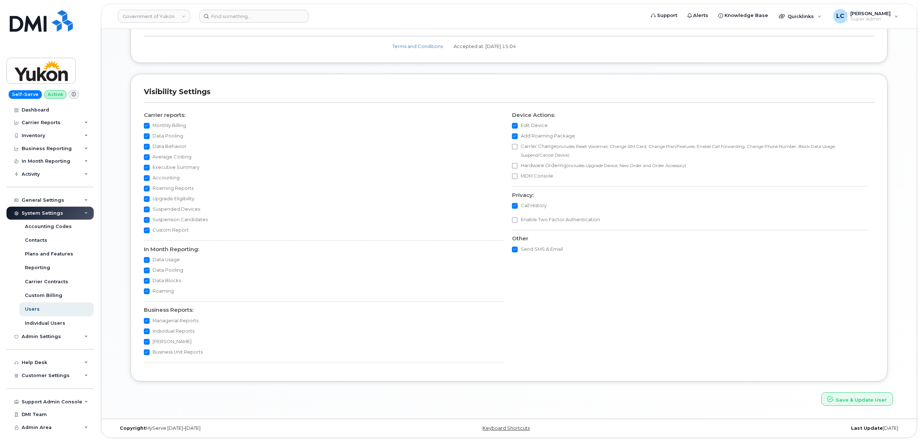
scroll to position [586, 0]
click at [878, 401] on button "Save & Update User" at bounding box center [857, 398] width 72 height 13
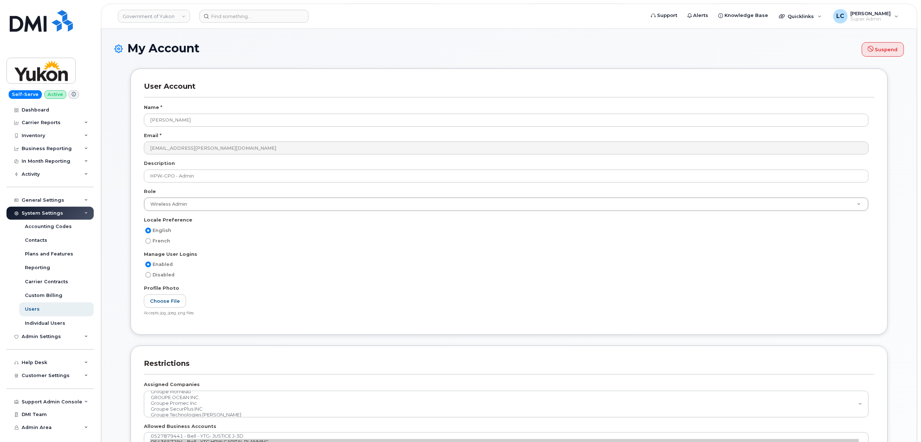
scroll to position [191, 0]
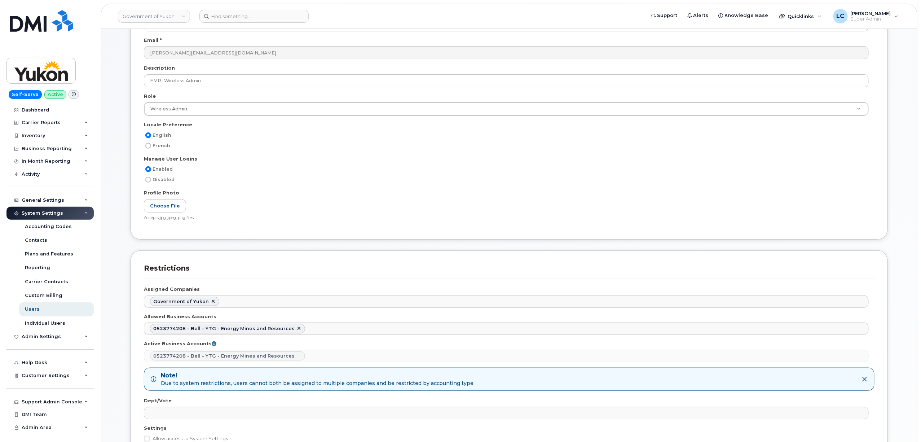
scroll to position [96, 0]
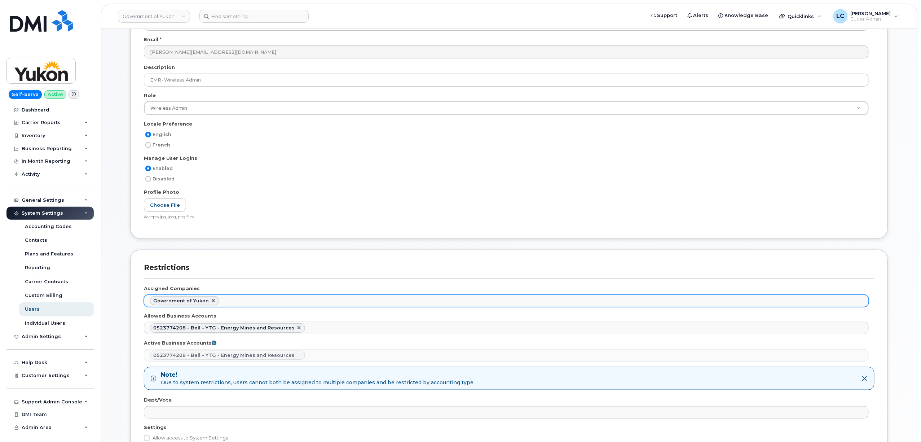
click at [242, 300] on ul "Government of Yukon" at bounding box center [506, 301] width 724 height 12
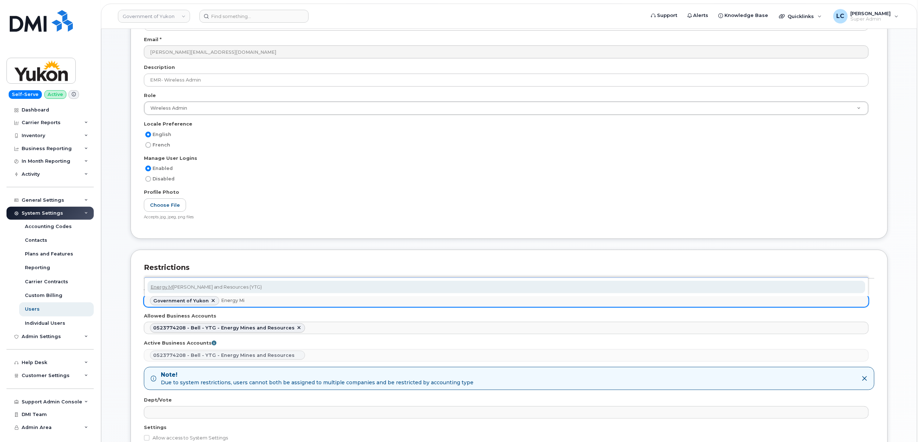
type input "Energy Min"
select select "0432ab04-83f1-4f80-917f-b3ab9133a6c4"
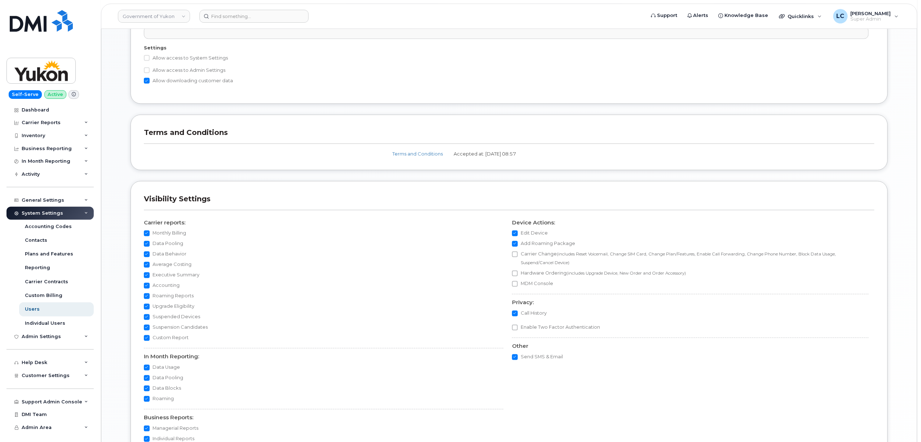
scroll to position [586, 0]
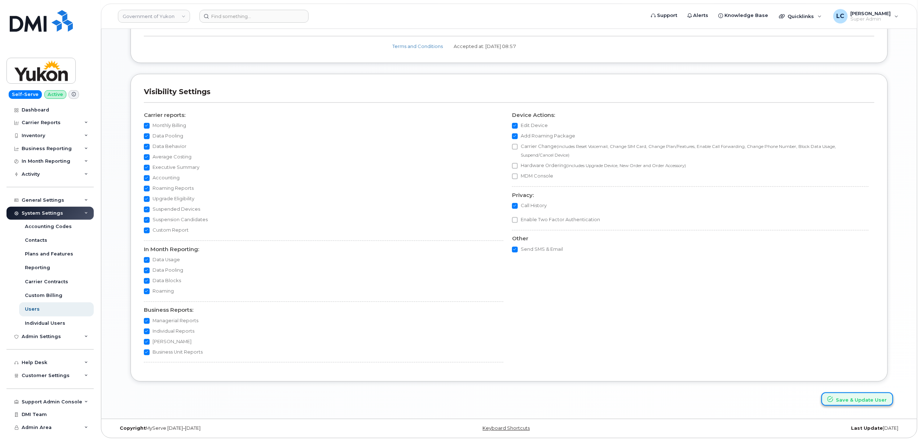
drag, startPoint x: 862, startPoint y: 403, endPoint x: 840, endPoint y: 403, distance: 22.0
click at [860, 403] on button "Save & Update User" at bounding box center [857, 398] width 72 height 13
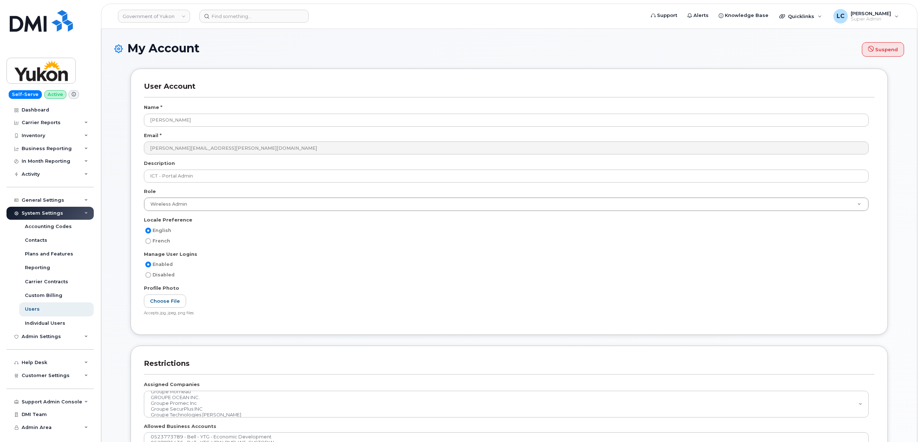
select select
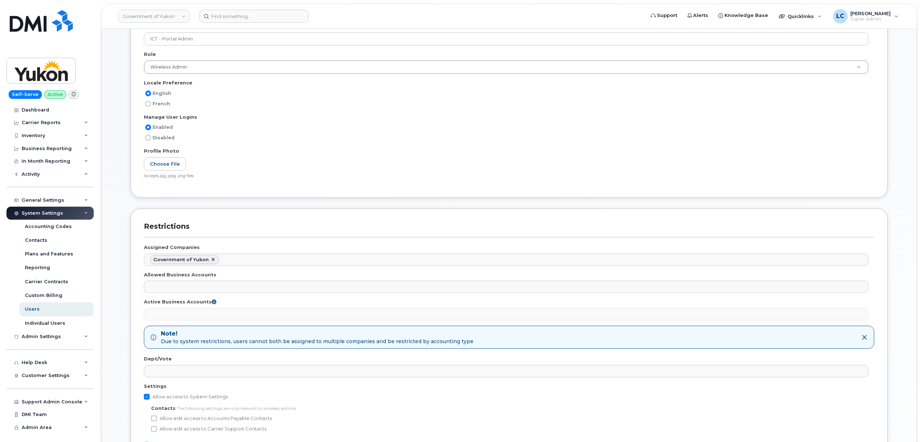
scroll to position [144, 0]
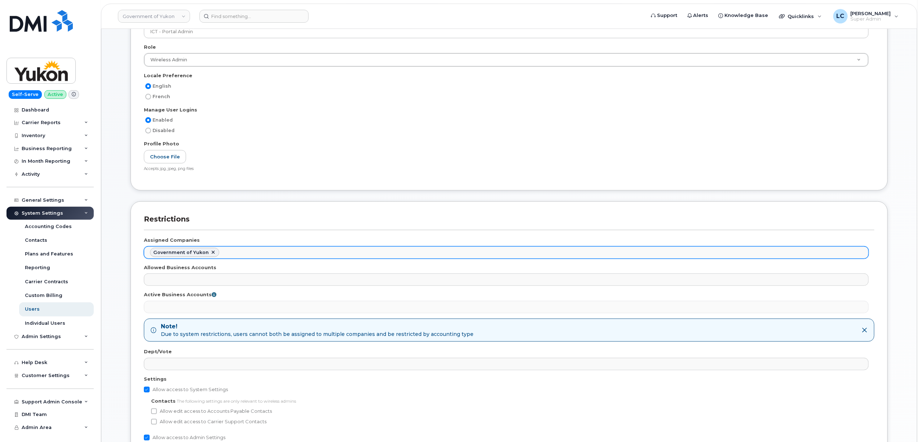
click at [248, 253] on ul "Government of Yukon" at bounding box center [506, 253] width 724 height 12
paste input "ytg"
type input "ytg"
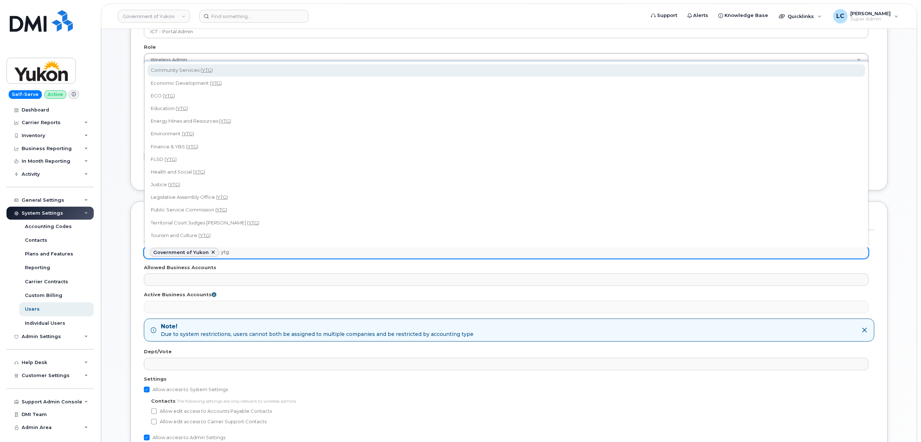
select select "b48025e5-9bcc-4972-a109-d2ff2dce564a"
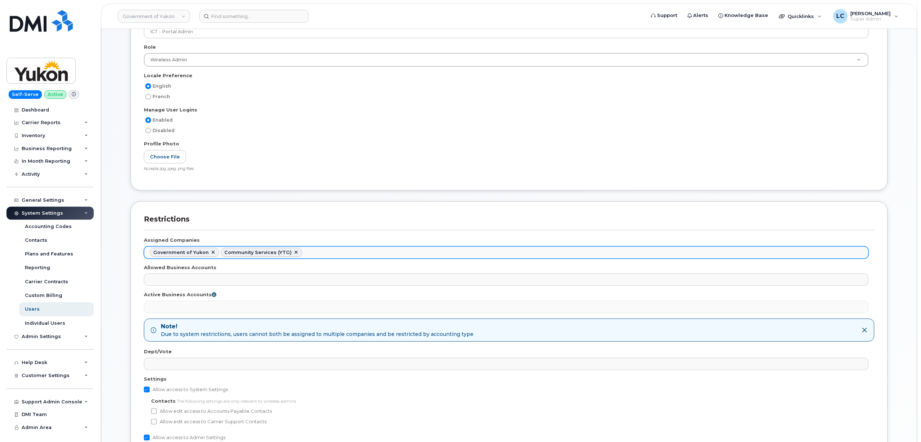
scroll to position [1610, 0]
paste input "ytg"
type input "ytg"
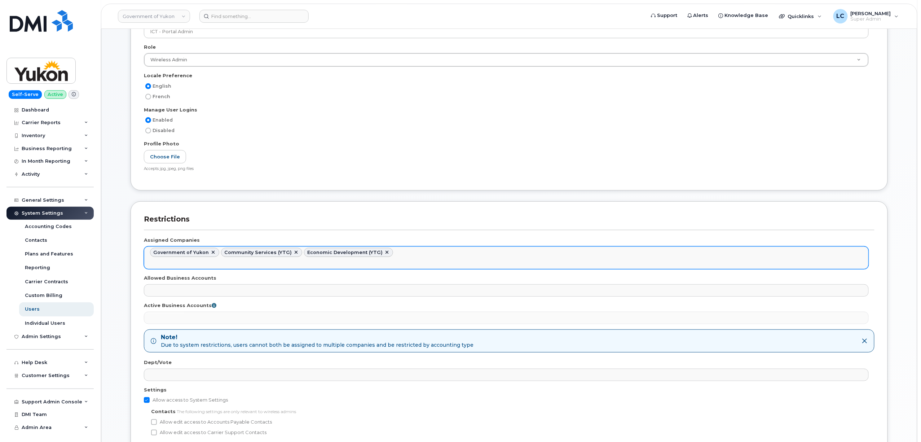
paste input "ytg"
type input "ytg"
paste input "ytg"
type input "ytg"
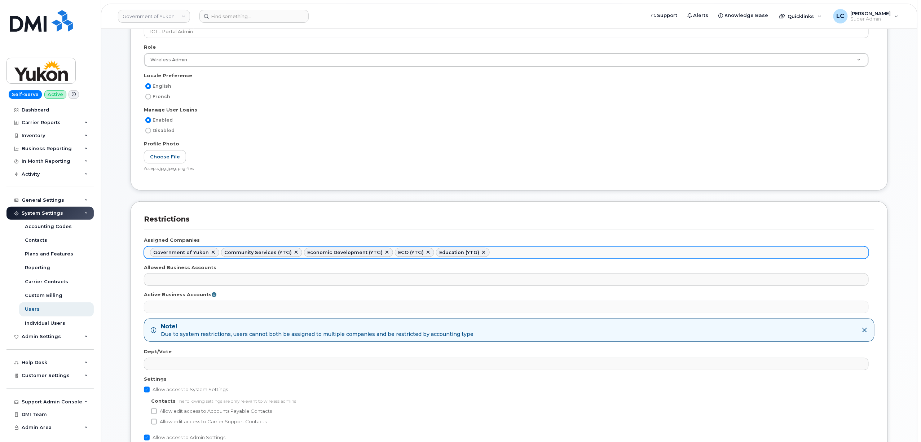
paste input "ytg"
type input "ytg"
paste input "ytg"
type input "ytg"
paste input "ytg"
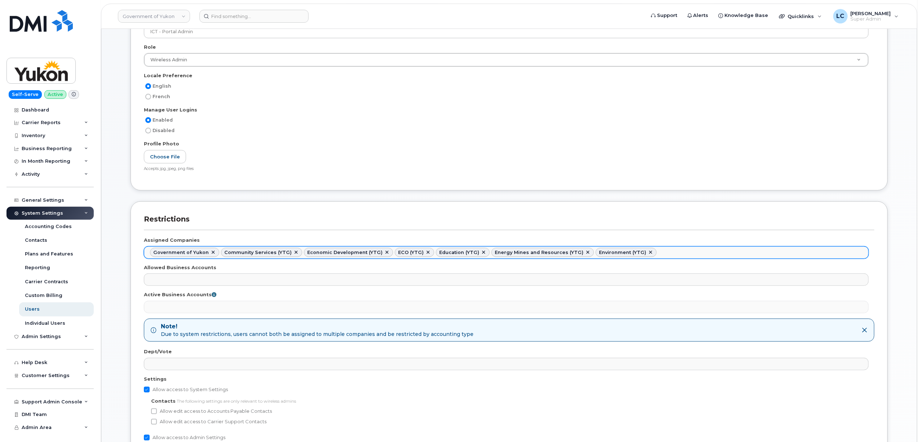
type input "ytg"
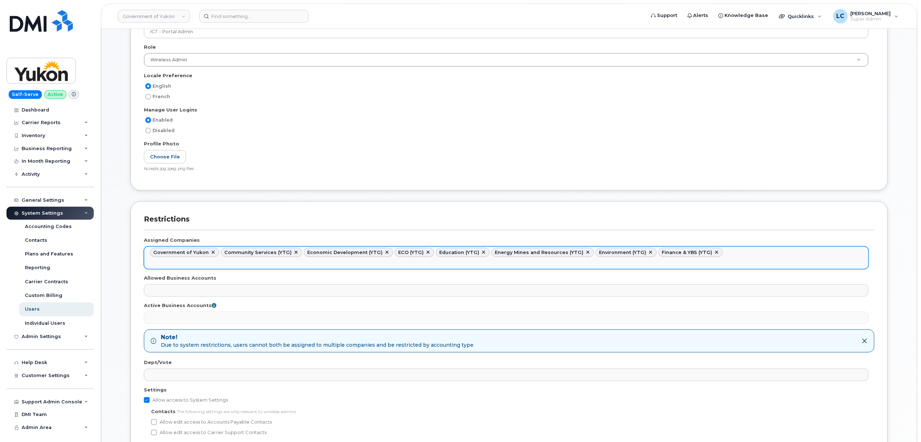
paste input "ytg"
type input "ytg"
paste input "ytg"
type input "ytg"
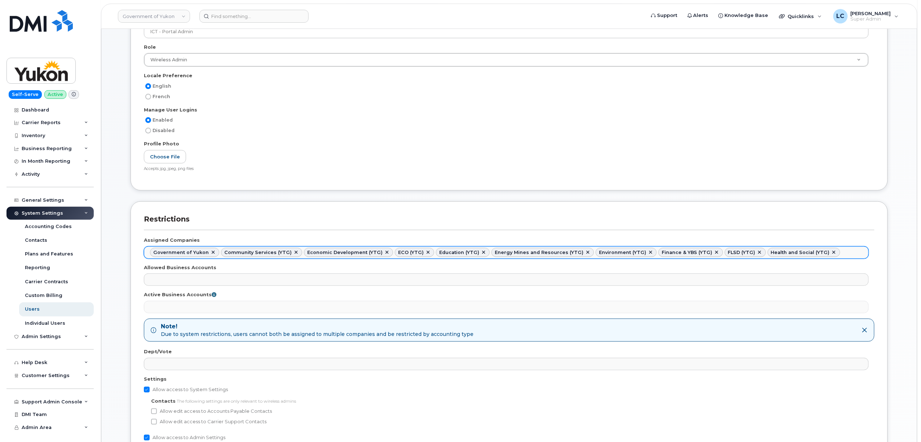
paste input "ytg"
type input "ytg"
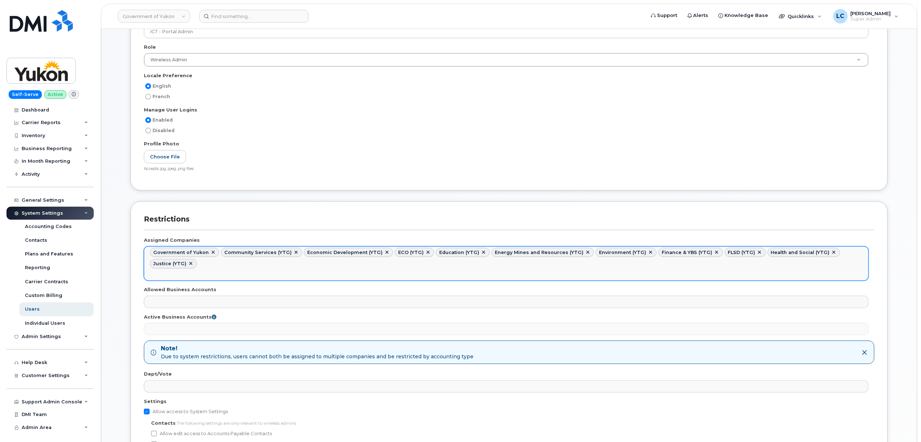
paste input "ytg"
type input "ytg"
paste input "ytg"
type input "ytg"
paste input "ytg"
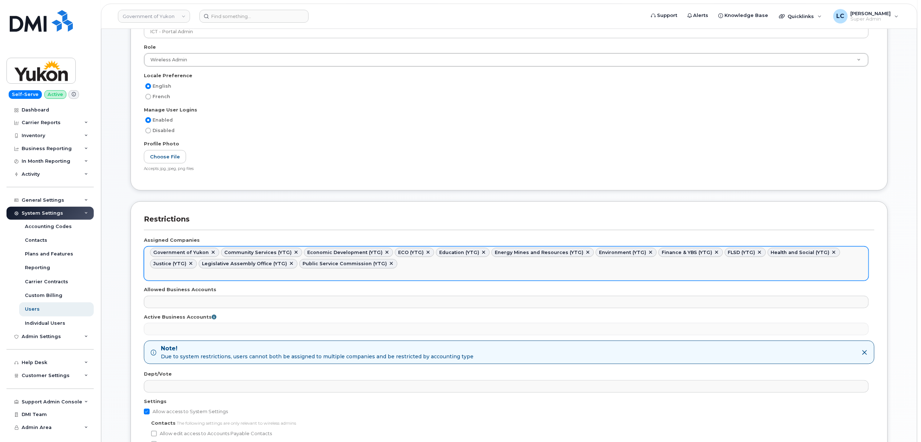
type input "ytg"
paste input "ytg"
type input "ytg"
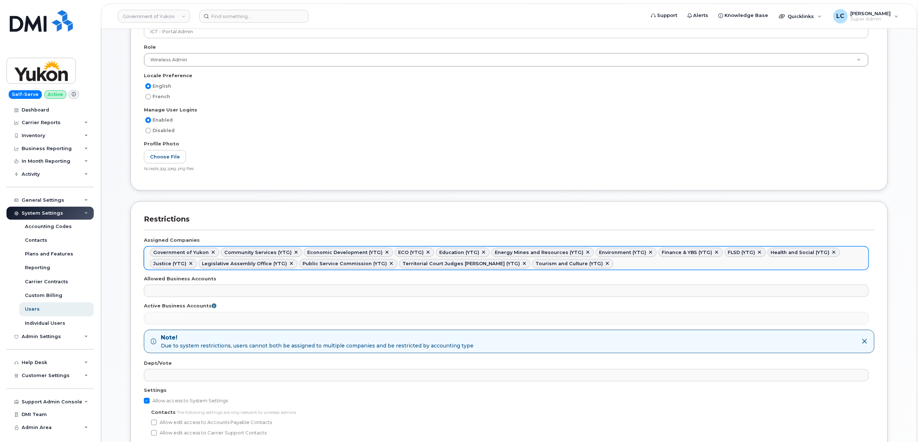
paste input "ytg"
type input "ytg"
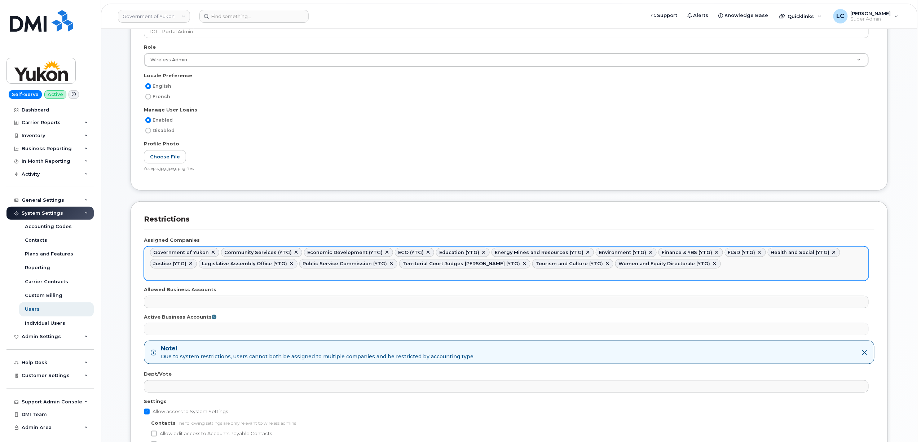
paste input "ytg"
type input "ytg"
paste input "ytg"
type input "ytg"
paste input "ytg"
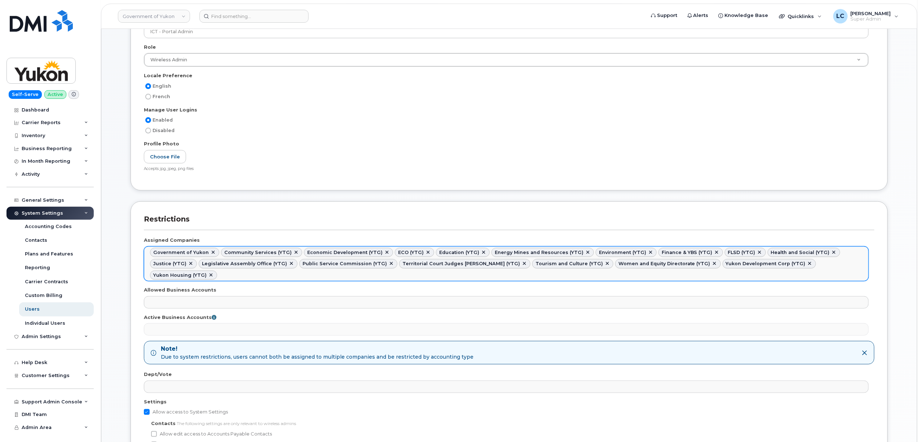
type input "ytg"
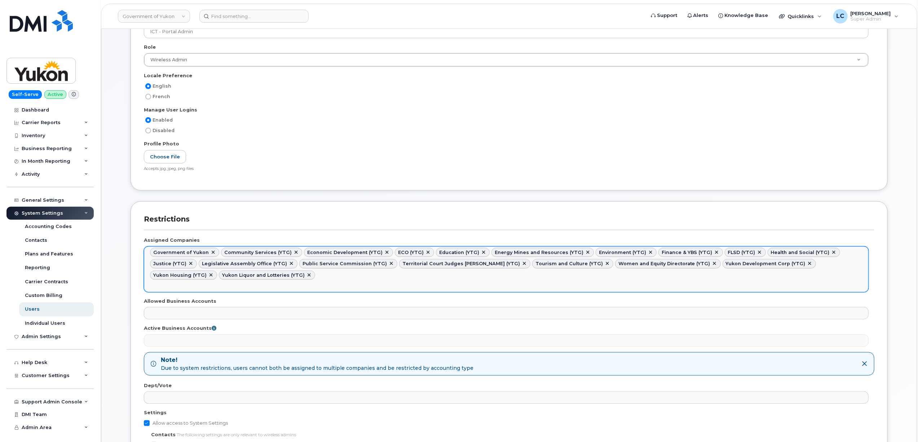
paste input "ytg"
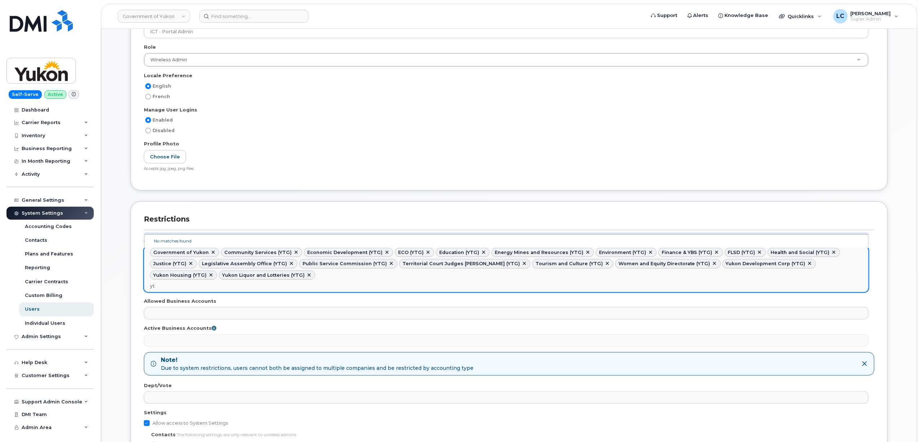
type input "y"
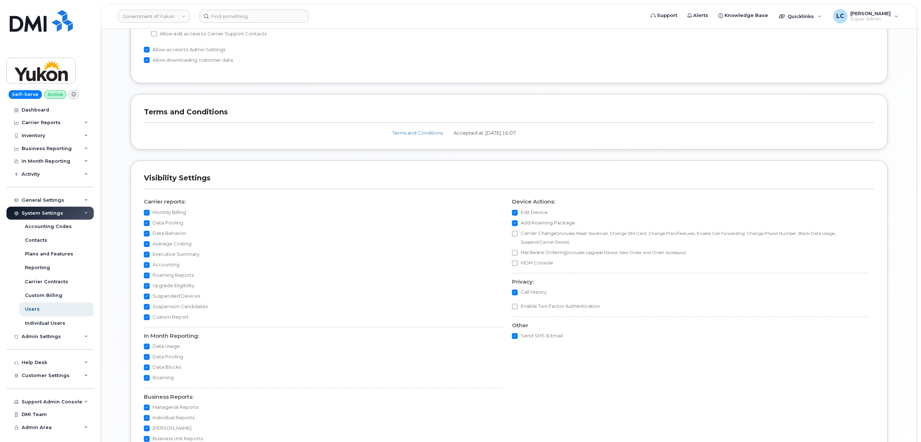
scroll to position [645, 0]
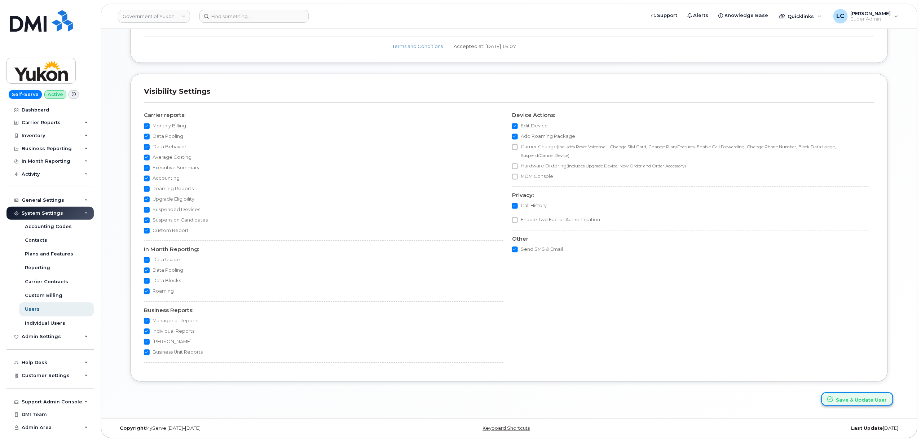
click at [833, 396] on icon "submit" at bounding box center [830, 399] width 6 height 6
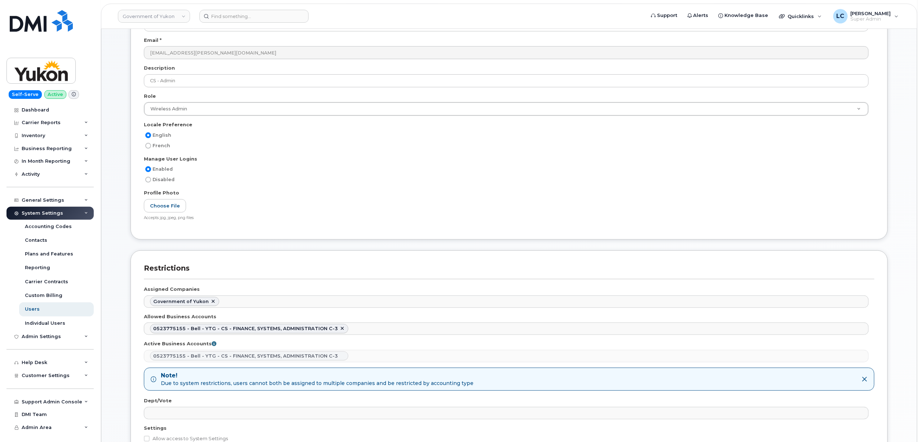
scroll to position [96, 0]
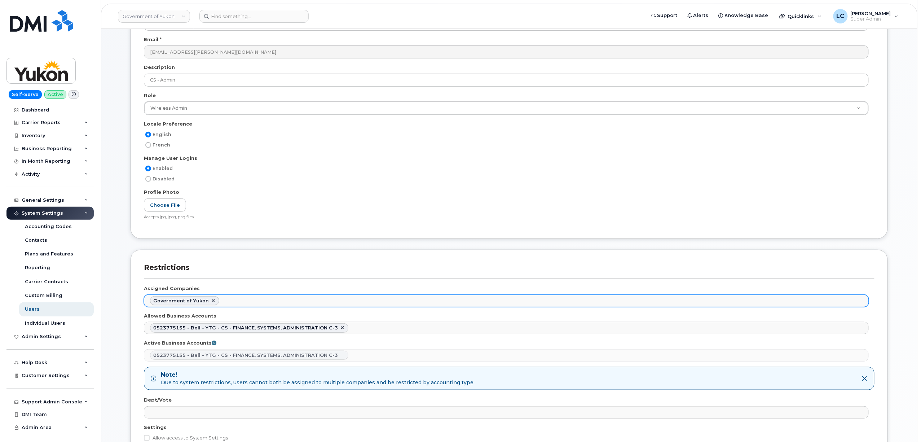
click at [244, 301] on ul "Government of Yukon" at bounding box center [506, 301] width 724 height 12
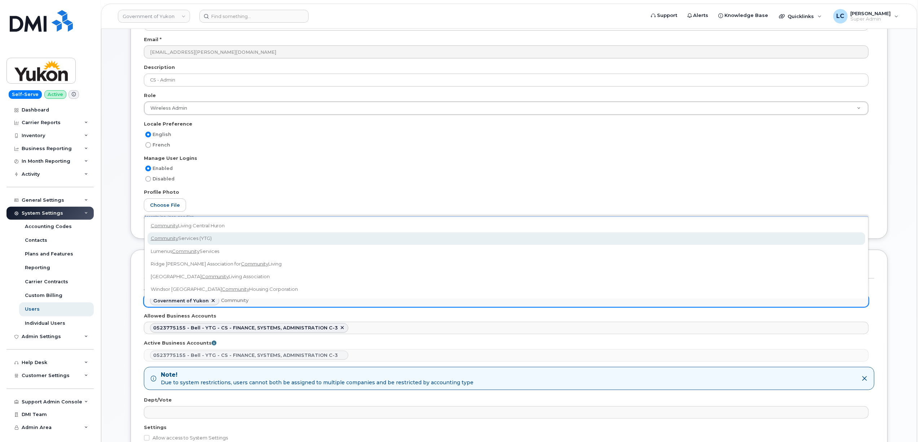
type input "Community"
select select "b48025e5-9bcc-4972-a109-d2ff2dce564a"
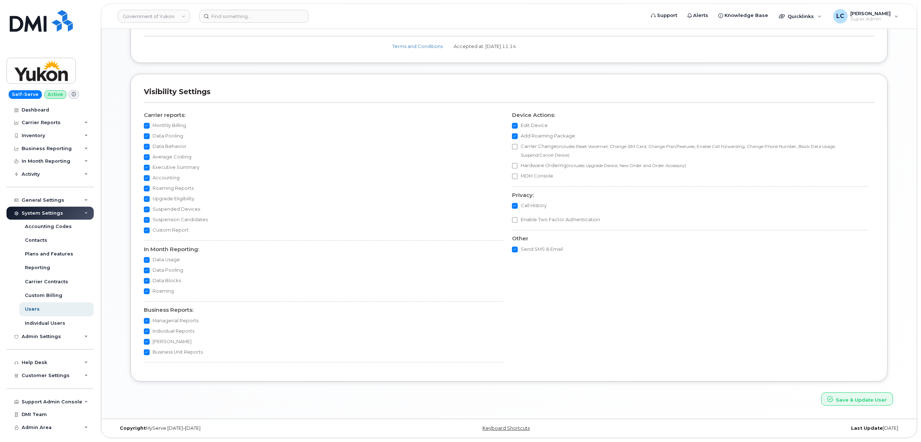
scroll to position [586, 0]
click at [833, 399] on icon "submit" at bounding box center [830, 399] width 6 height 6
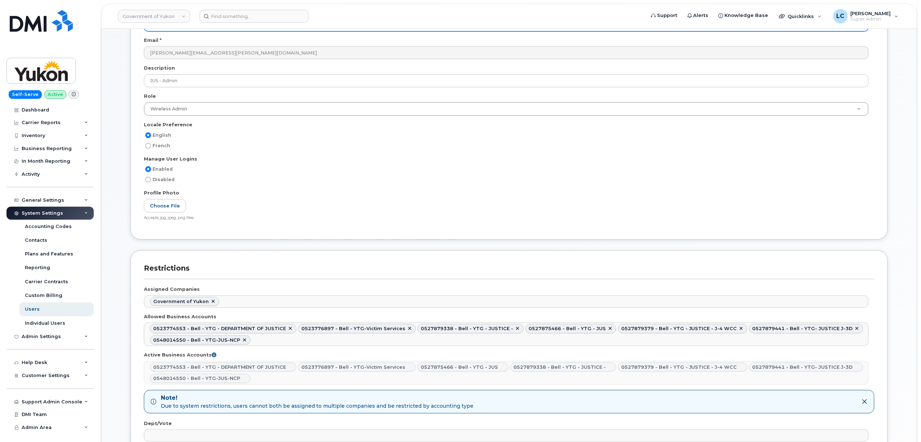
scroll to position [96, 0]
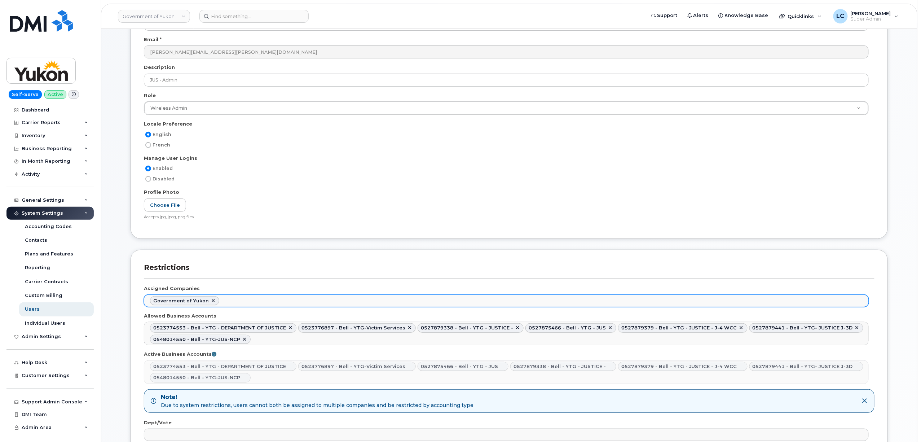
click at [247, 301] on ul "Government of Yukon" at bounding box center [506, 301] width 724 height 12
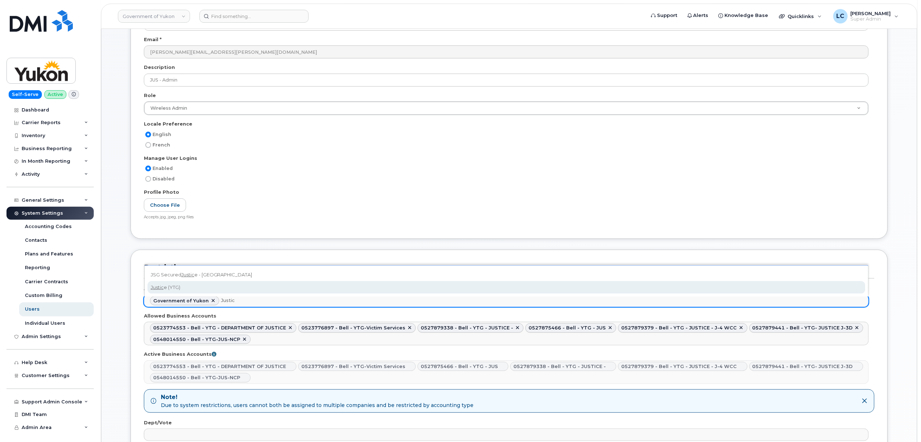
type input "Justic"
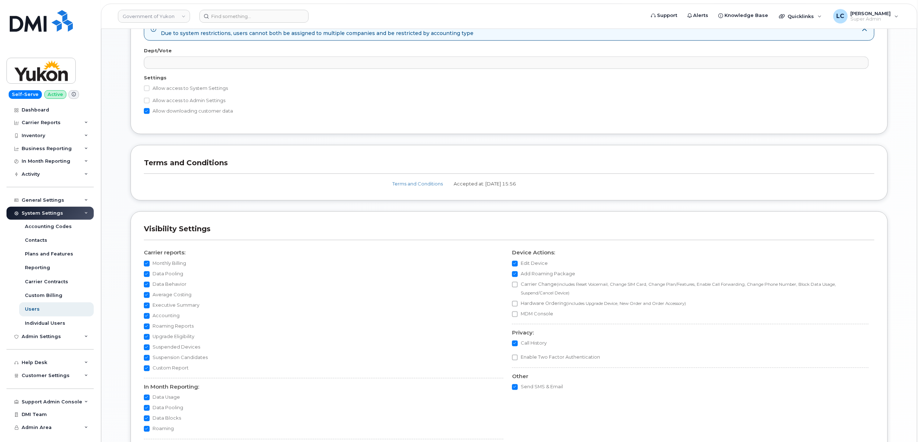
scroll to position [609, 0]
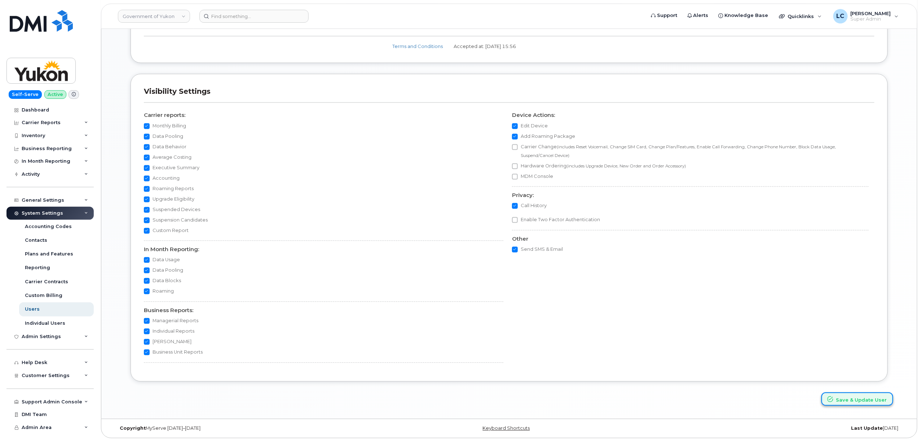
click at [854, 399] on button "Save & Update User" at bounding box center [857, 398] width 72 height 13
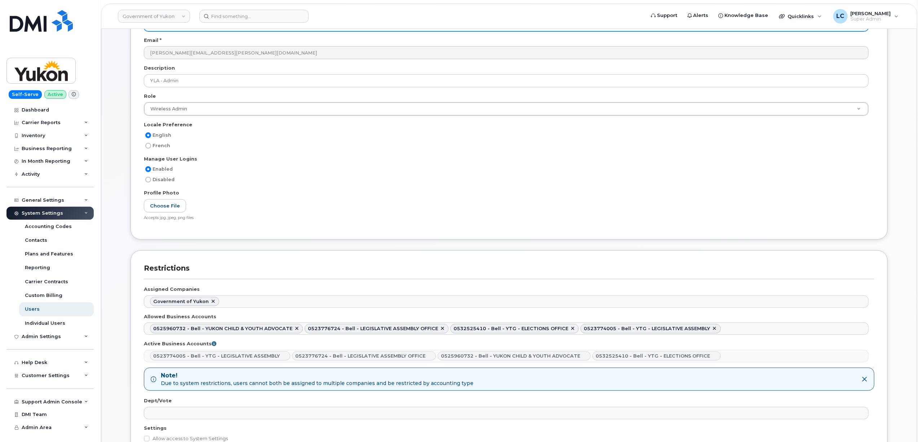
scroll to position [96, 0]
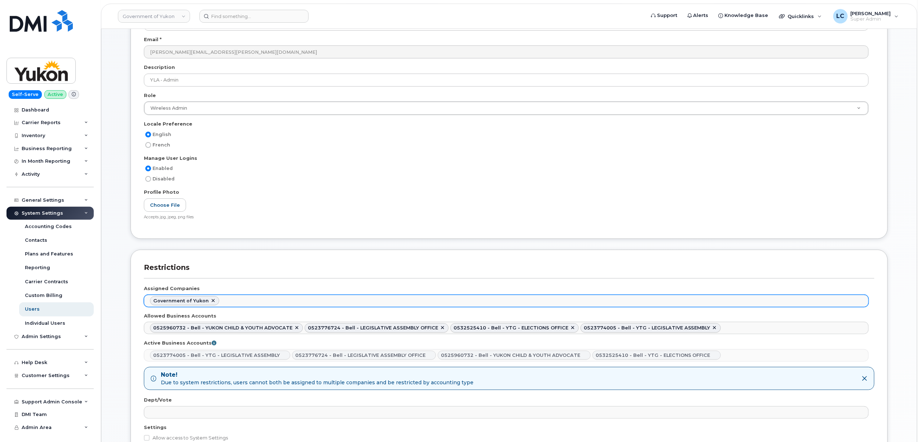
click at [242, 301] on ul "Government of Yukon" at bounding box center [506, 301] width 724 height 12
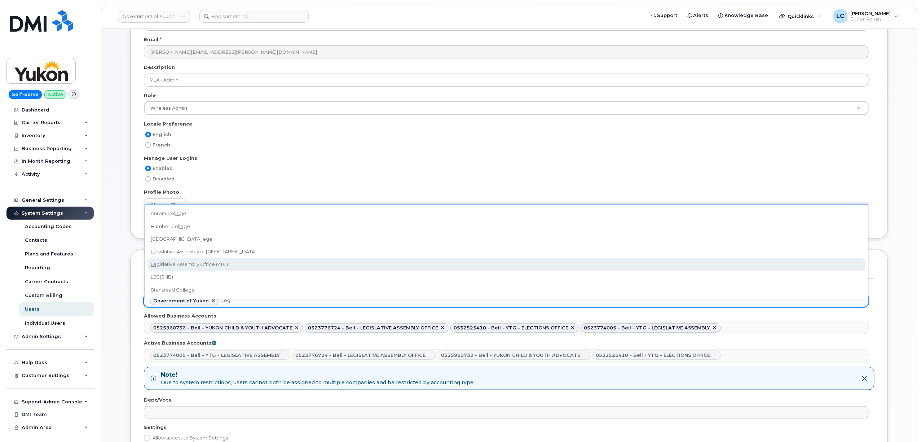
type input "Leg"
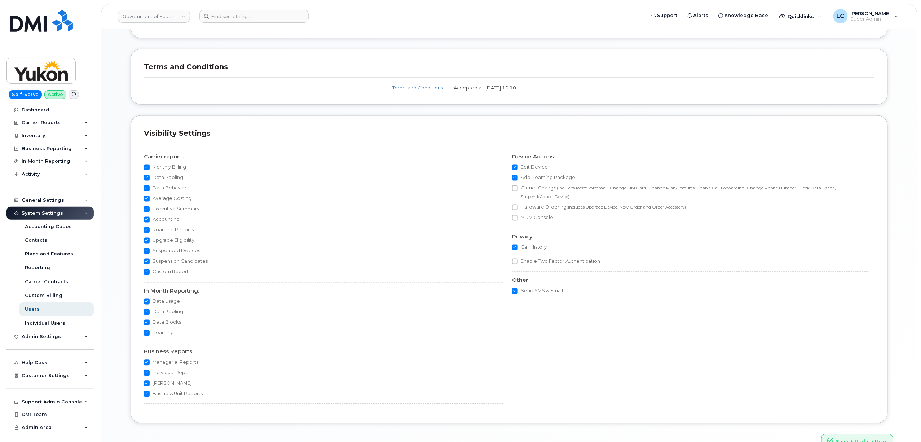
scroll to position [586, 0]
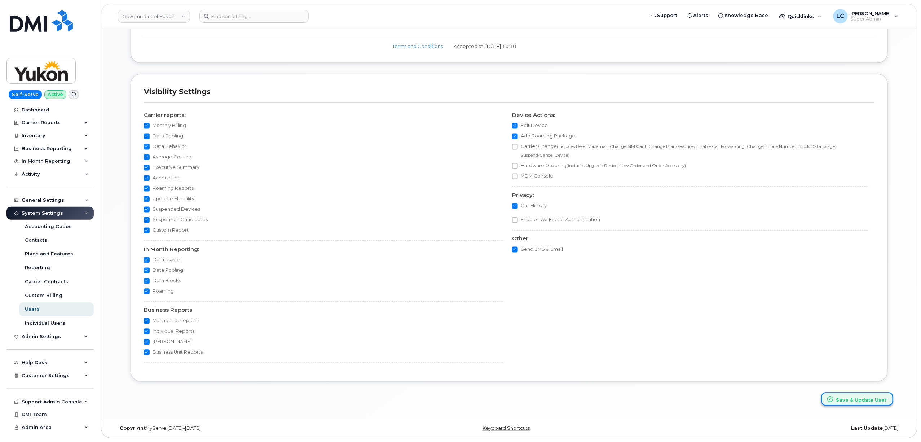
click at [860, 403] on button "Save & Update User" at bounding box center [857, 398] width 72 height 13
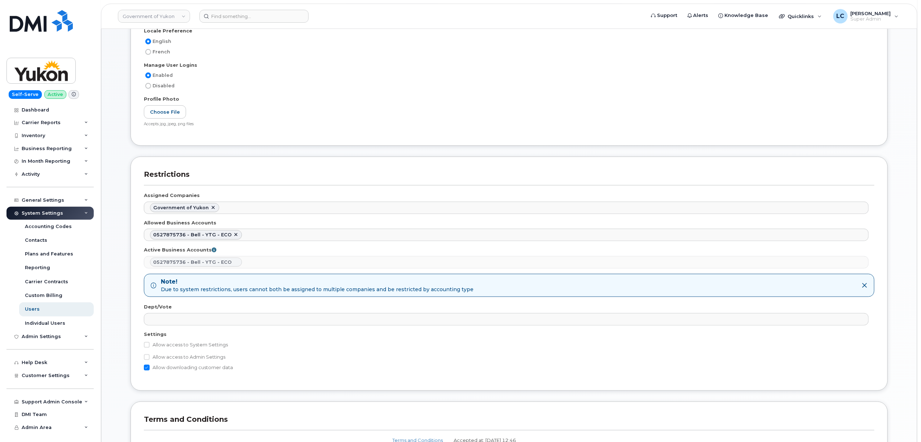
scroll to position [192, 0]
click at [249, 211] on div "Government of Yukon No matches found Abacus Enterprises Abegweit First Nation A…" at bounding box center [509, 207] width 730 height 18
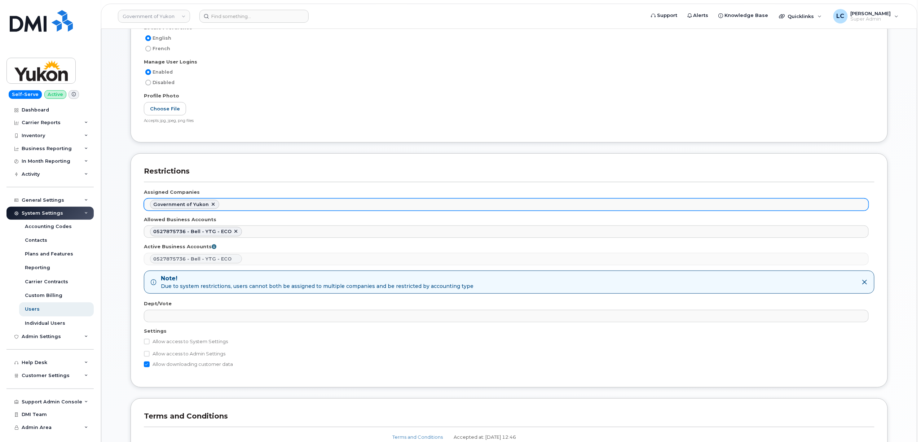
click at [253, 210] on ul "Government of Yukon" at bounding box center [506, 205] width 724 height 12
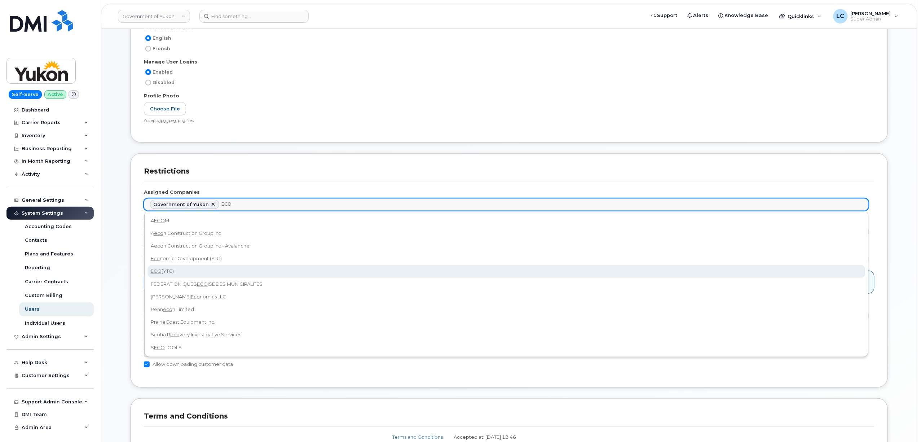
type input "ECO"
select select "9b211897-d104-46b8-afa7-d0436e4d9156"
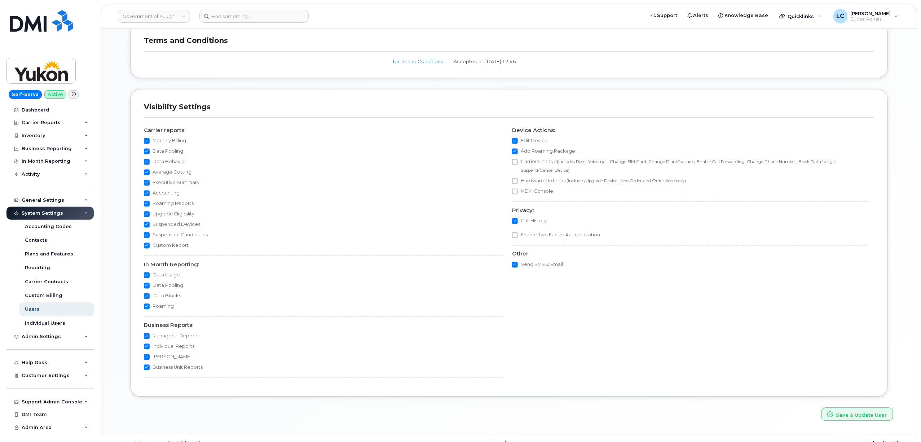
scroll to position [586, 0]
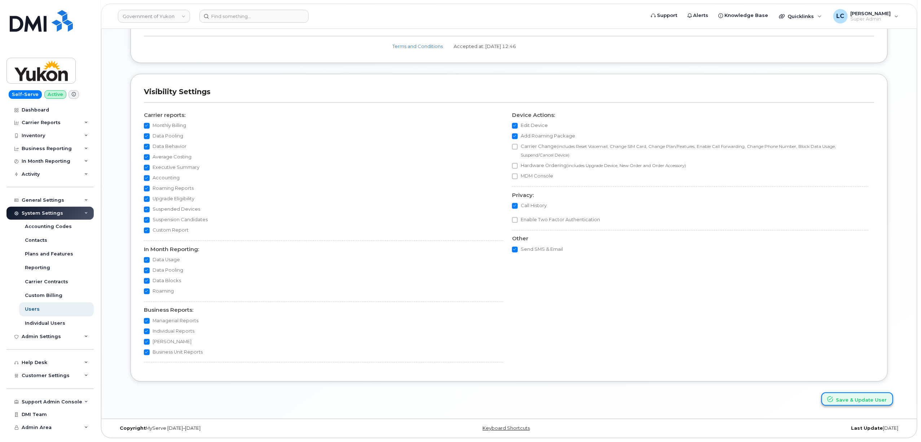
click at [842, 397] on button "Save & Update User" at bounding box center [857, 398] width 72 height 13
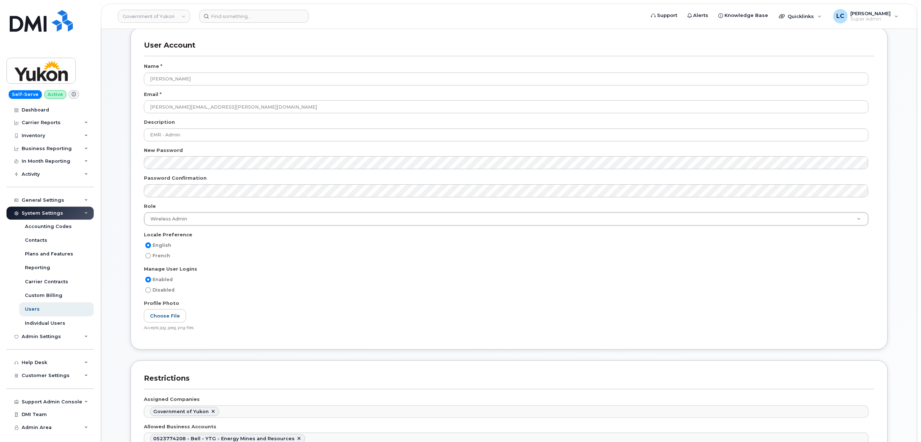
scroll to position [144, 0]
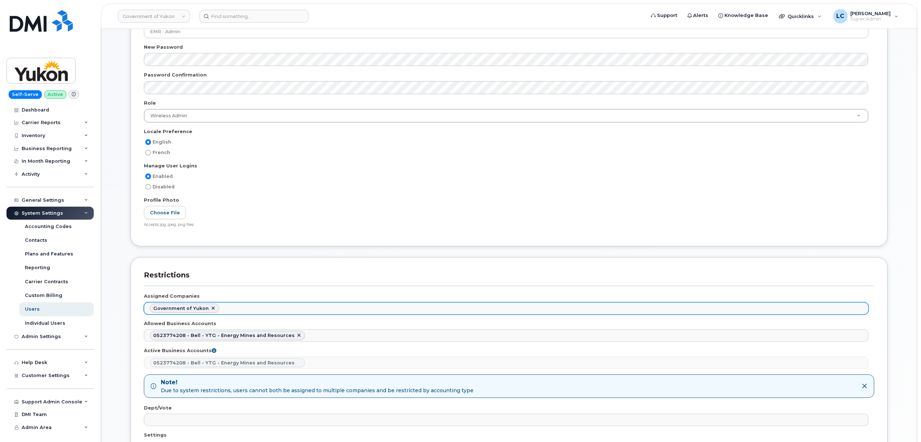
click at [263, 314] on ul "Government of Yukon" at bounding box center [506, 309] width 724 height 12
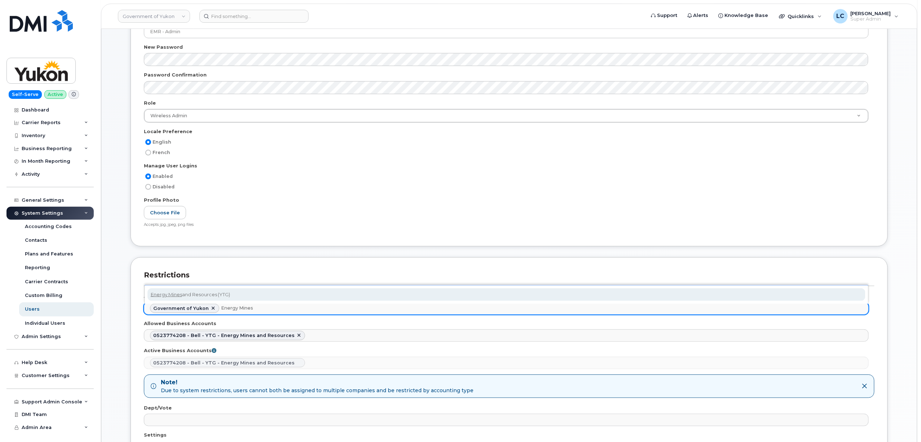
type input "Energy Mines"
select select "0432ab04-83f1-4f80-917f-b3ab9133a6c4"
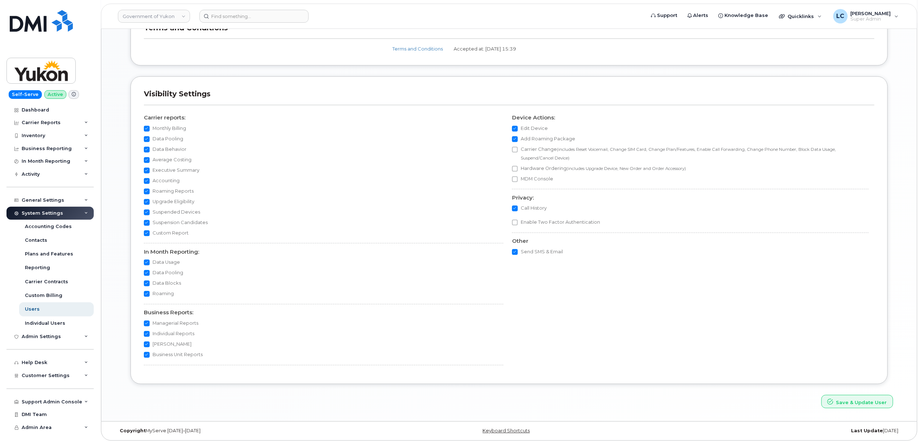
scroll to position [642, 0]
click at [837, 396] on button "Save & Update User" at bounding box center [857, 398] width 72 height 13
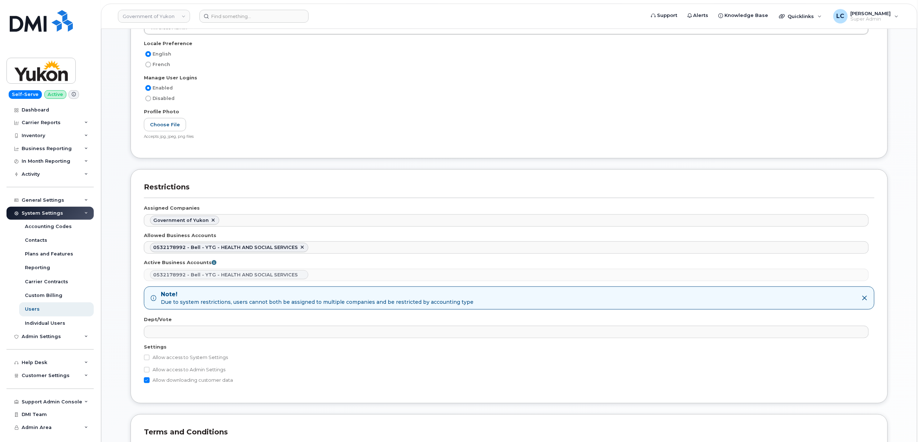
scroll to position [240, 0]
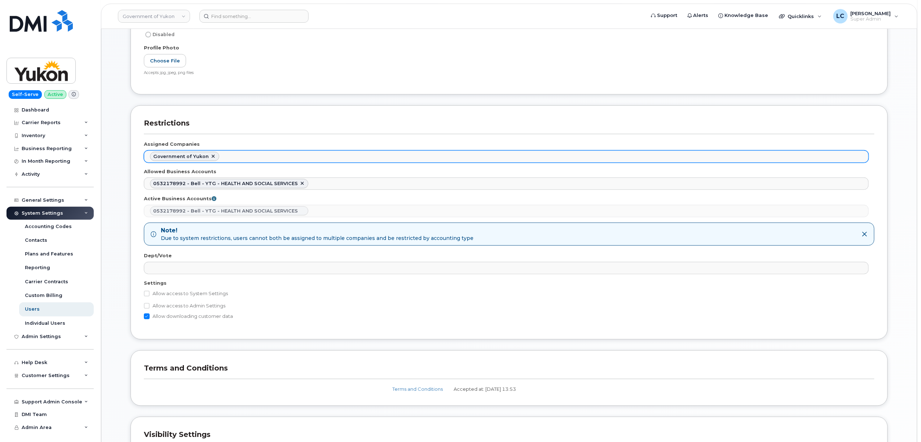
click at [239, 155] on ul "Government of Yukon" at bounding box center [506, 157] width 724 height 12
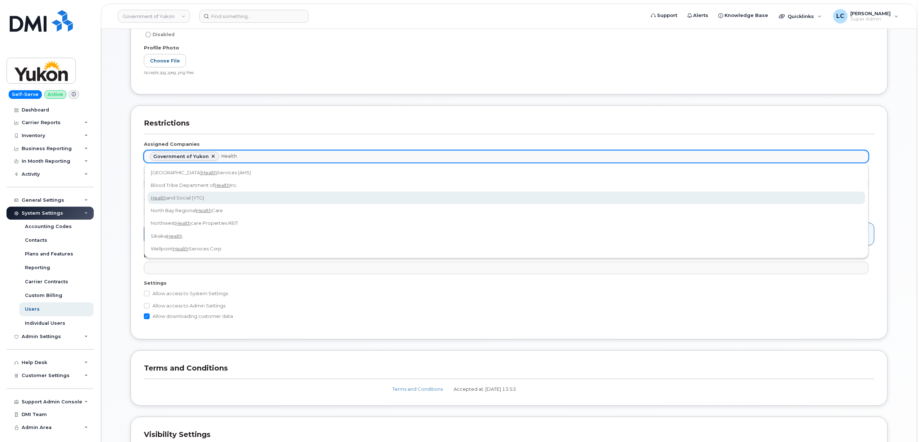
type input "Health"
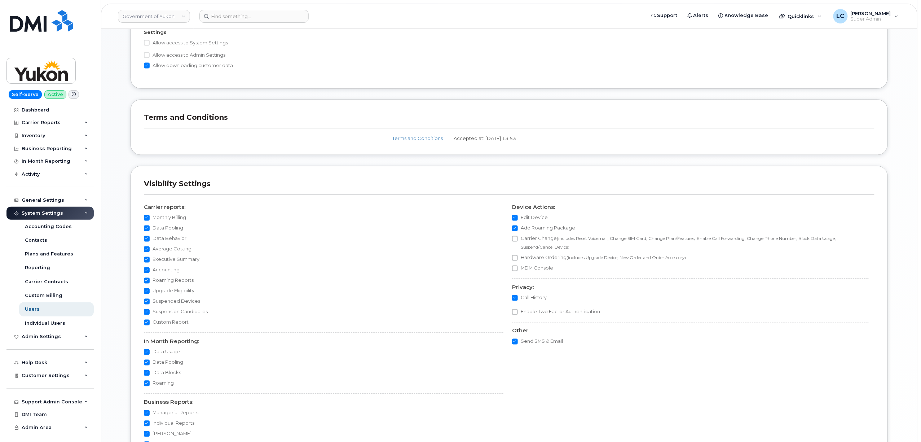
scroll to position [577, 0]
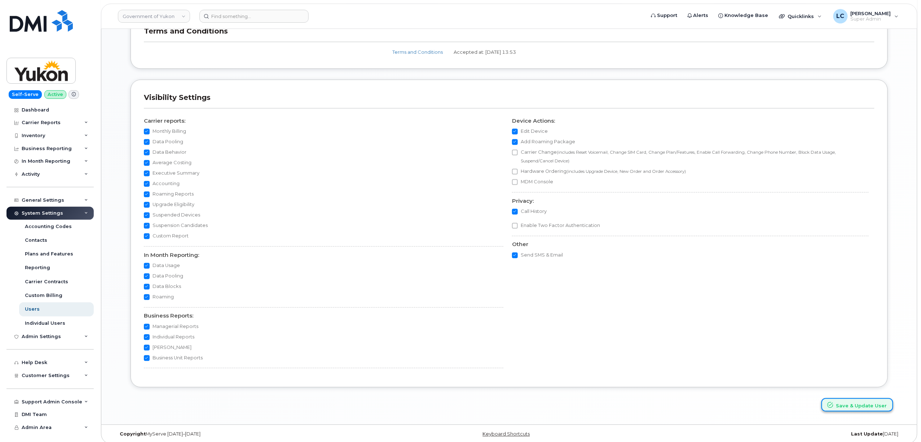
click at [873, 411] on button "Save & Update User" at bounding box center [857, 404] width 72 height 13
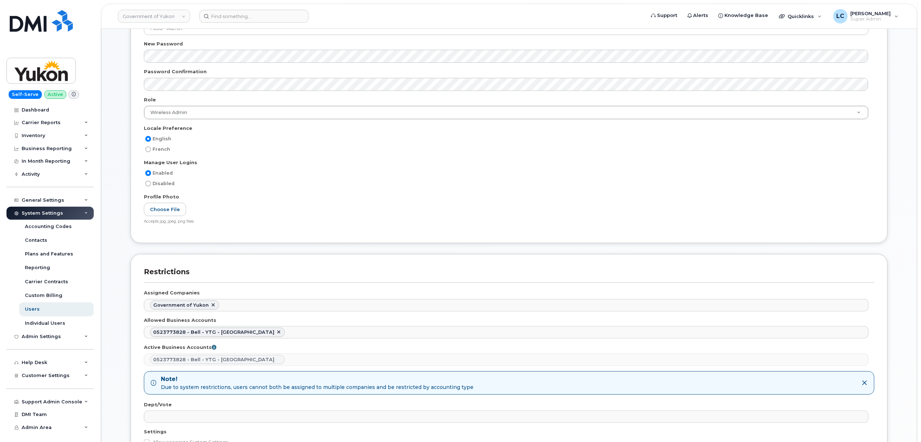
scroll to position [240, 0]
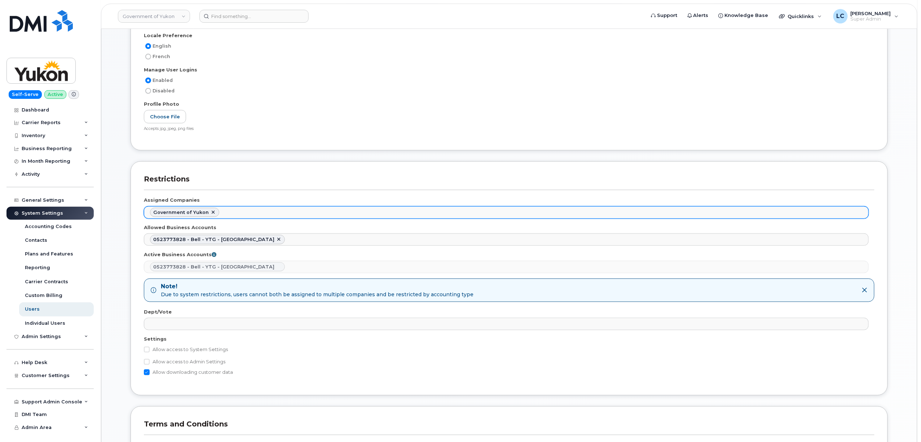
click at [257, 214] on ul "Government of Yukon" at bounding box center [506, 213] width 724 height 12
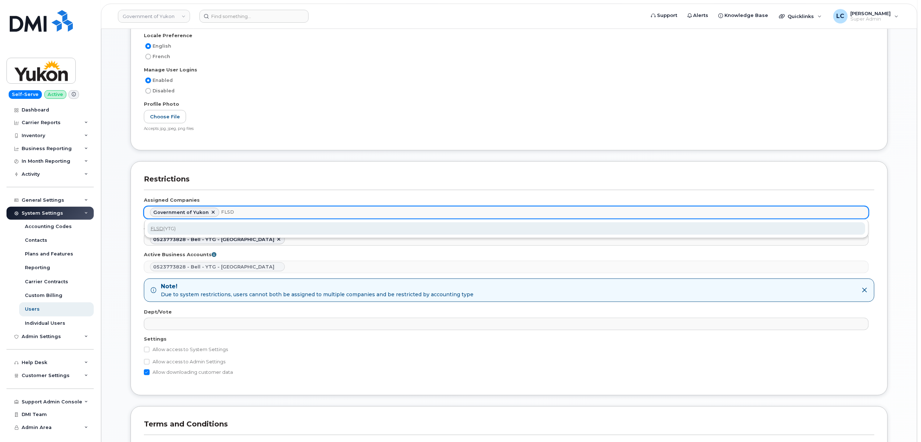
type input "FLSD"
select select "52710d7b-8314-43f2-aed3-6c5e50d71daf"
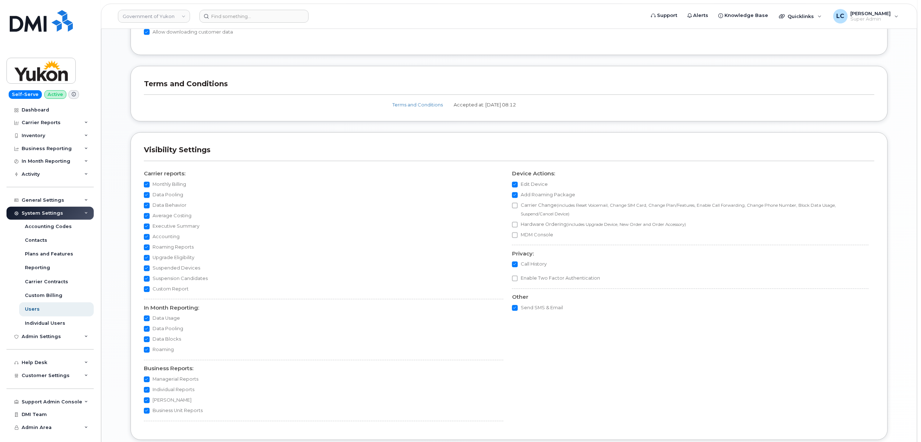
scroll to position [642, 0]
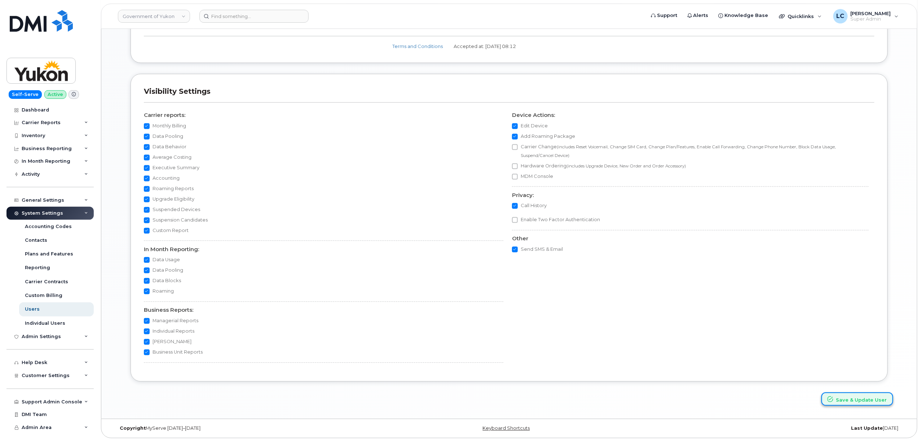
click at [845, 398] on button "Save & Update User" at bounding box center [857, 398] width 72 height 13
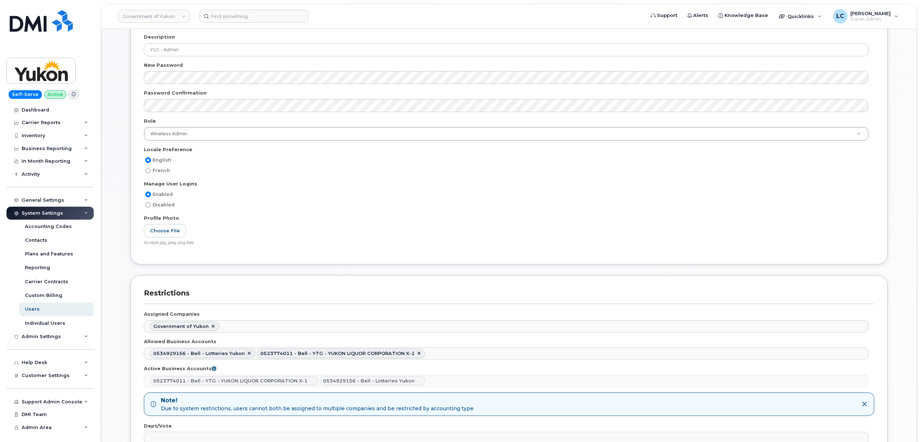
scroll to position [192, 0]
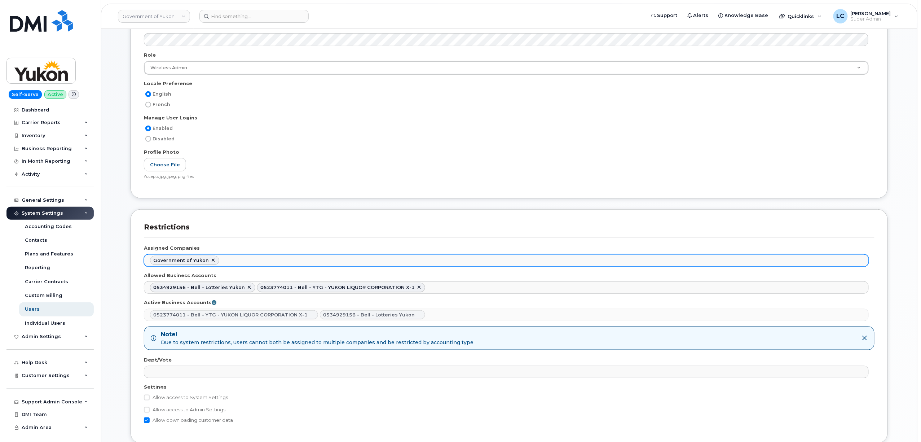
click at [256, 260] on ul "Government of Yukon" at bounding box center [506, 261] width 724 height 12
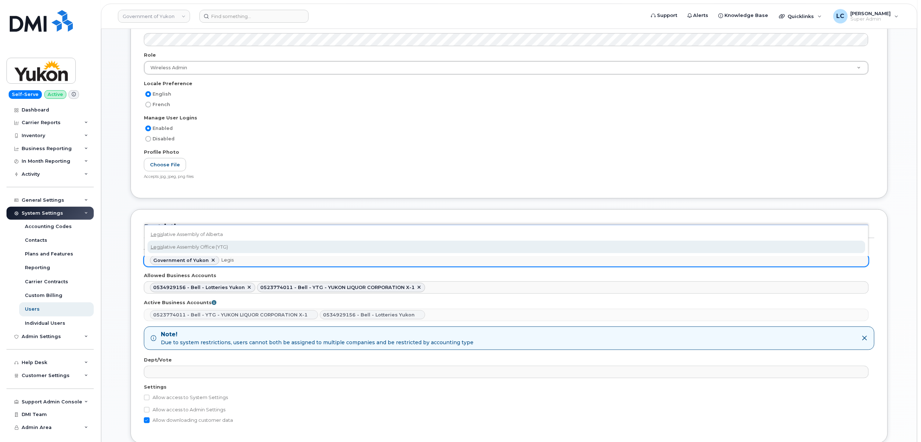
type input "Legis"
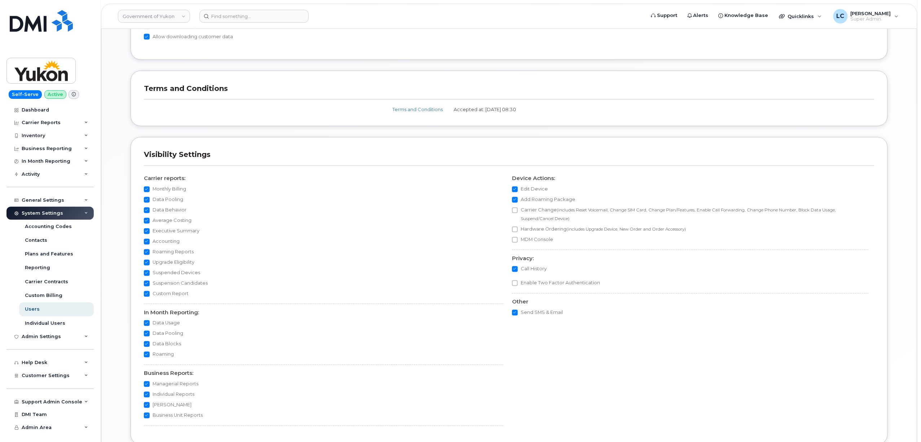
scroll to position [642, 0]
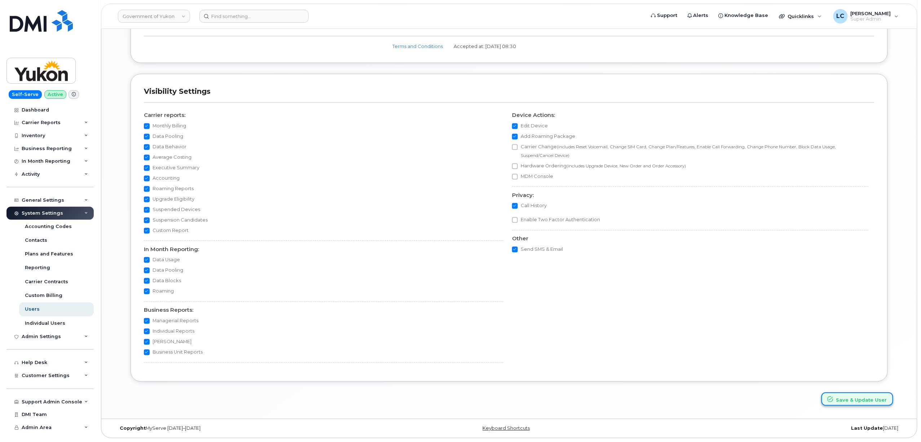
click at [860, 396] on button "Save & Update User" at bounding box center [857, 398] width 72 height 13
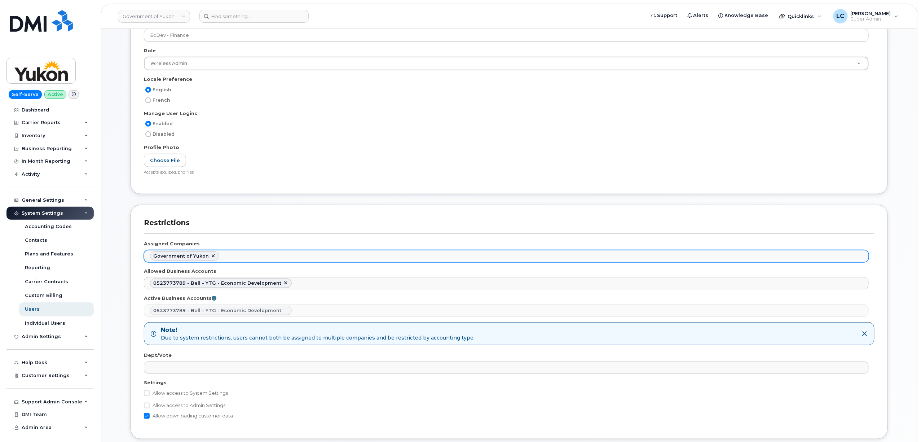
scroll to position [144, 0]
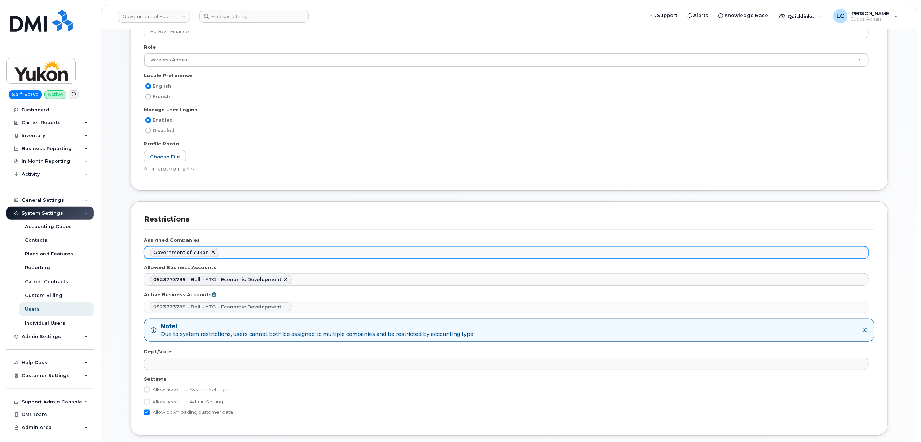
click at [234, 252] on ul "Government of Yukon" at bounding box center [506, 253] width 724 height 12
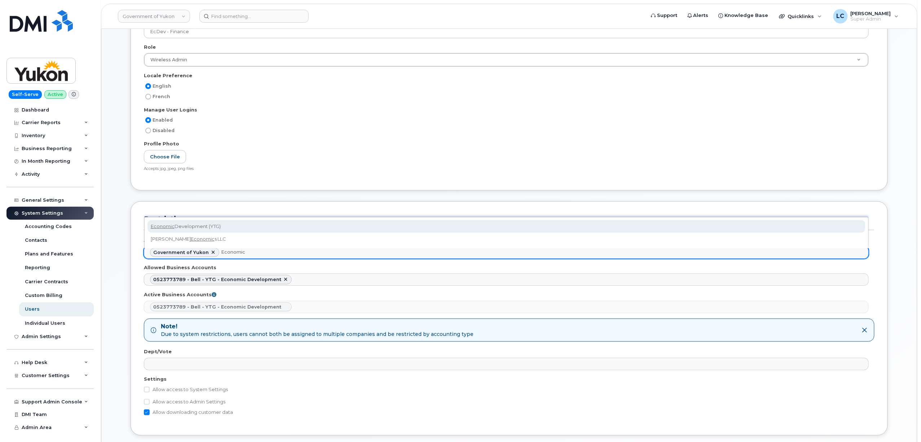
type input "Economic"
select select "17e21a31-02cc-474e-bd33-585ca6e76dbe"
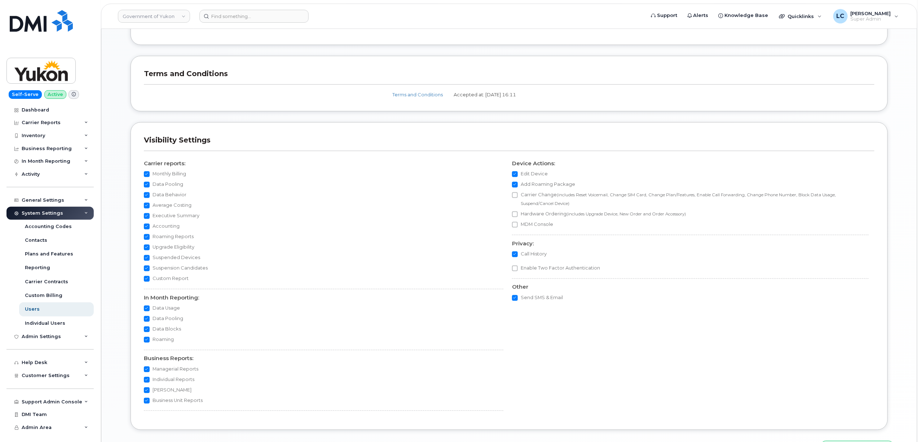
scroll to position [586, 0]
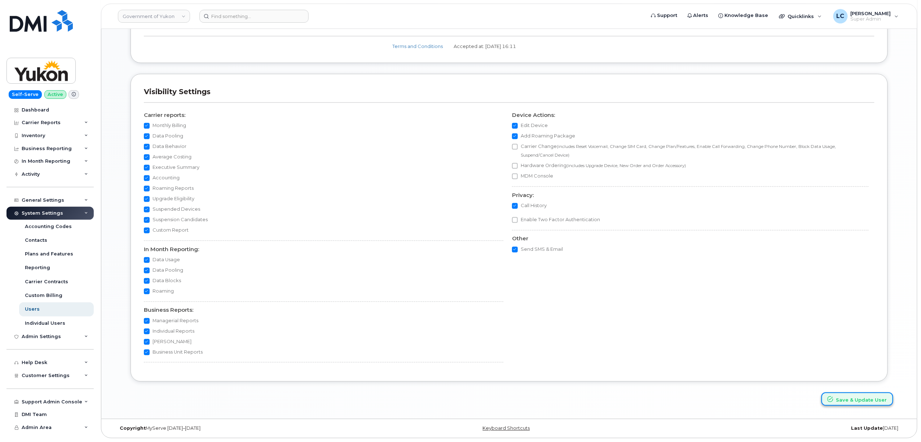
click at [835, 396] on button "Save & Update User" at bounding box center [857, 398] width 72 height 13
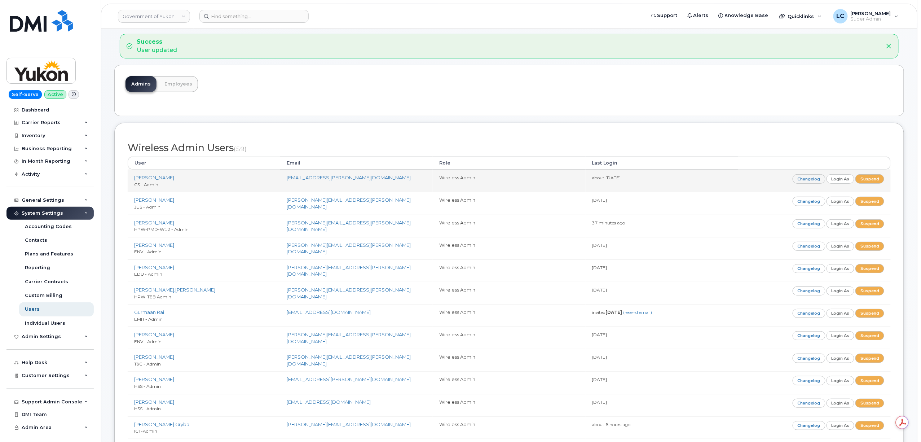
scroll to position [48, 0]
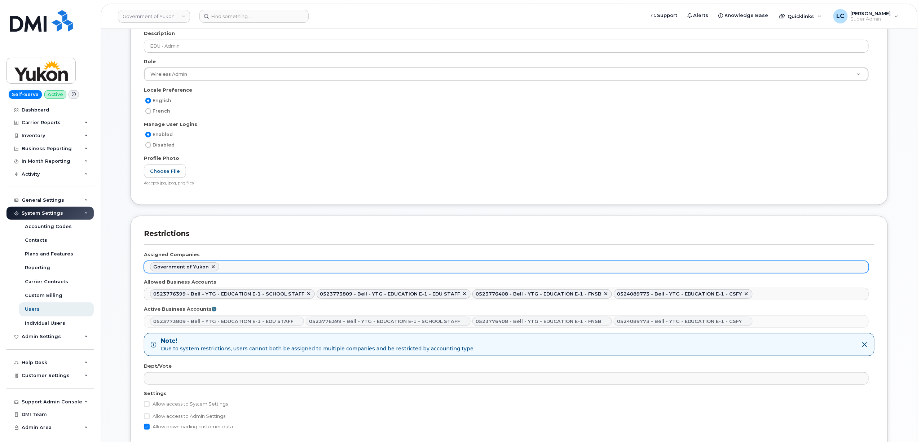
scroll to position [144, 0]
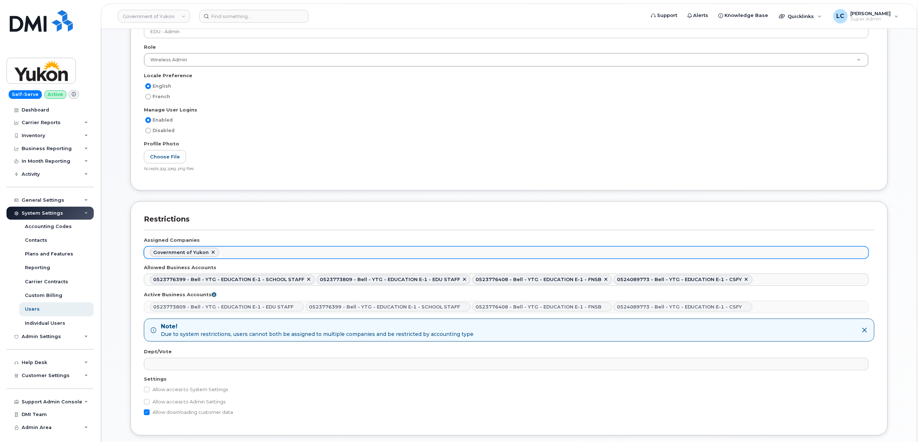
click at [257, 254] on ul "Government of Yukon" at bounding box center [506, 253] width 724 height 12
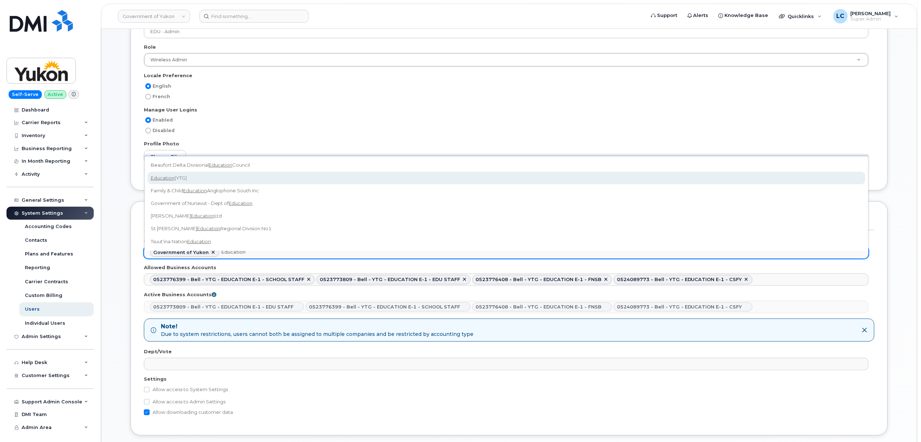
type input "Education"
select select "704d8c5c-a931-46a6-bd9a-4a2c2962274b"
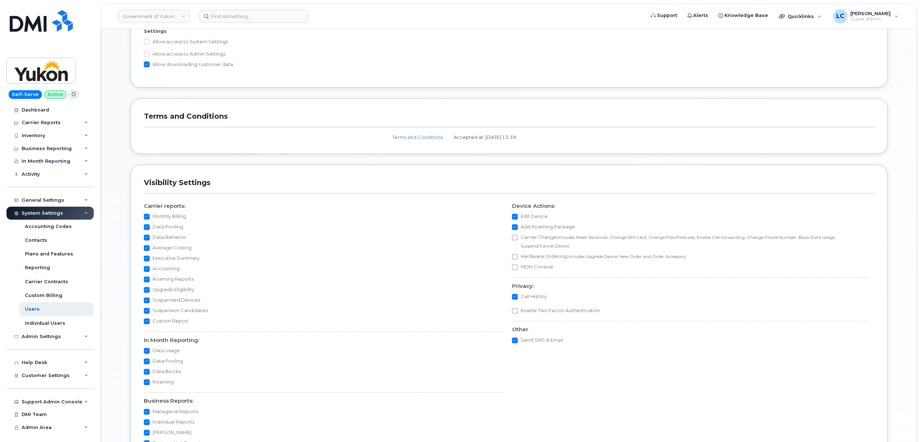
scroll to position [586, 0]
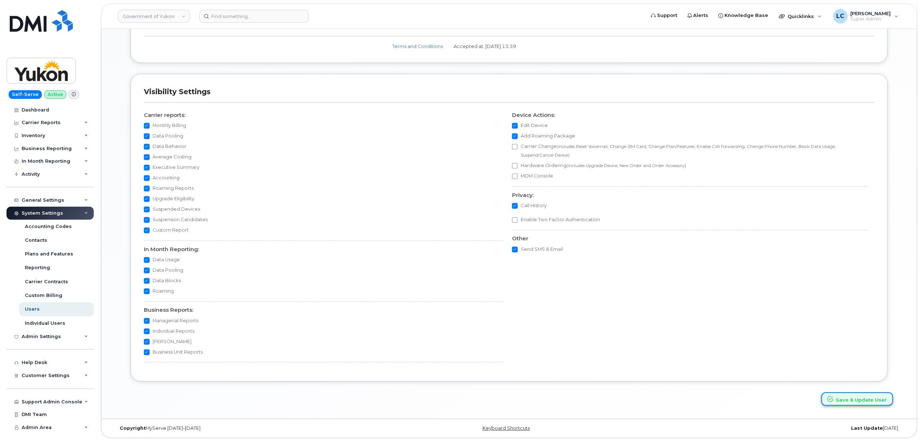
click at [838, 401] on button "Save & Update User" at bounding box center [857, 398] width 72 height 13
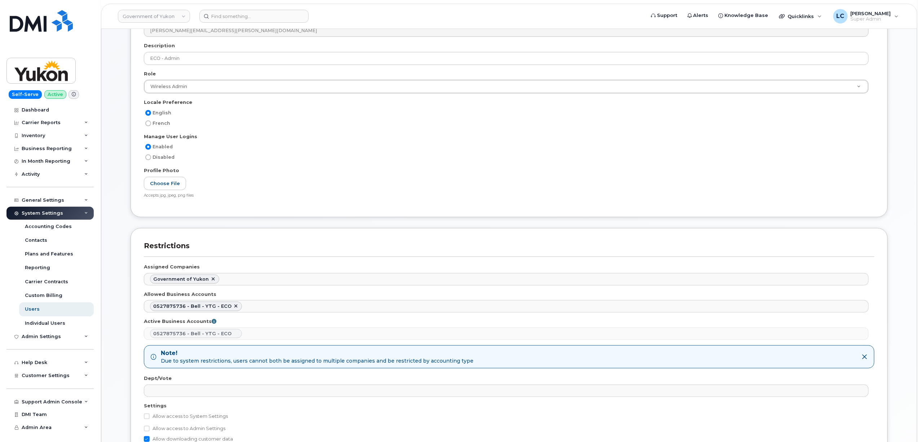
scroll to position [192, 0]
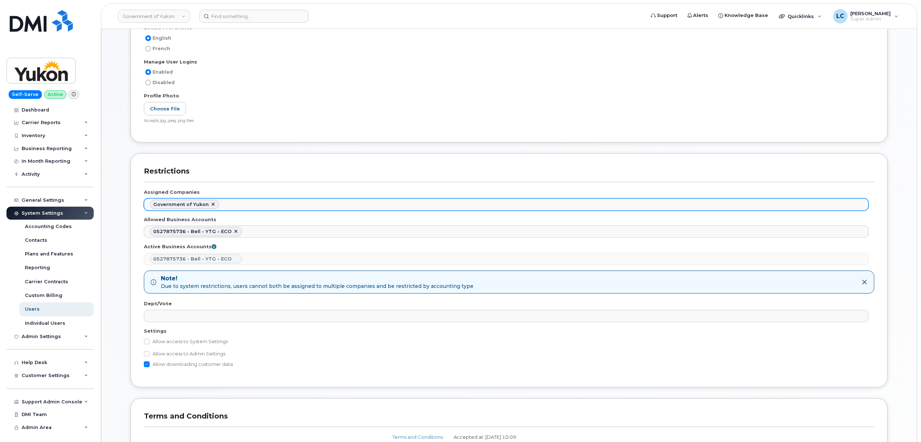
click at [270, 207] on ul "Government of Yukon" at bounding box center [506, 205] width 724 height 12
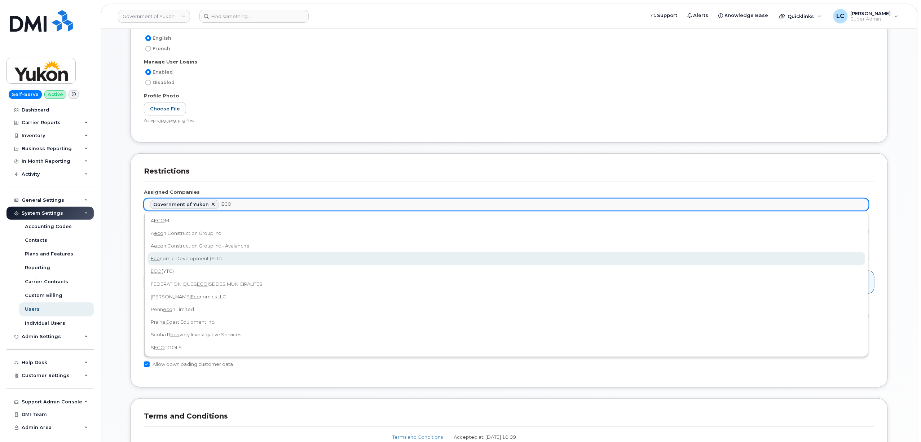
type input "ECO"
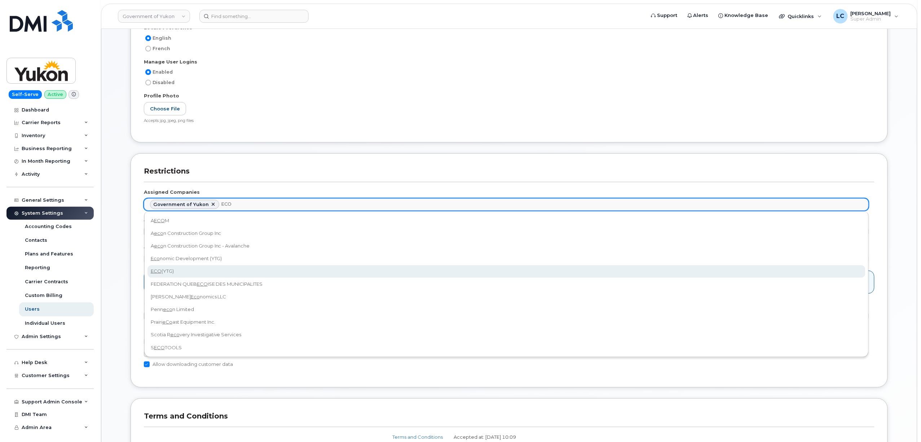
select select "9b211897-d104-46b8-afa7-d0436e4d9156"
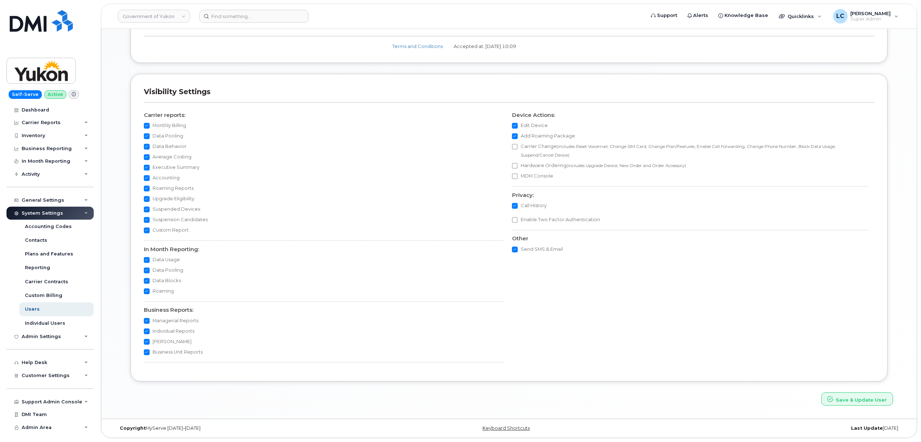
scroll to position [586, 0]
click at [841, 397] on button "Save & Update User" at bounding box center [857, 398] width 72 height 13
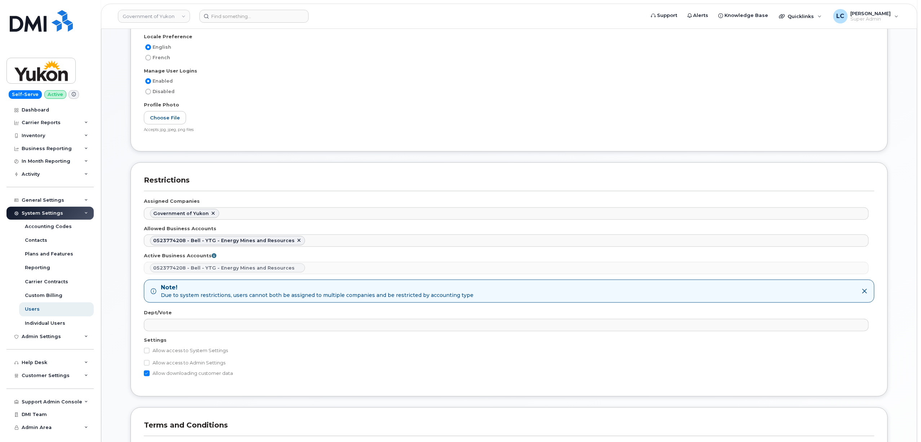
scroll to position [240, 0]
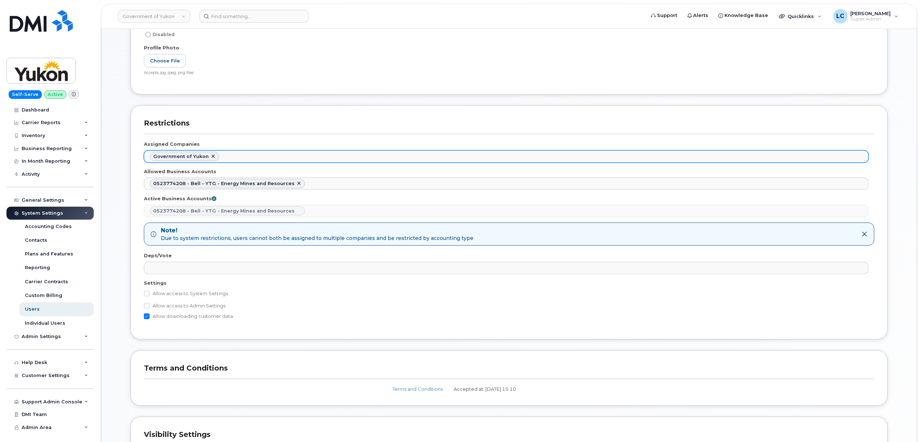
click at [237, 156] on ul "Government of Yukon" at bounding box center [506, 157] width 724 height 12
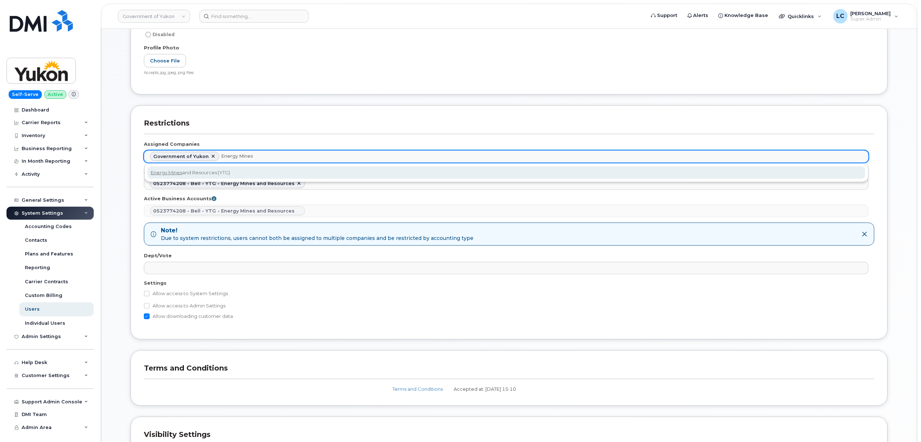
type input "Energy Mines"
select select "0432ab04-83f1-4f80-917f-b3ab9133a6c4"
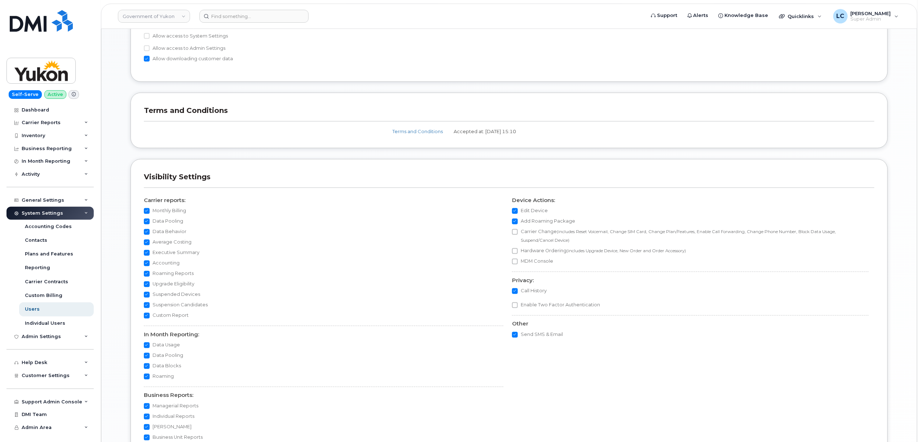
scroll to position [586, 0]
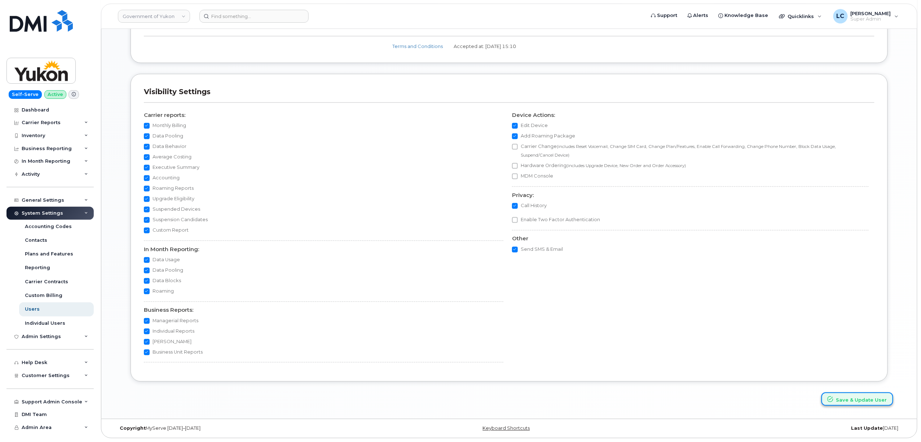
click at [854, 398] on button "Save & Update User" at bounding box center [857, 398] width 72 height 13
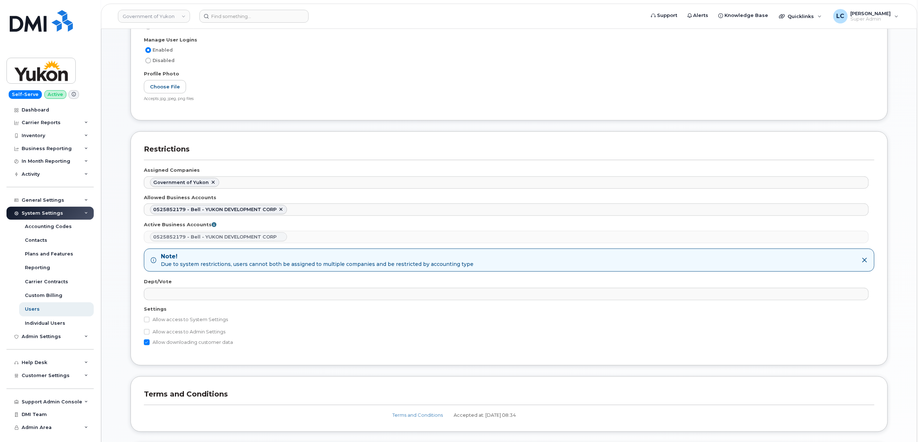
scroll to position [240, 0]
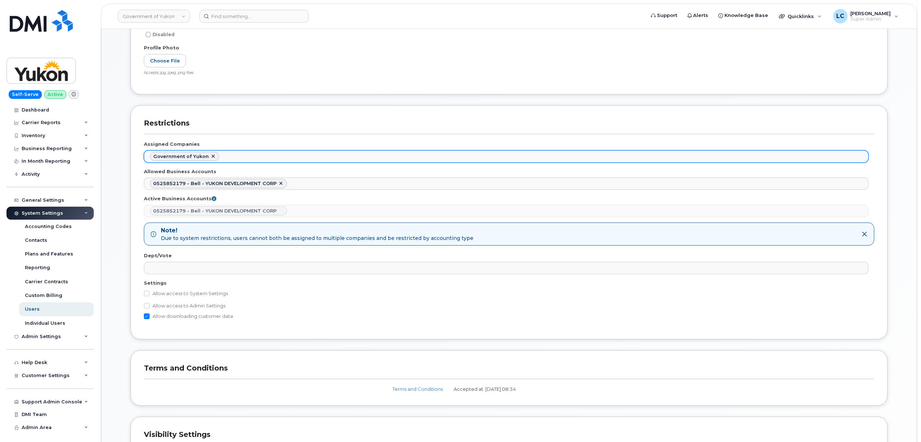
click at [269, 154] on ul "Government of Yukon" at bounding box center [506, 157] width 724 height 12
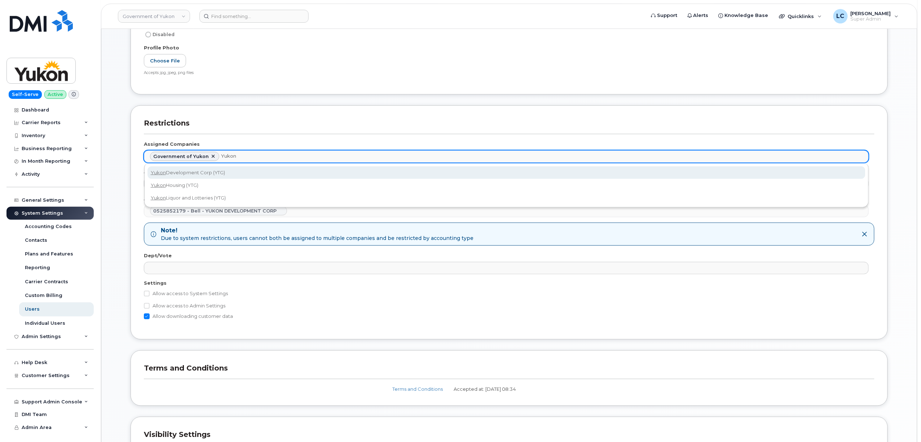
type input "Yukon"
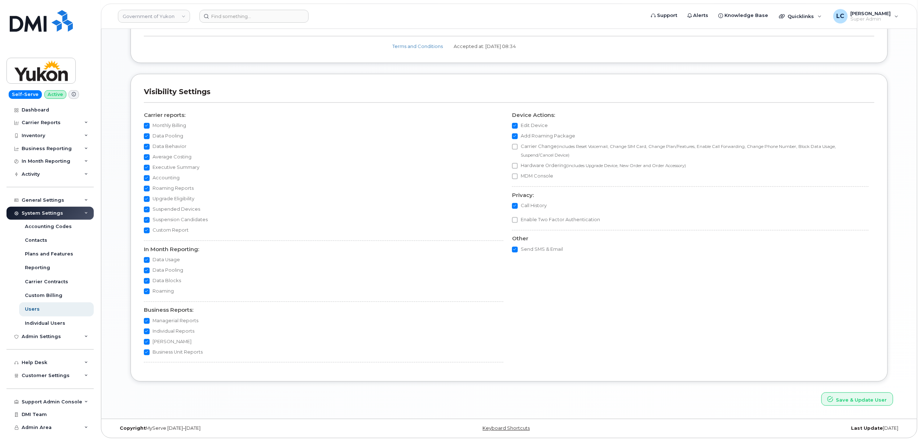
scroll to position [586, 0]
click at [852, 399] on button "Save & Update User" at bounding box center [857, 398] width 72 height 13
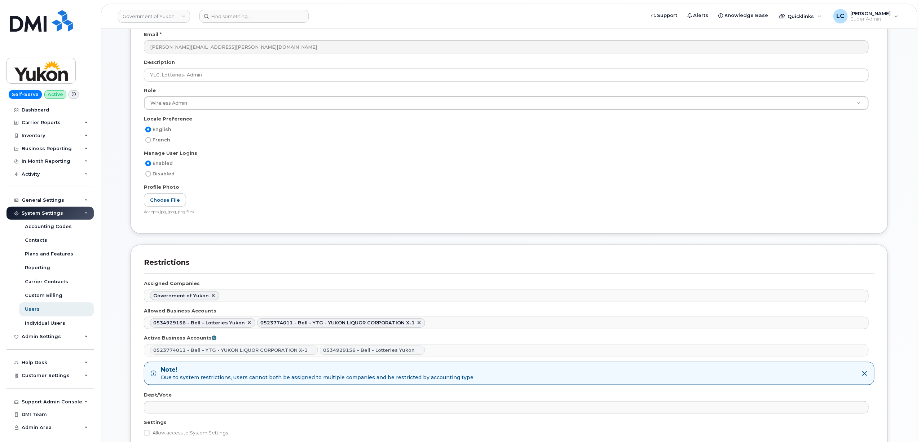
scroll to position [144, 0]
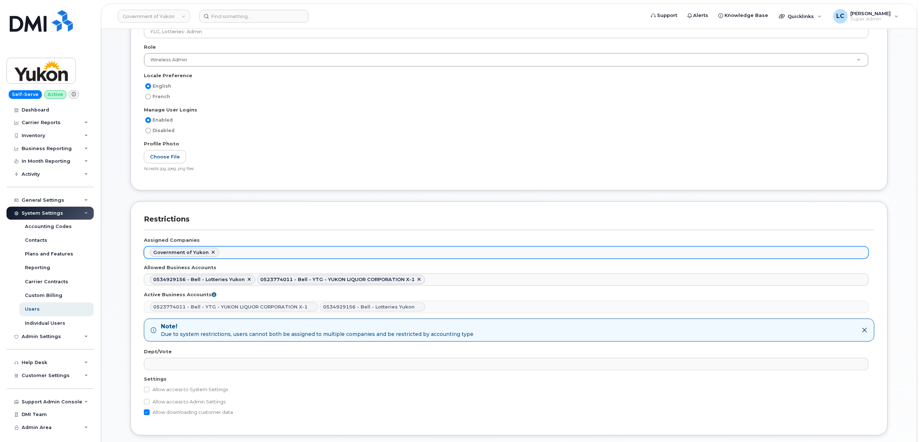
click at [268, 250] on ul "Government of Yukon" at bounding box center [506, 253] width 724 height 12
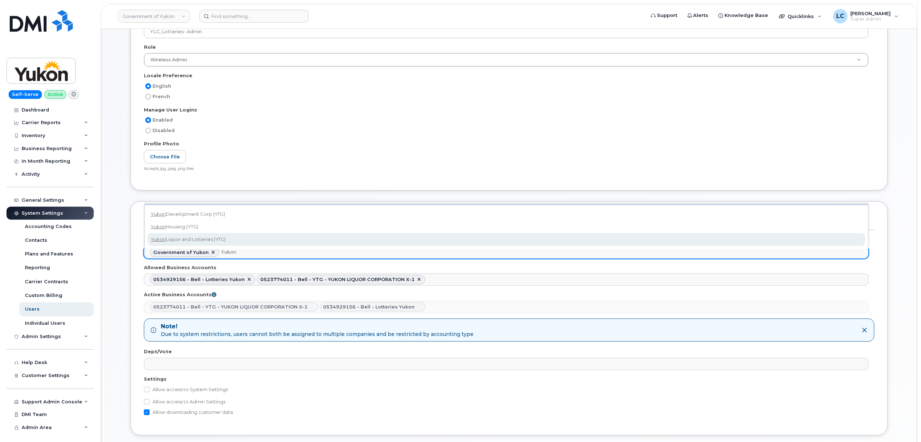
type input "Yukon"
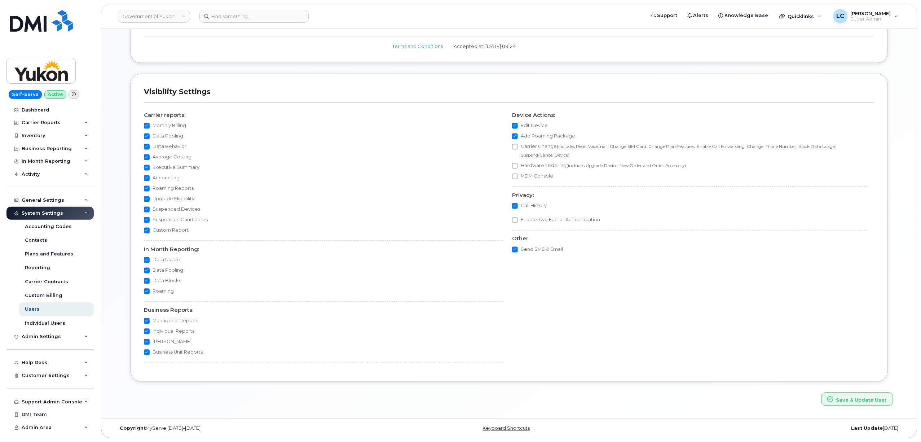
scroll to position [586, 0]
click at [848, 398] on button "Save & Update User" at bounding box center [857, 398] width 72 height 13
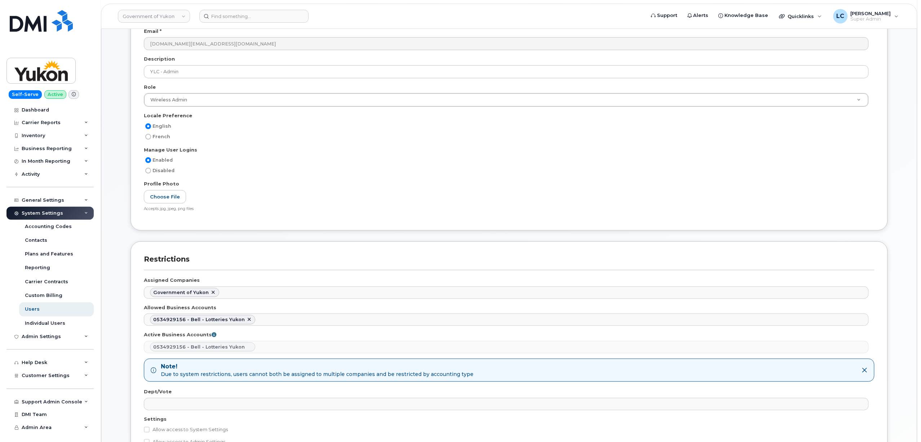
scroll to position [144, 0]
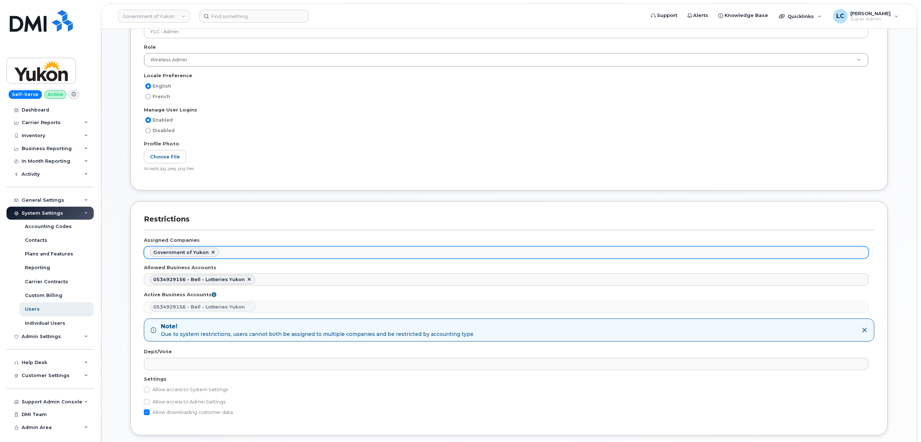
click at [264, 253] on ul "Government of Yukon" at bounding box center [506, 253] width 724 height 12
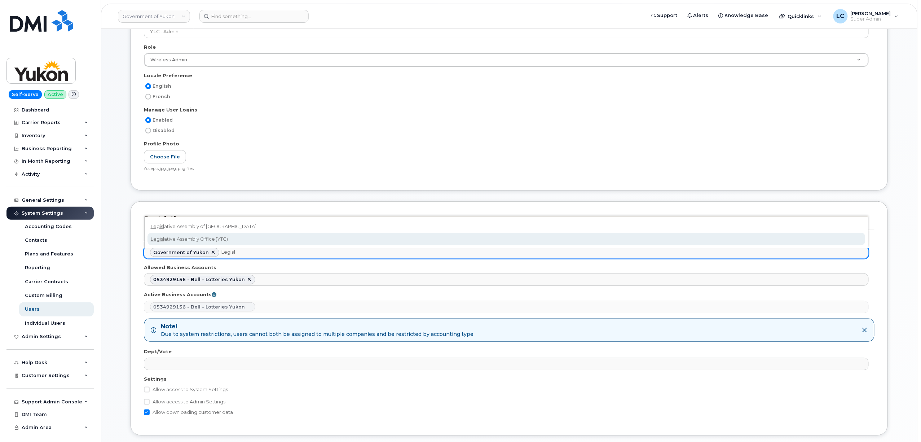
type input "Legisl"
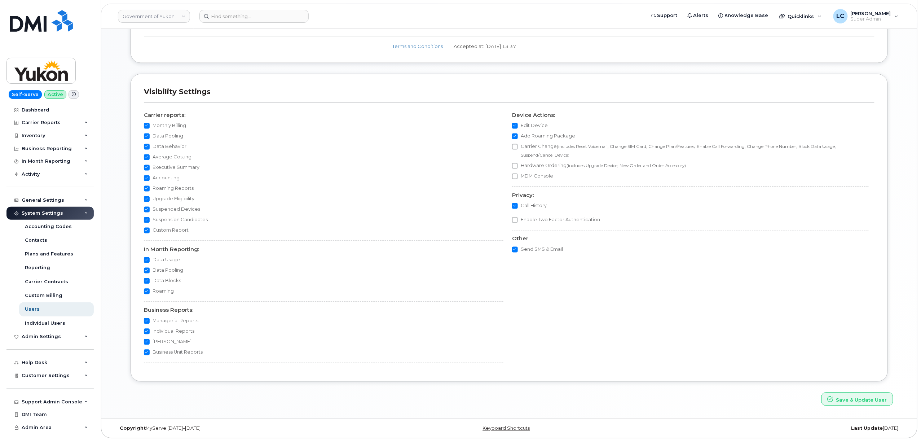
scroll to position [586, 0]
click at [848, 397] on button "Save & Update User" at bounding box center [857, 398] width 72 height 13
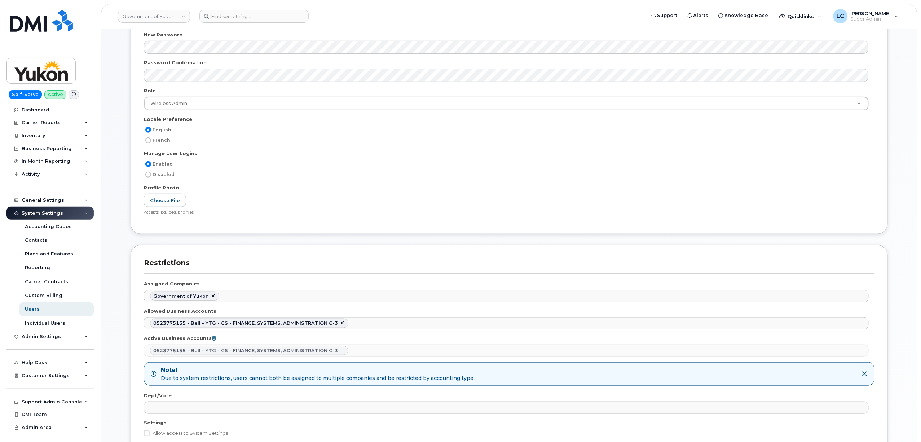
scroll to position [192, 0]
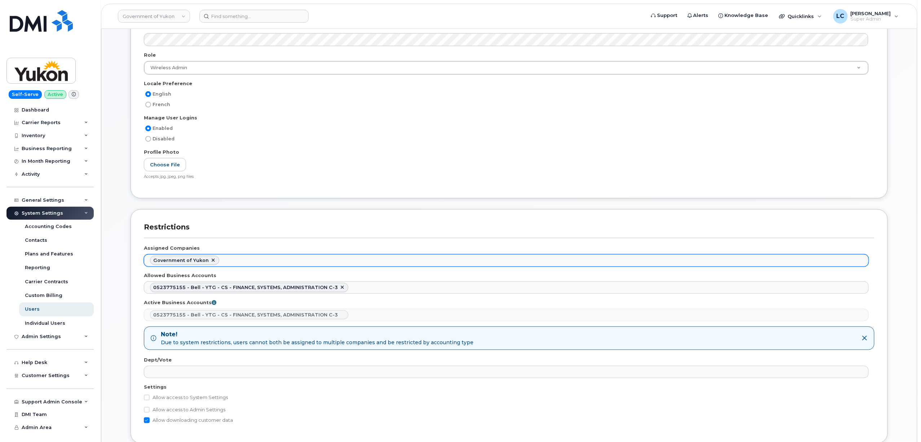
click at [250, 261] on ul "Government of Yukon" at bounding box center [506, 261] width 724 height 12
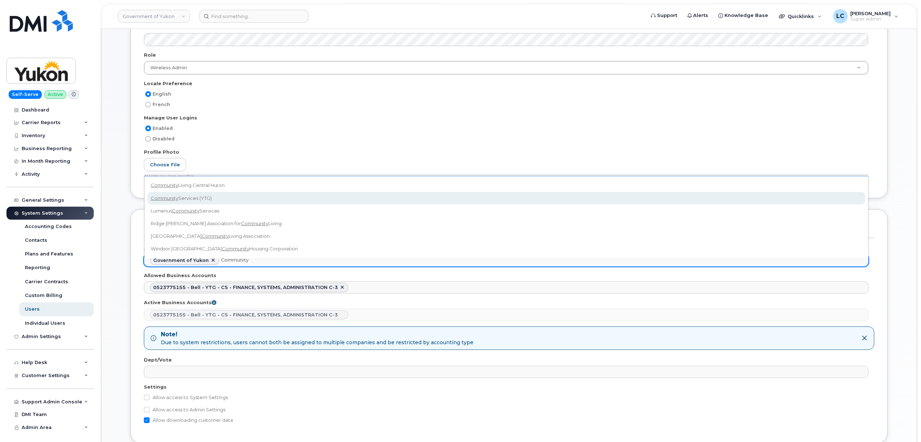
type input "Community"
select select "b48025e5-9bcc-4972-a109-d2ff2dce564a"
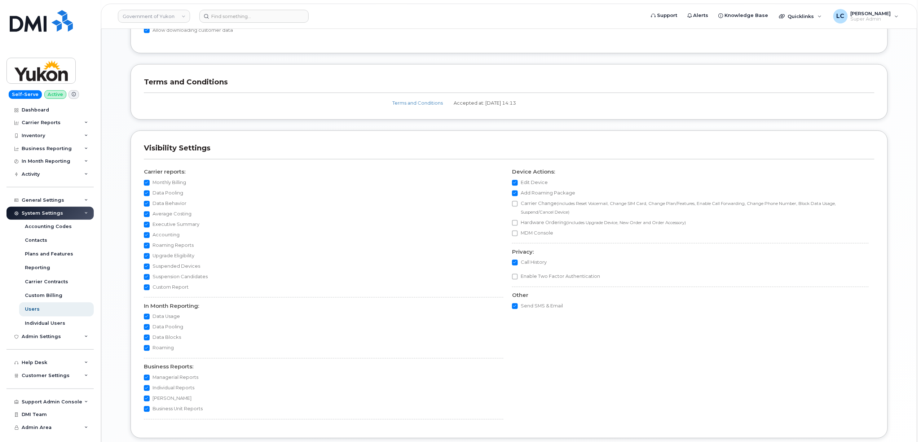
scroll to position [642, 0]
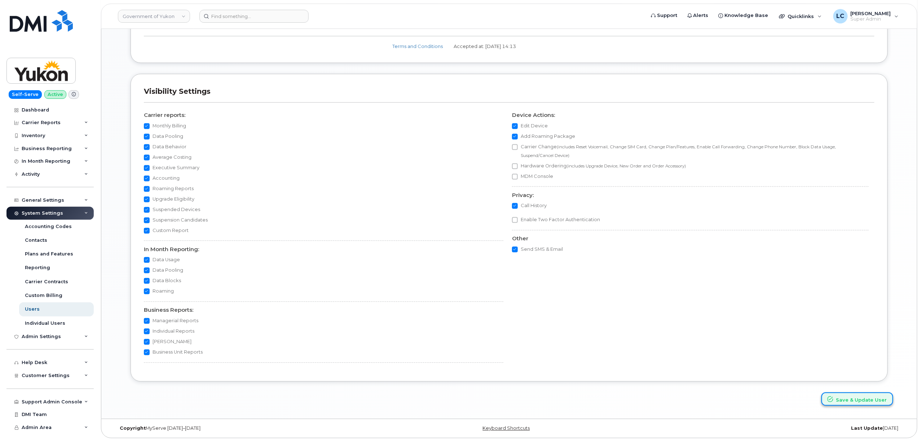
click at [839, 402] on button "Save & Update User" at bounding box center [857, 398] width 72 height 13
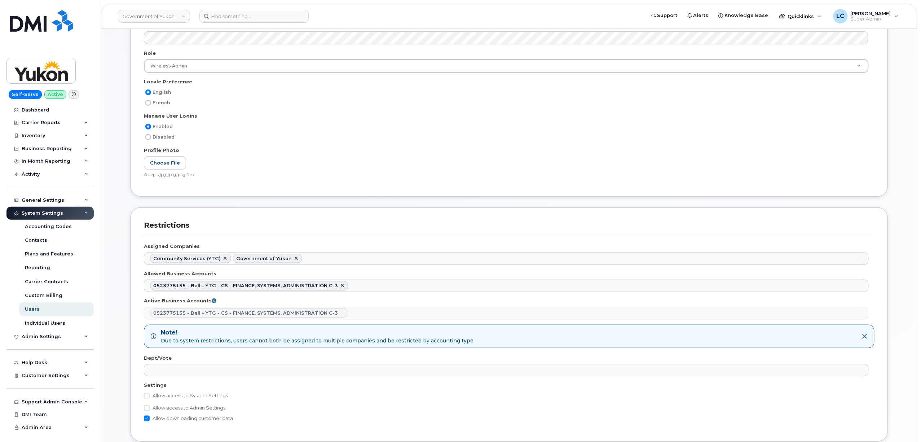
scroll to position [336, 0]
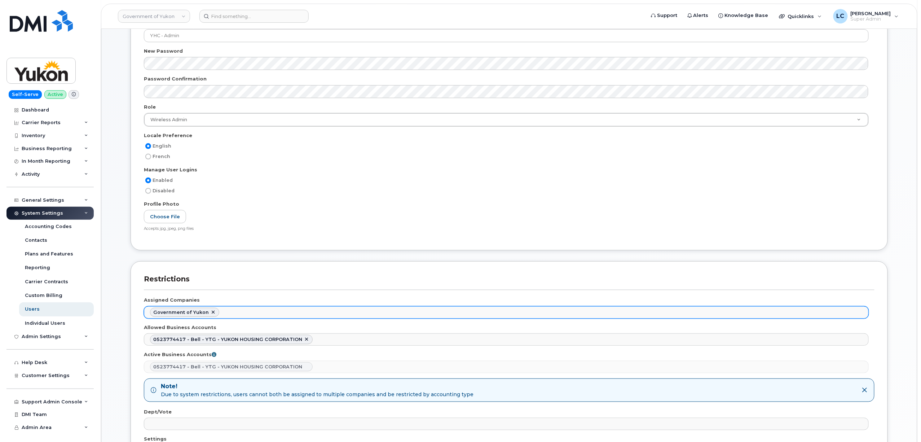
scroll to position [144, 0]
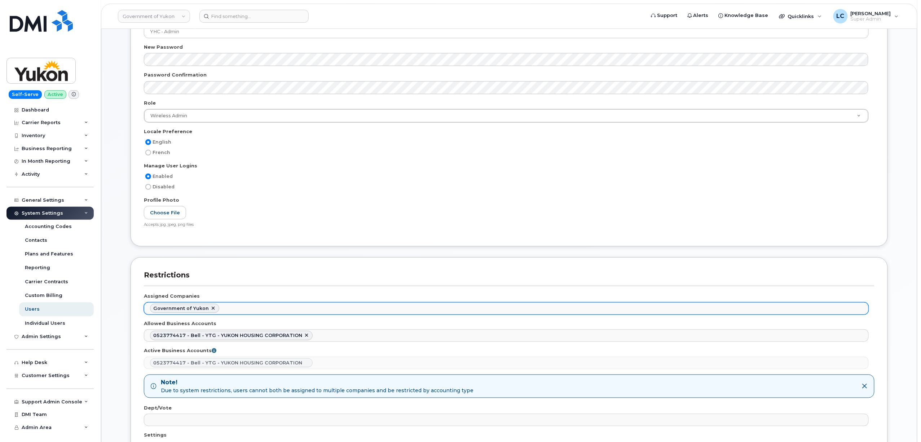
click at [252, 309] on ul "Government of Yukon" at bounding box center [506, 309] width 724 height 12
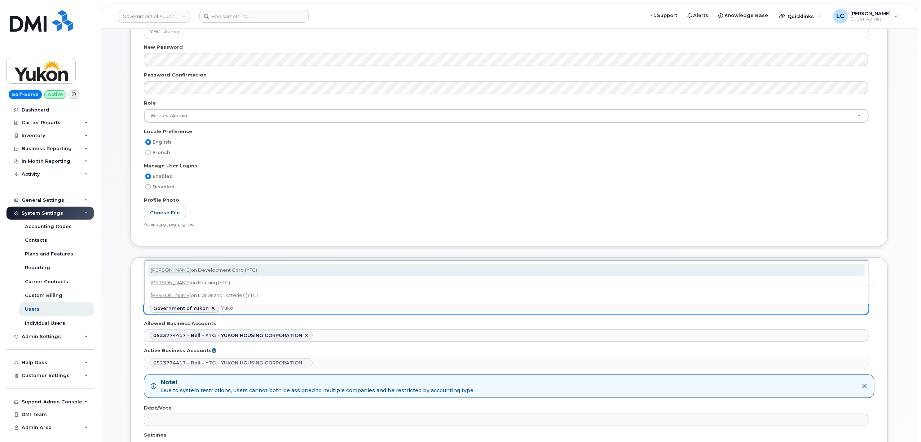
type input "Yukon"
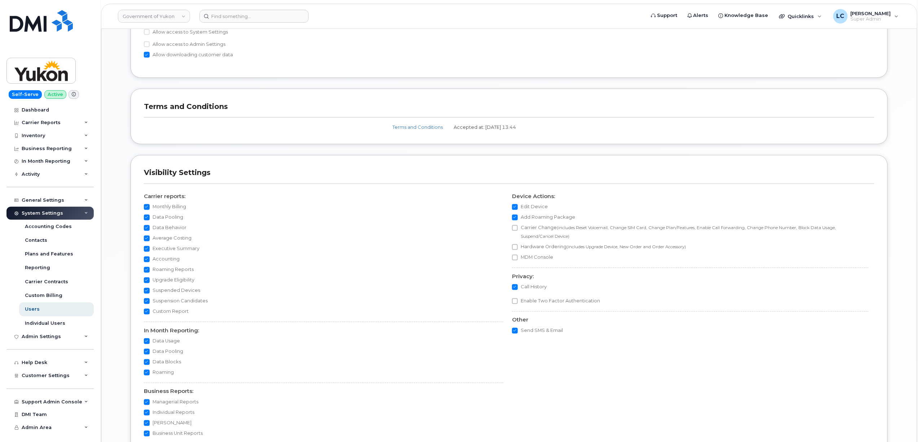
scroll to position [642, 0]
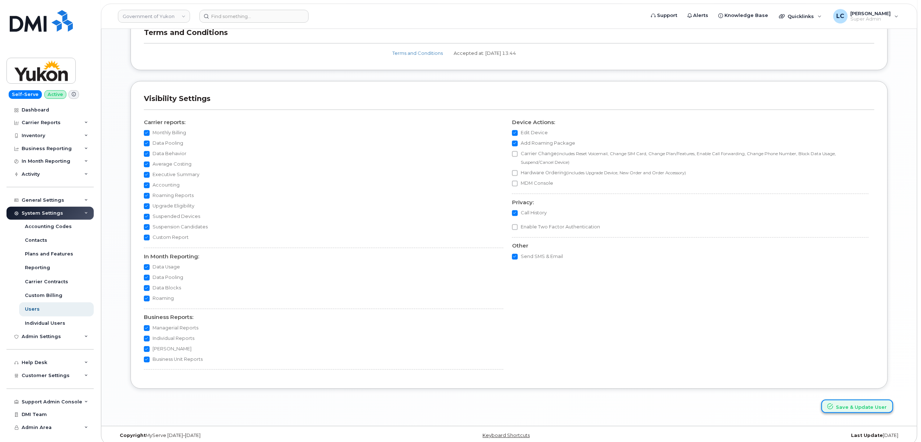
click at [844, 400] on button "Save & Update User" at bounding box center [857, 405] width 72 height 13
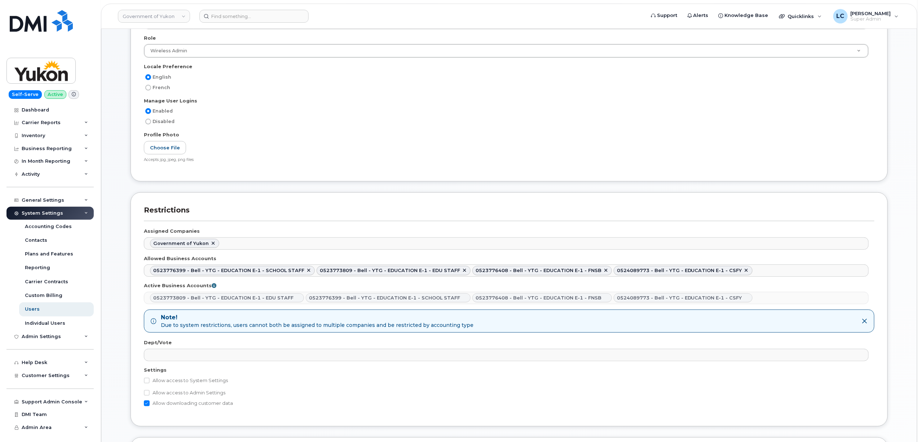
scroll to position [192, 0]
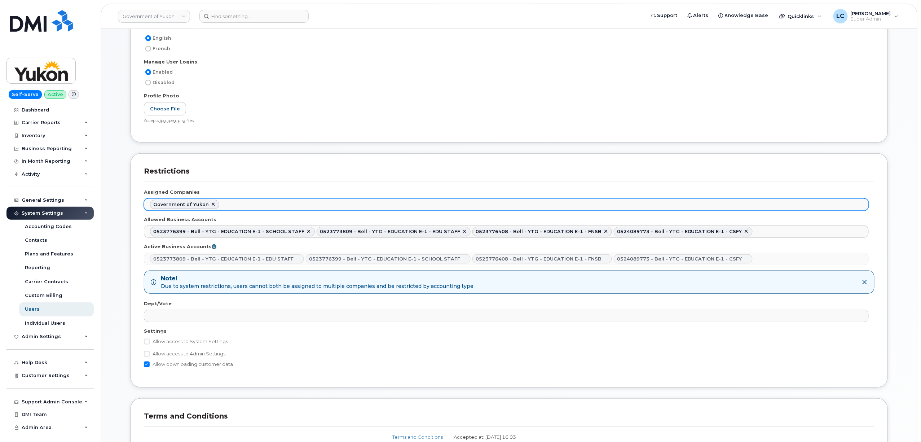
click at [251, 203] on ul "Government of Yukon" at bounding box center [506, 205] width 724 height 12
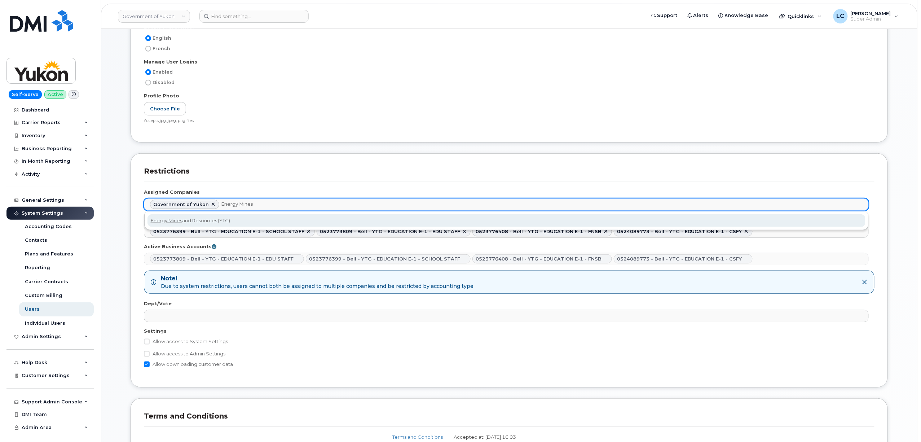
type input "Energy Mines"
select select "0432ab04-83f1-4f80-917f-b3ab9133a6c4"
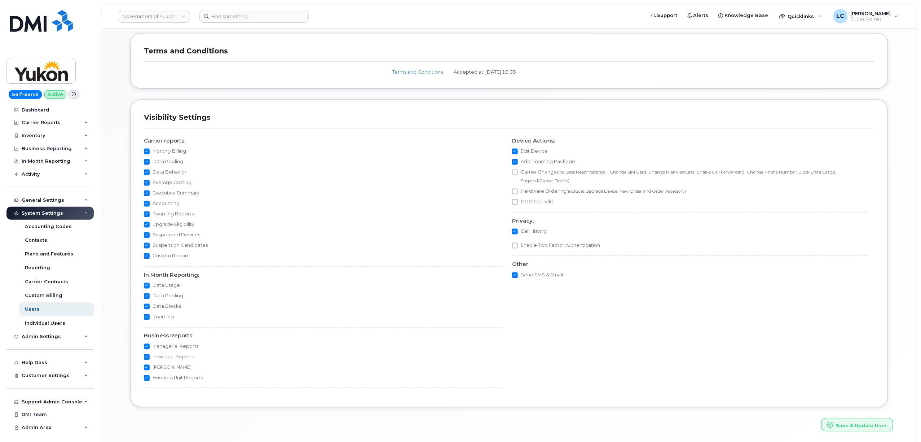
scroll to position [586, 0]
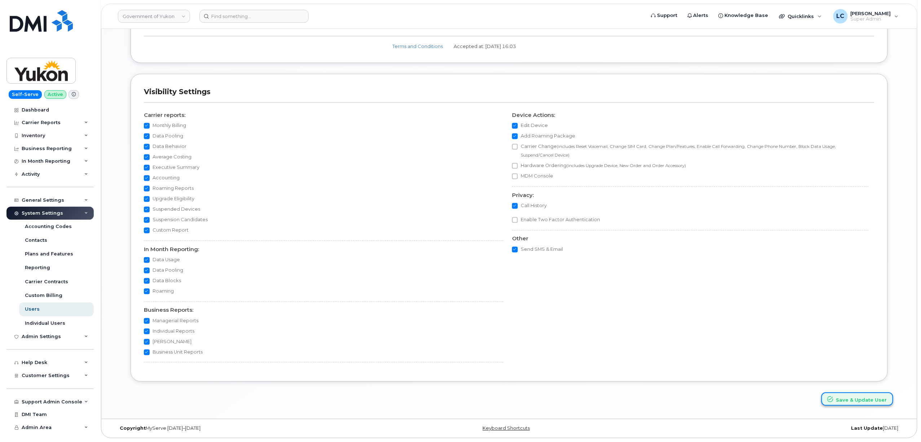
click at [875, 398] on button "Save & Update User" at bounding box center [857, 398] width 72 height 13
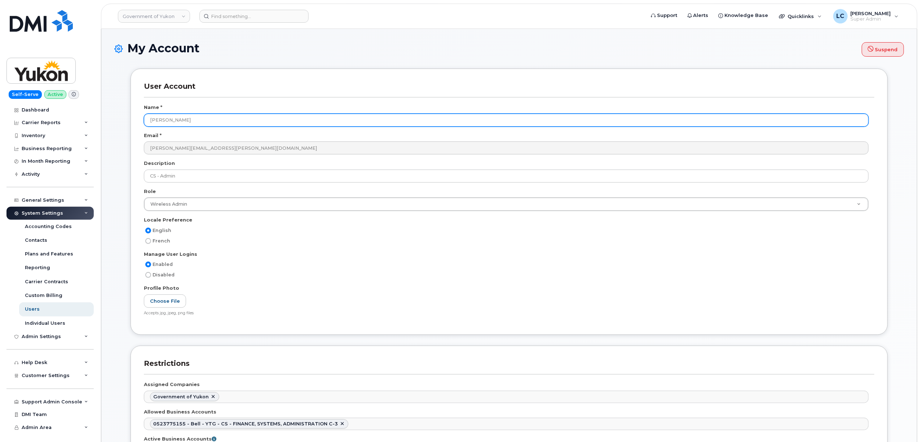
scroll to position [96, 0]
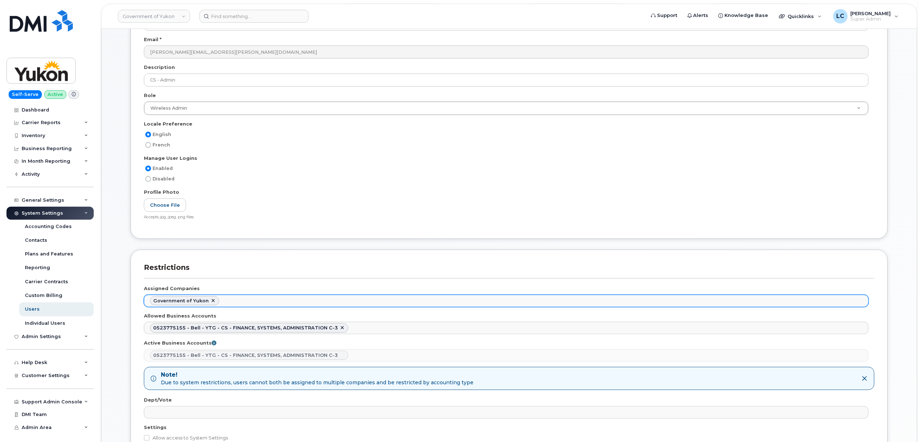
drag, startPoint x: 245, startPoint y: 299, endPoint x: 248, endPoint y: 294, distance: 5.2
click at [246, 299] on ul "Government of Yukon" at bounding box center [506, 301] width 724 height 12
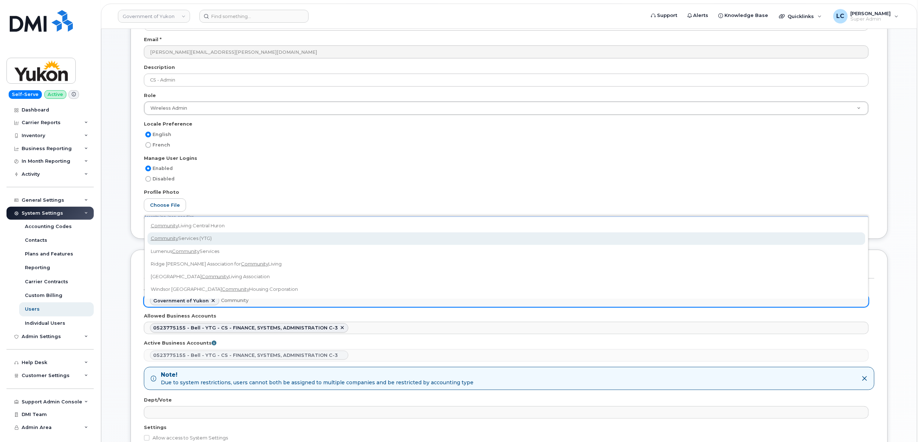
type input "Community"
select select "b48025e5-9bcc-4972-a109-d2ff2dce564a"
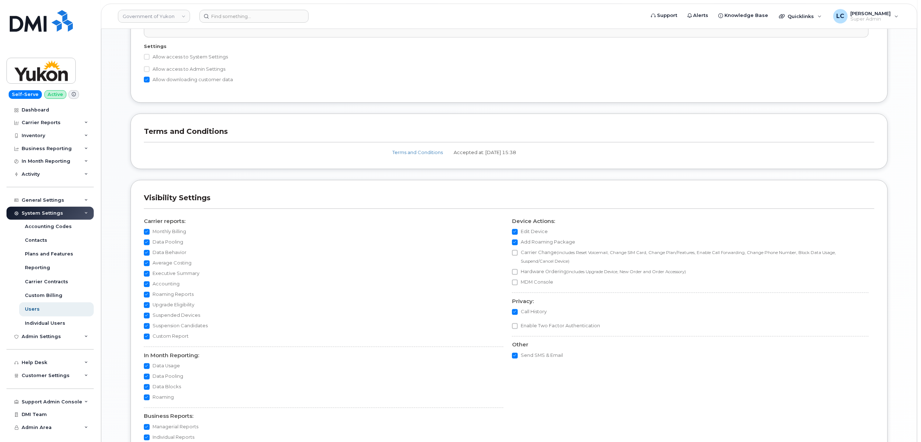
scroll to position [586, 0]
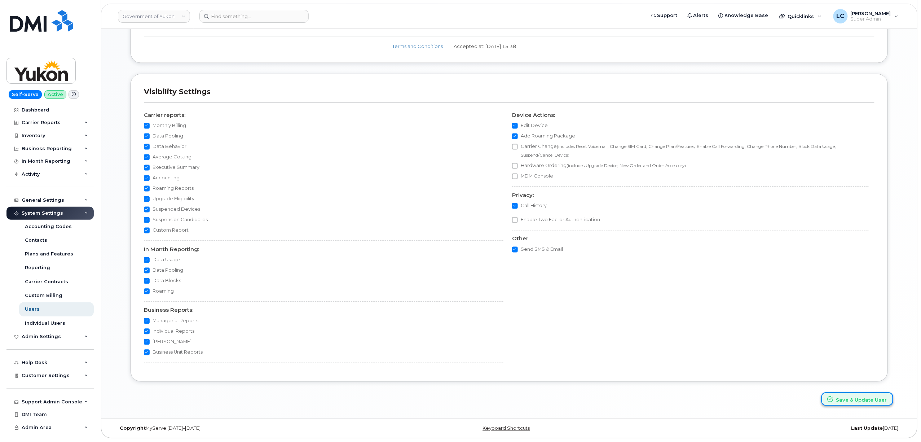
click at [841, 397] on button "Save & Update User" at bounding box center [857, 398] width 72 height 13
